Goal: Task Accomplishment & Management: Manage account settings

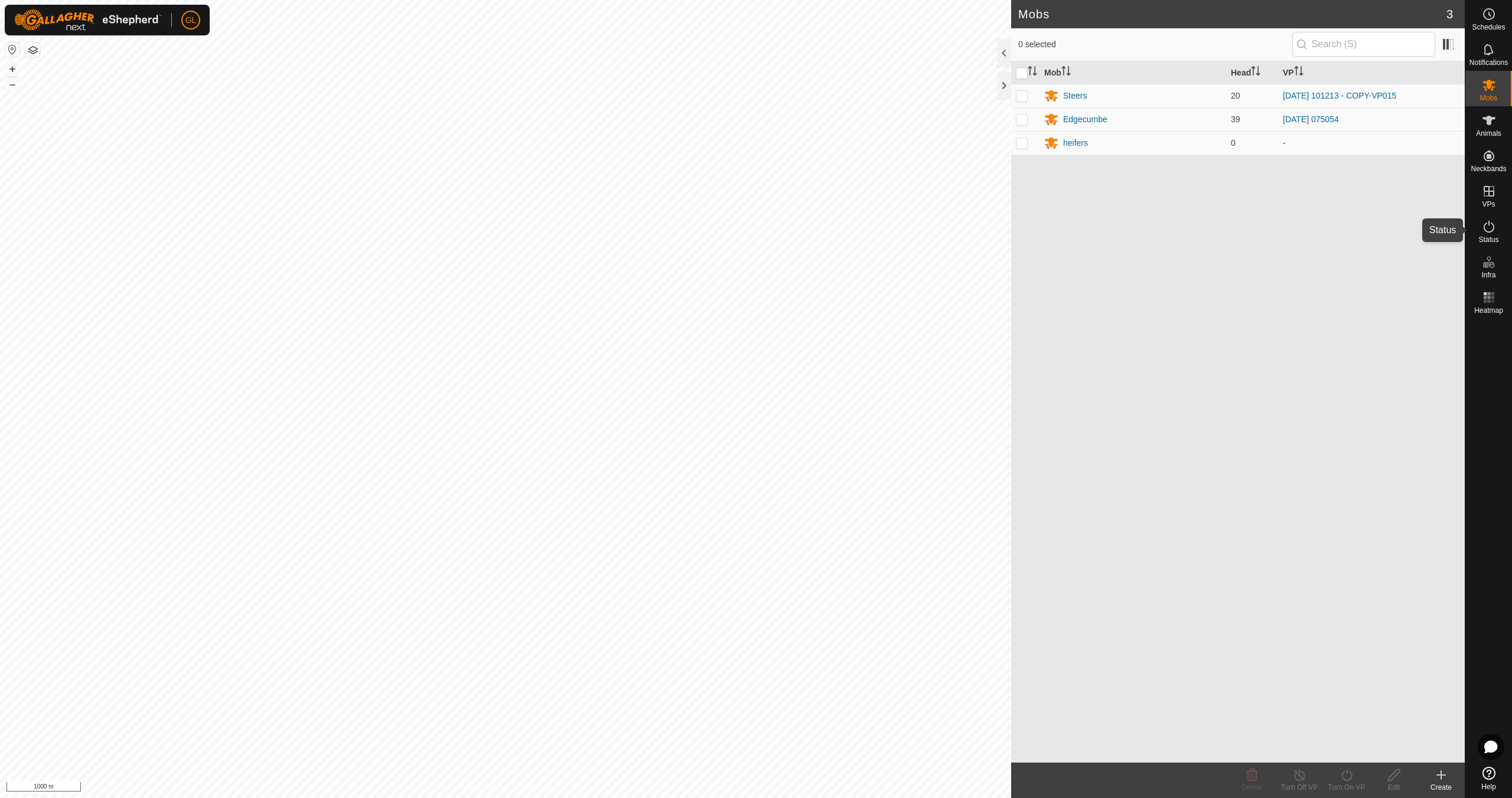
click at [1486, 233] on icon at bounding box center [1489, 226] width 14 height 14
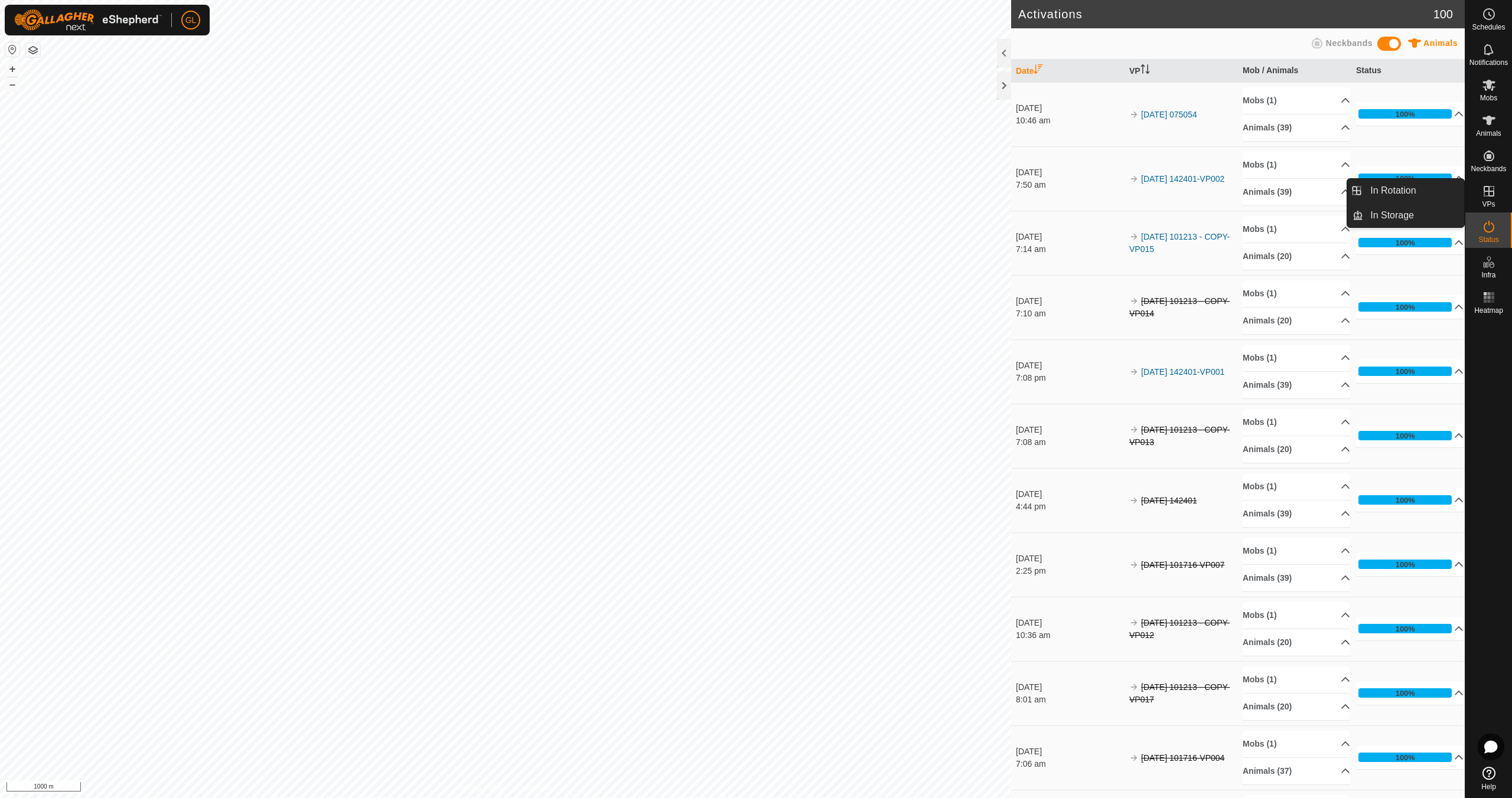
click at [1493, 196] on icon at bounding box center [1488, 191] width 10 height 10
click at [1404, 188] on link "In Rotation" at bounding box center [1413, 191] width 101 height 24
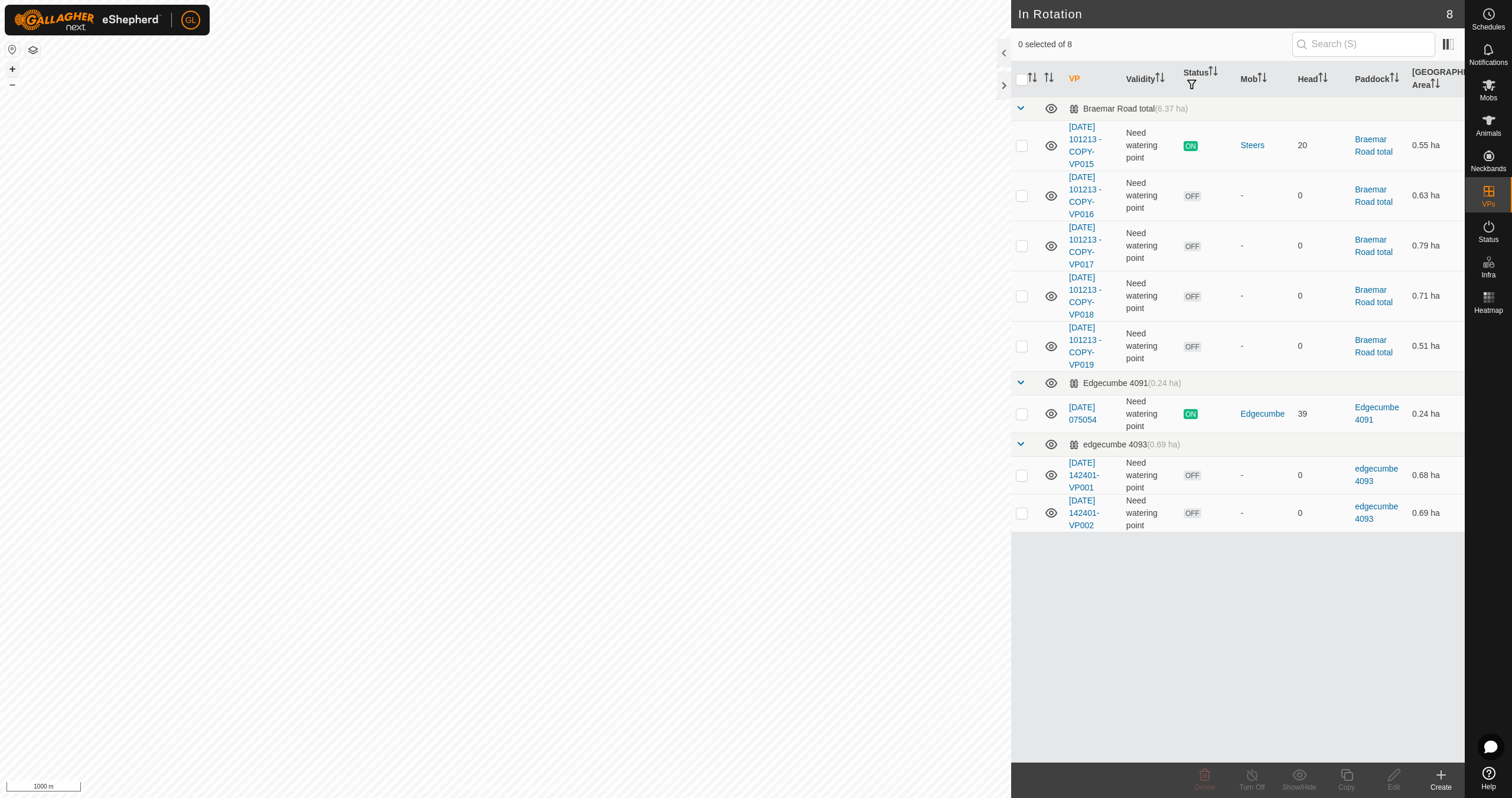
click at [13, 66] on button "+" at bounding box center [13, 69] width 14 height 14
click at [14, 66] on button "+" at bounding box center [13, 69] width 14 height 14
click at [11, 69] on button "+" at bounding box center [13, 69] width 14 height 14
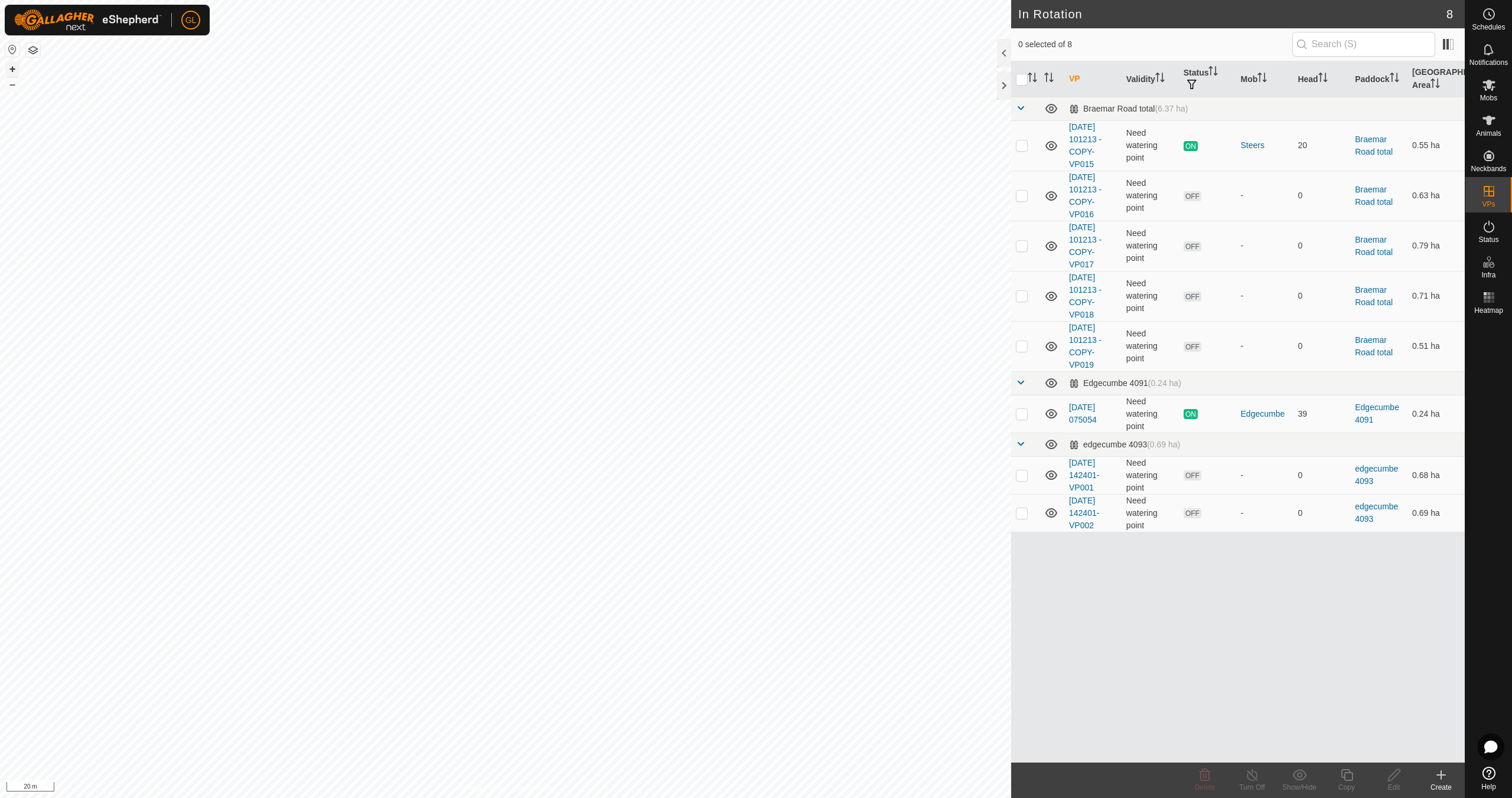
click at [14, 69] on button "+" at bounding box center [13, 69] width 14 height 14
click at [1487, 92] on es-mob-svg-icon at bounding box center [1489, 85] width 22 height 19
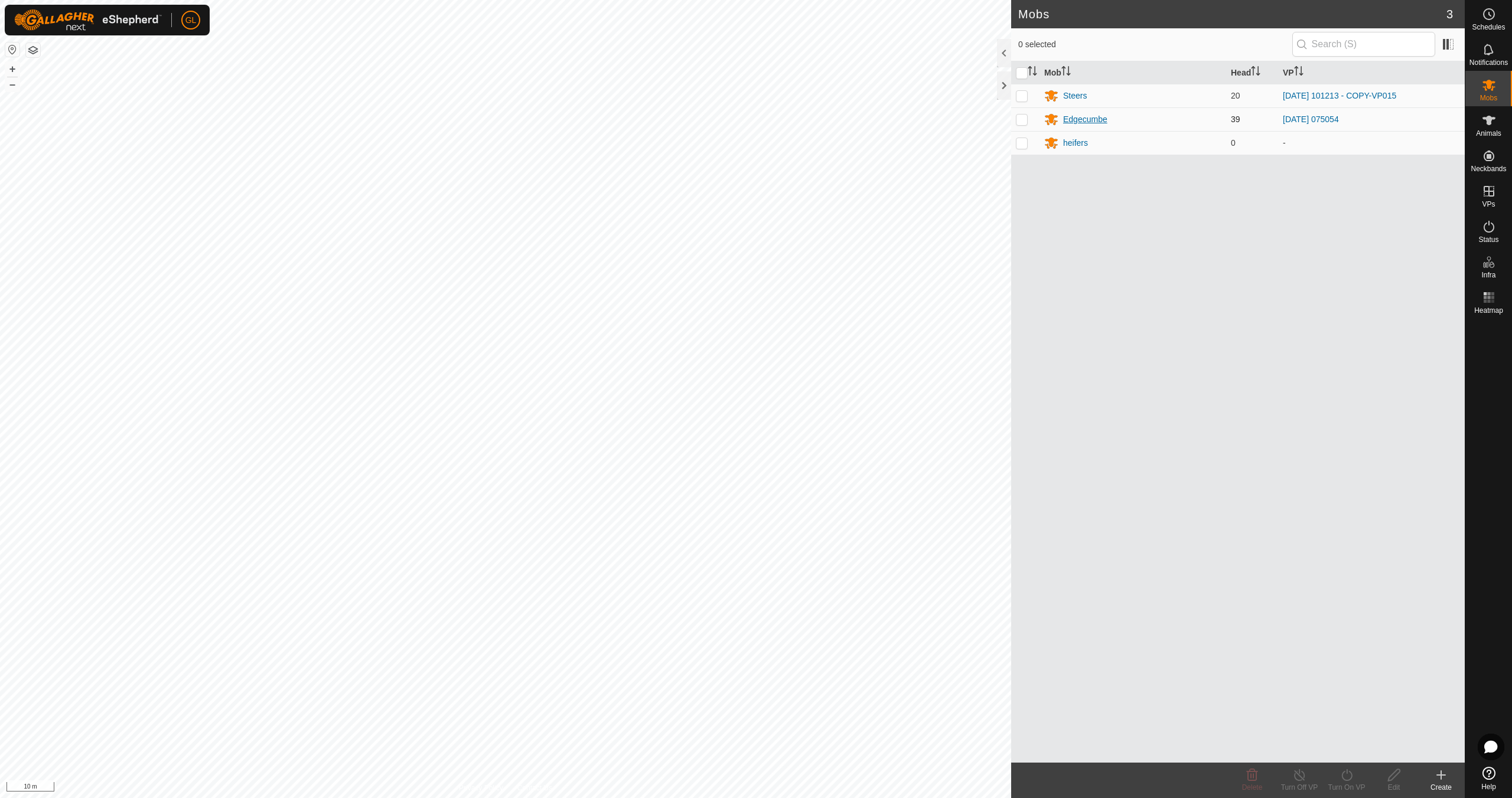
click at [1081, 122] on div "Edgecumbe" at bounding box center [1085, 119] width 44 height 13
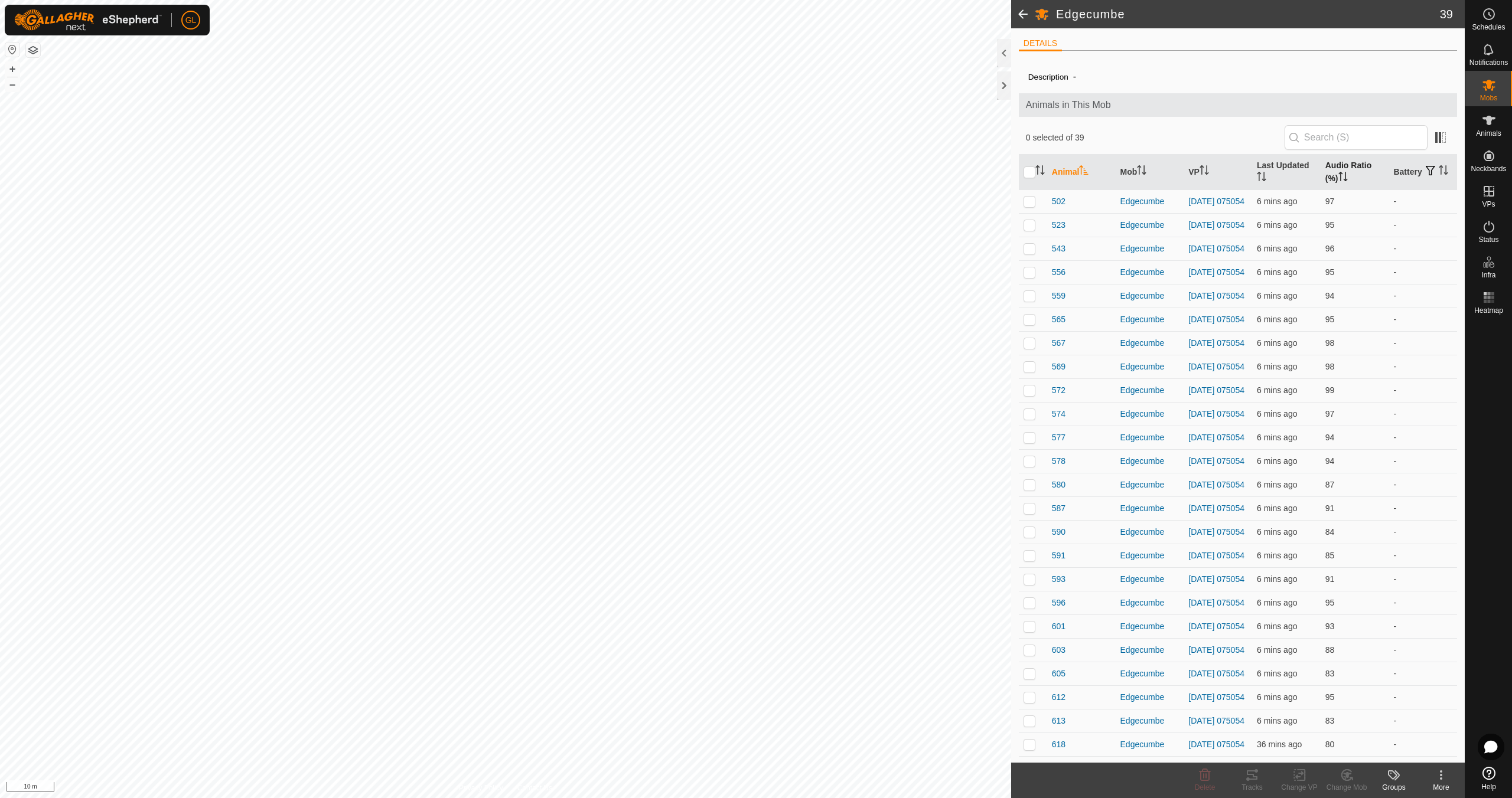
click at [1339, 172] on icon "Activate to sort" at bounding box center [1343, 176] width 10 height 10
click at [1033, 201] on p-checkbox at bounding box center [1029, 201] width 12 height 10
click at [1246, 777] on icon at bounding box center [1252, 775] width 14 height 14
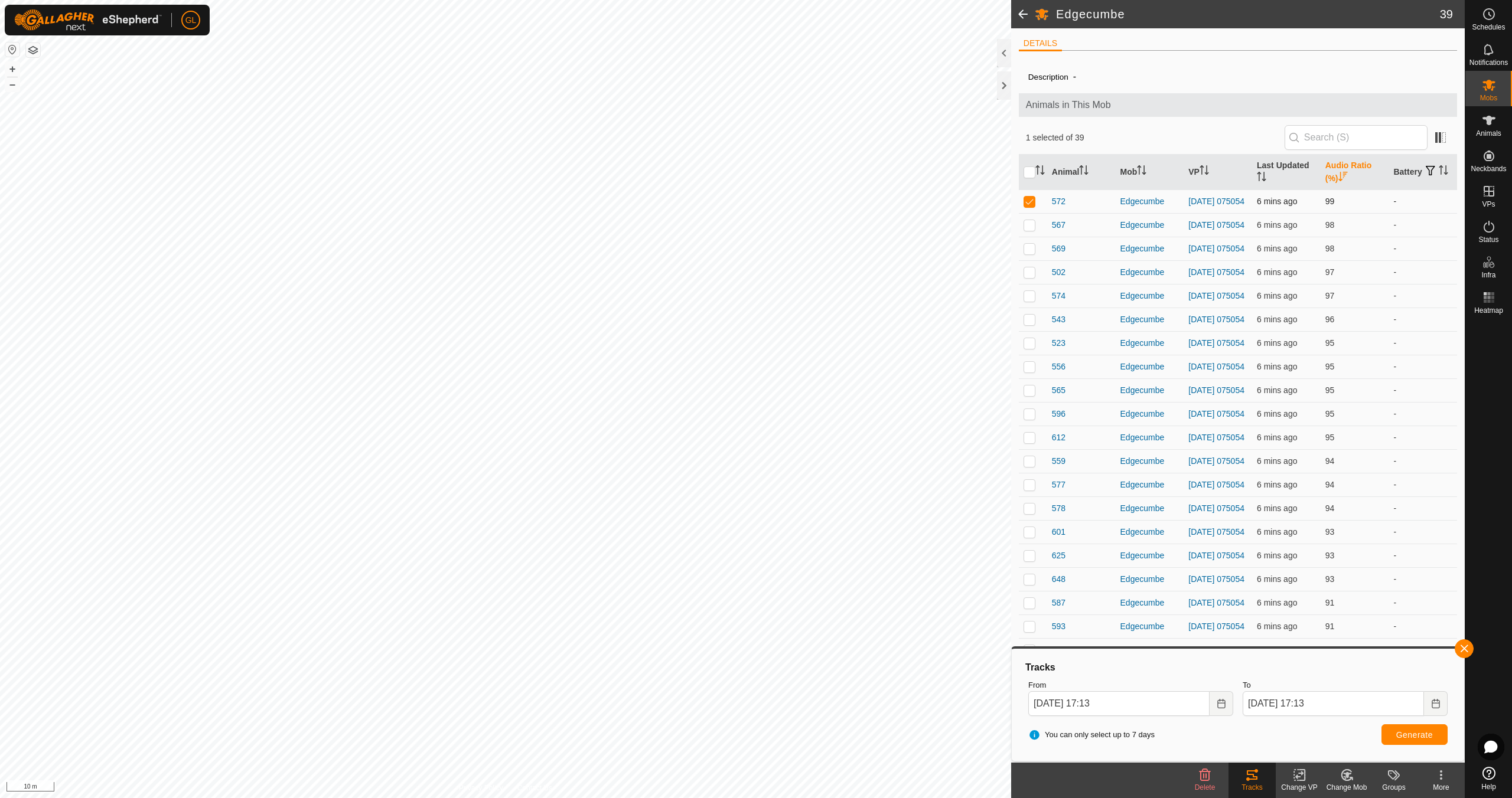
click at [1034, 203] on p-checkbox at bounding box center [1029, 201] width 12 height 10
checkbox input "false"
click at [1468, 647] on button "button" at bounding box center [1464, 649] width 19 height 19
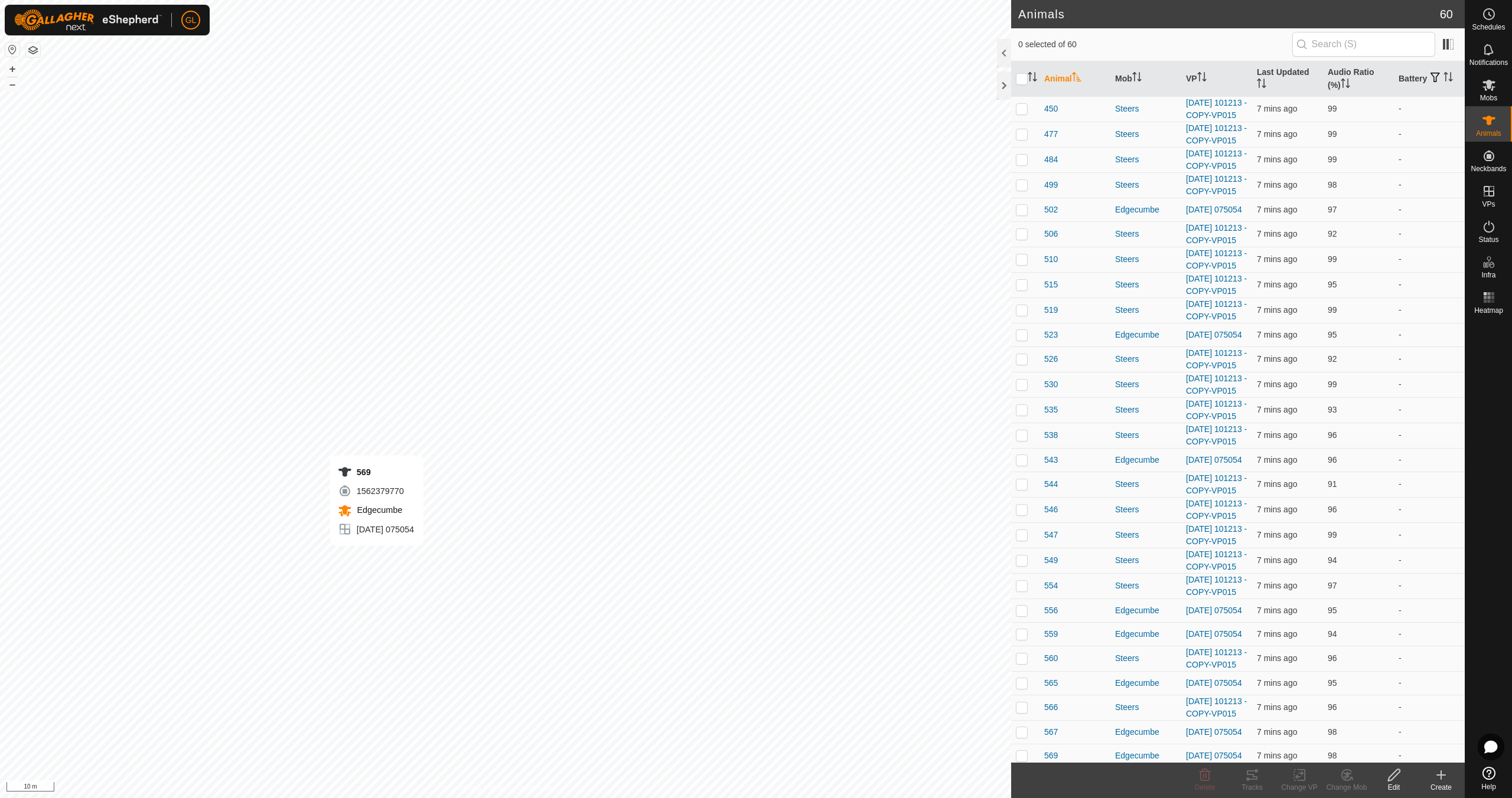
checkbox input "true"
click at [1250, 783] on div "Tracks" at bounding box center [1252, 787] width 47 height 10
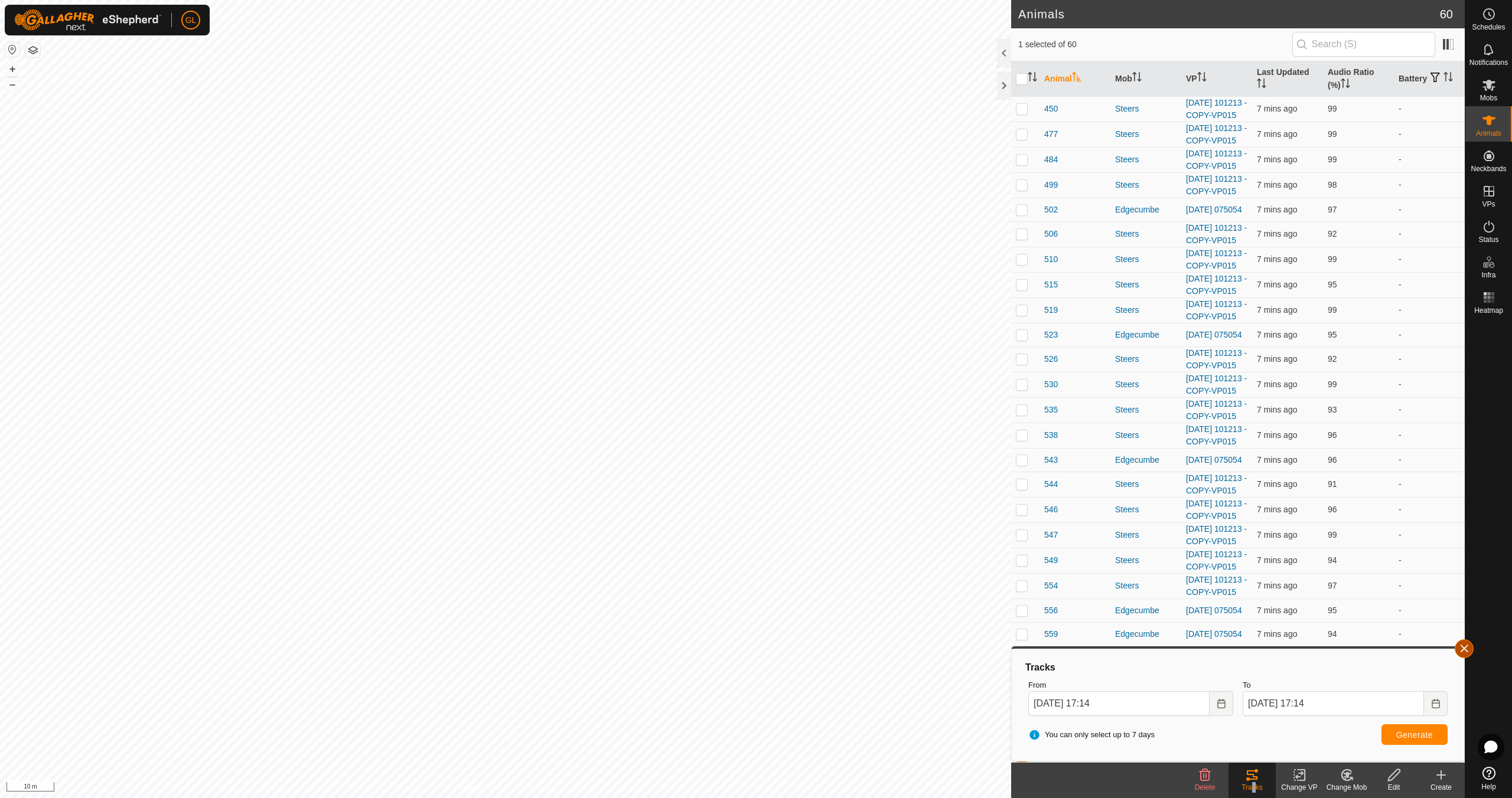
click at [1464, 647] on button "button" at bounding box center [1464, 649] width 19 height 19
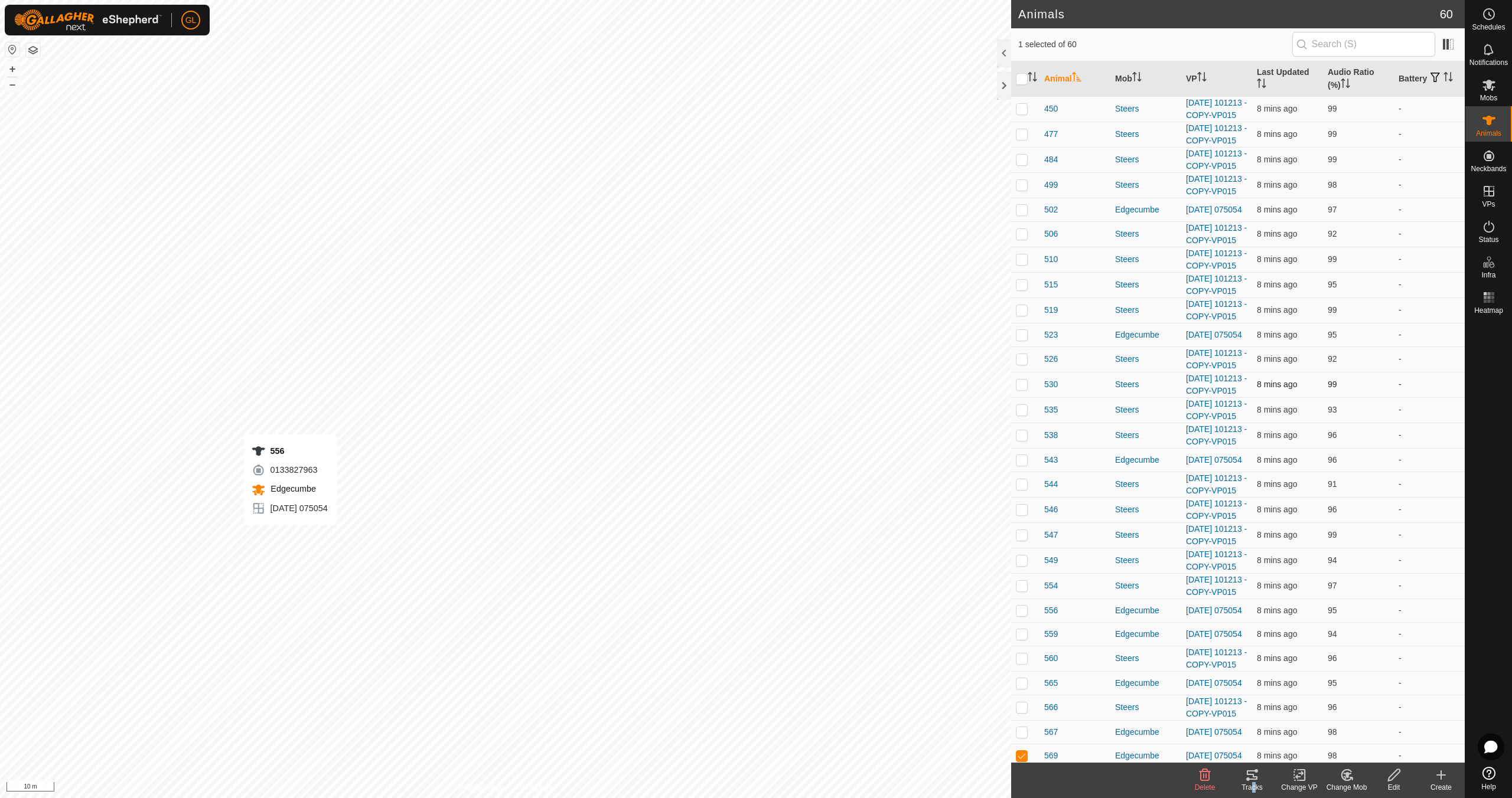
checkbox input "true"
checkbox input "false"
click at [1255, 774] on icon at bounding box center [1252, 775] width 14 height 14
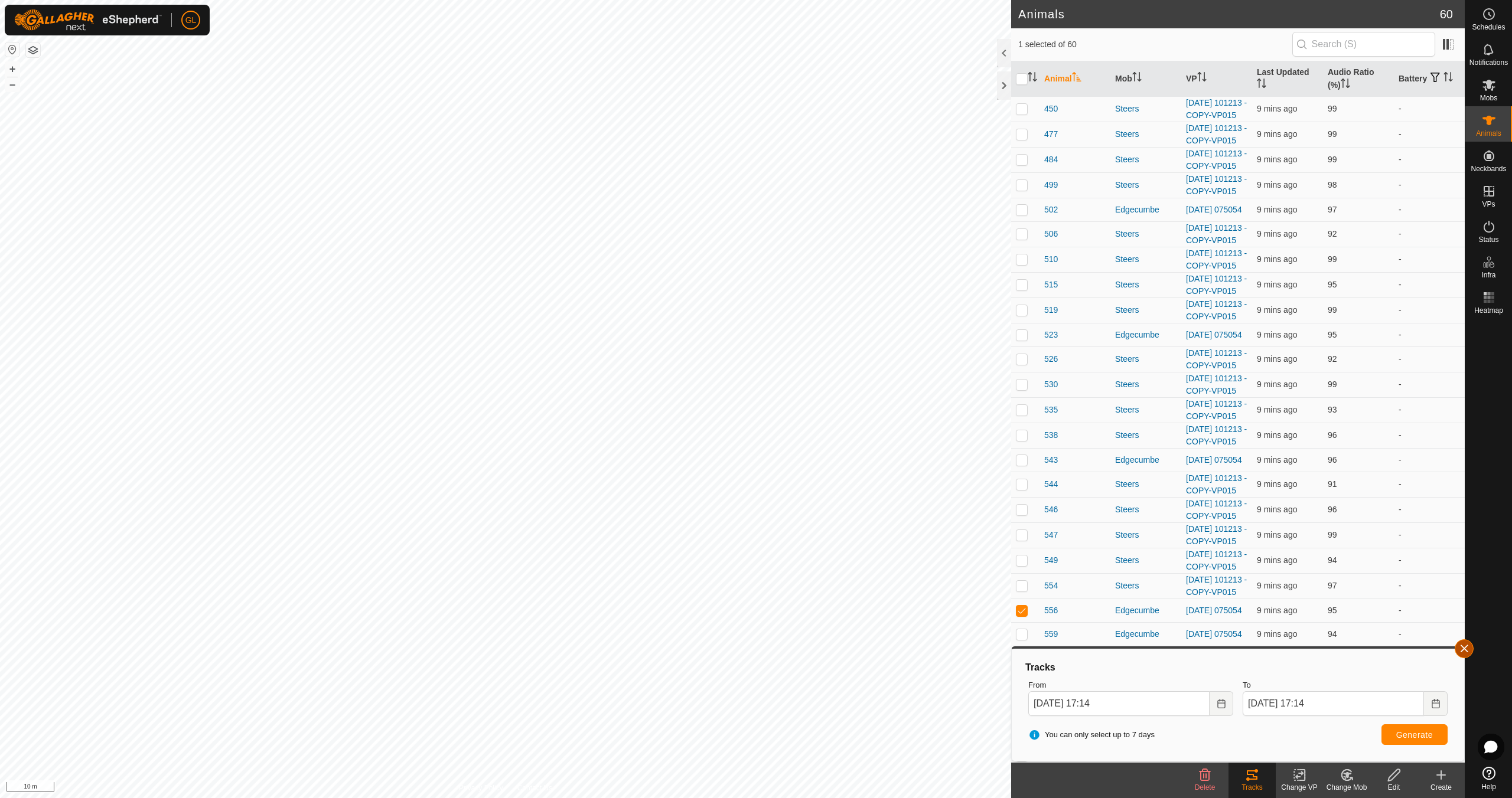
click at [1461, 652] on button "button" at bounding box center [1464, 649] width 19 height 19
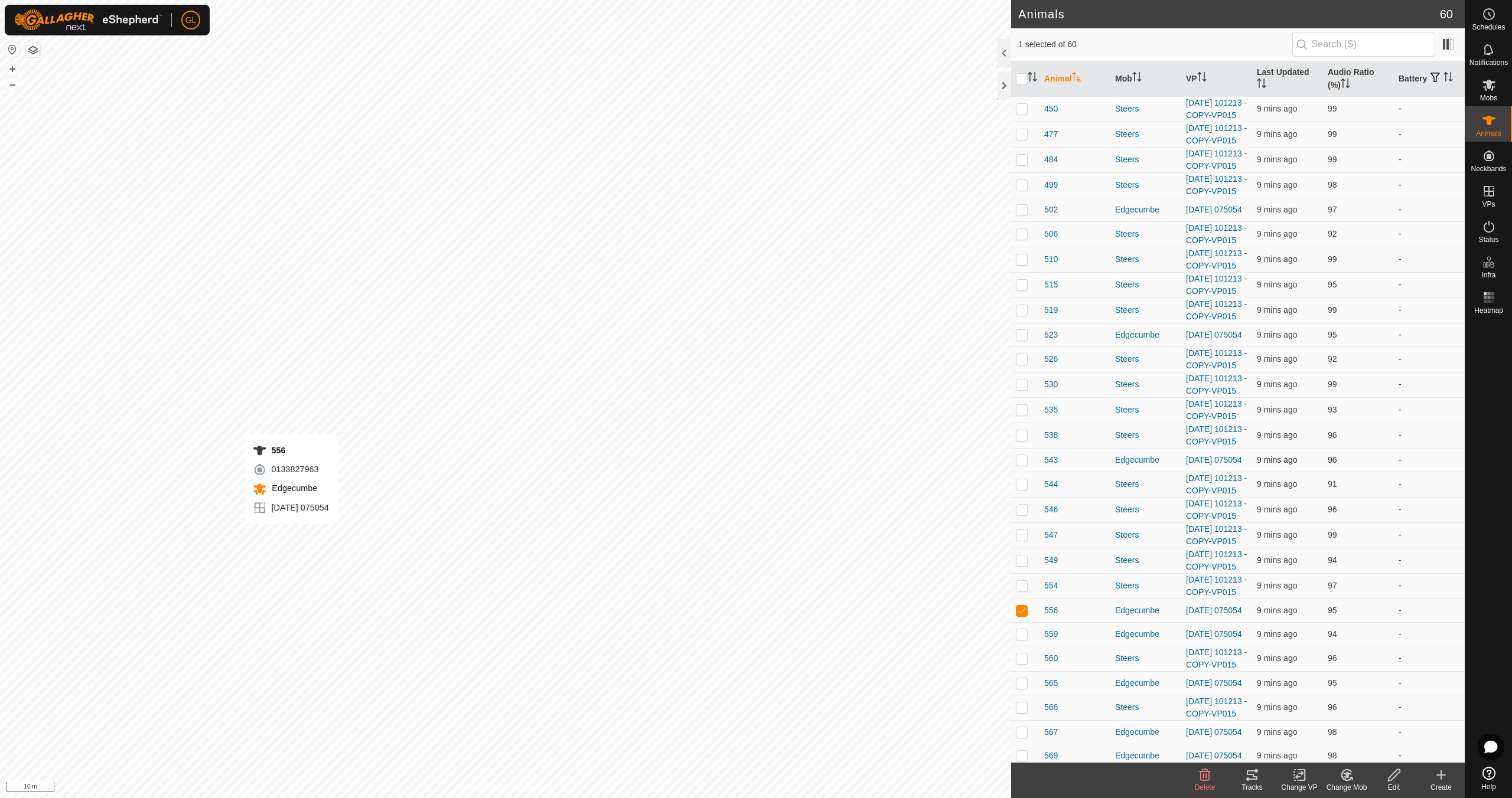
checkbox input "false"
click at [1025, 139] on p-checkbox at bounding box center [1021, 134] width 12 height 10
click at [1251, 776] on icon at bounding box center [1252, 775] width 14 height 14
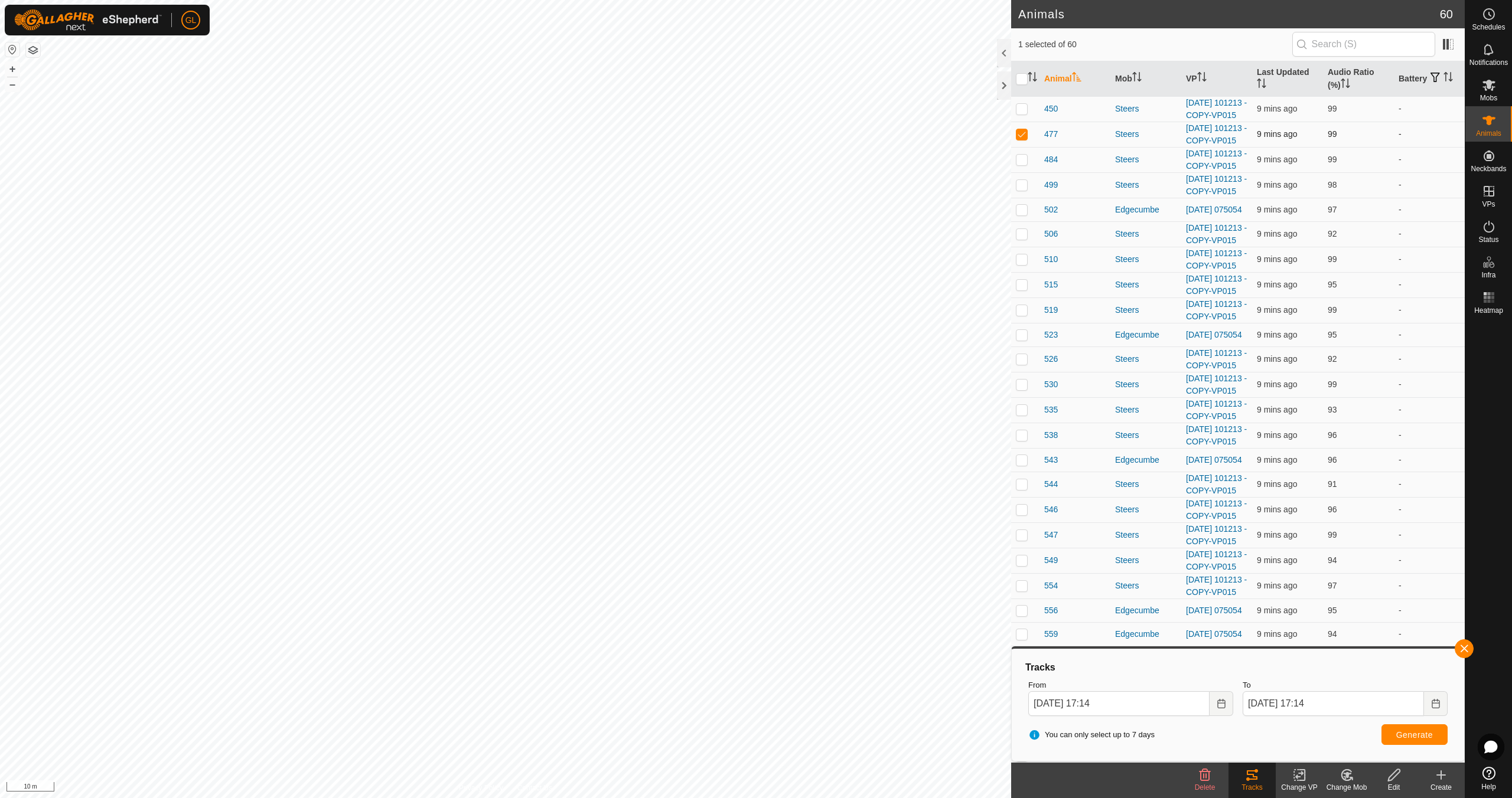
click at [1024, 139] on p-checkbox at bounding box center [1021, 134] width 12 height 10
checkbox input "false"
click at [1492, 92] on es-mob-svg-icon at bounding box center [1489, 85] width 22 height 19
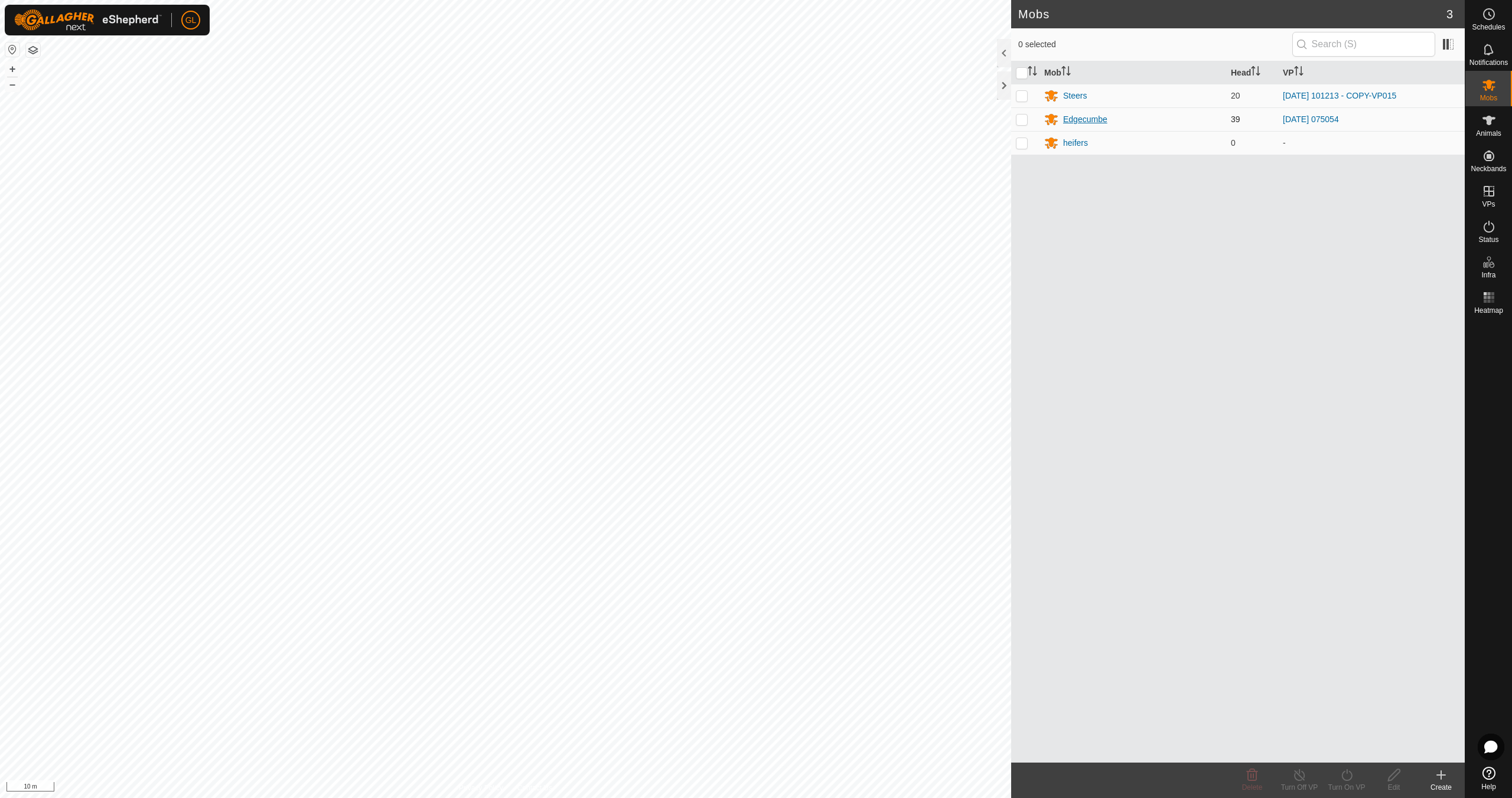
click at [1090, 118] on div "Edgecumbe" at bounding box center [1085, 119] width 44 height 13
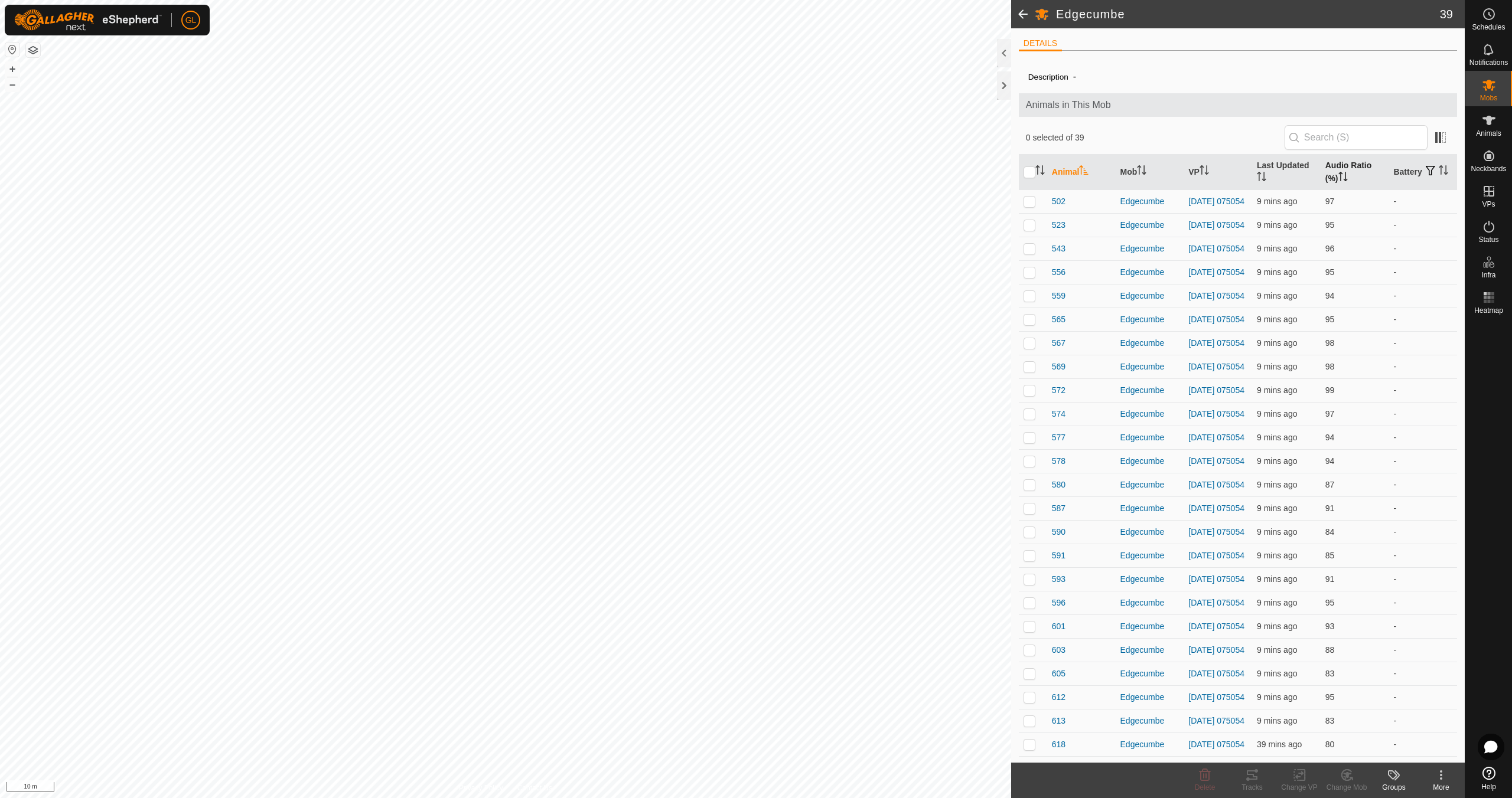
click at [1340, 178] on icon "Activate to sort" at bounding box center [1343, 176] width 10 height 10
click at [1338, 178] on icon "Activate to sort" at bounding box center [1343, 176] width 10 height 10
click at [1033, 227] on p-checkbox at bounding box center [1029, 225] width 12 height 10
click at [1248, 774] on icon at bounding box center [1251, 775] width 10 height 10
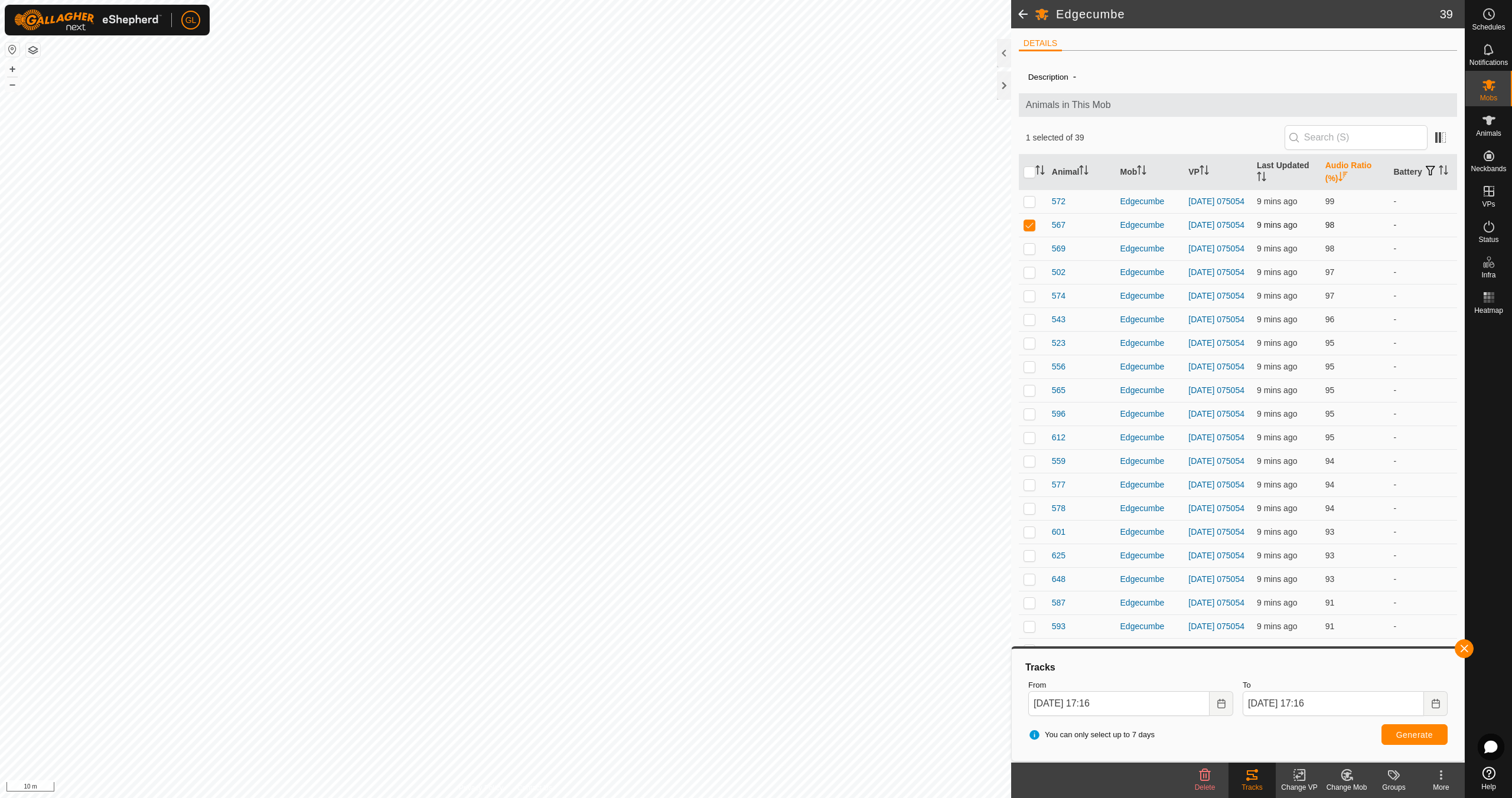
click at [1029, 226] on p-checkbox at bounding box center [1029, 225] width 12 height 10
checkbox input "false"
click at [1468, 648] on button "button" at bounding box center [1464, 649] width 19 height 19
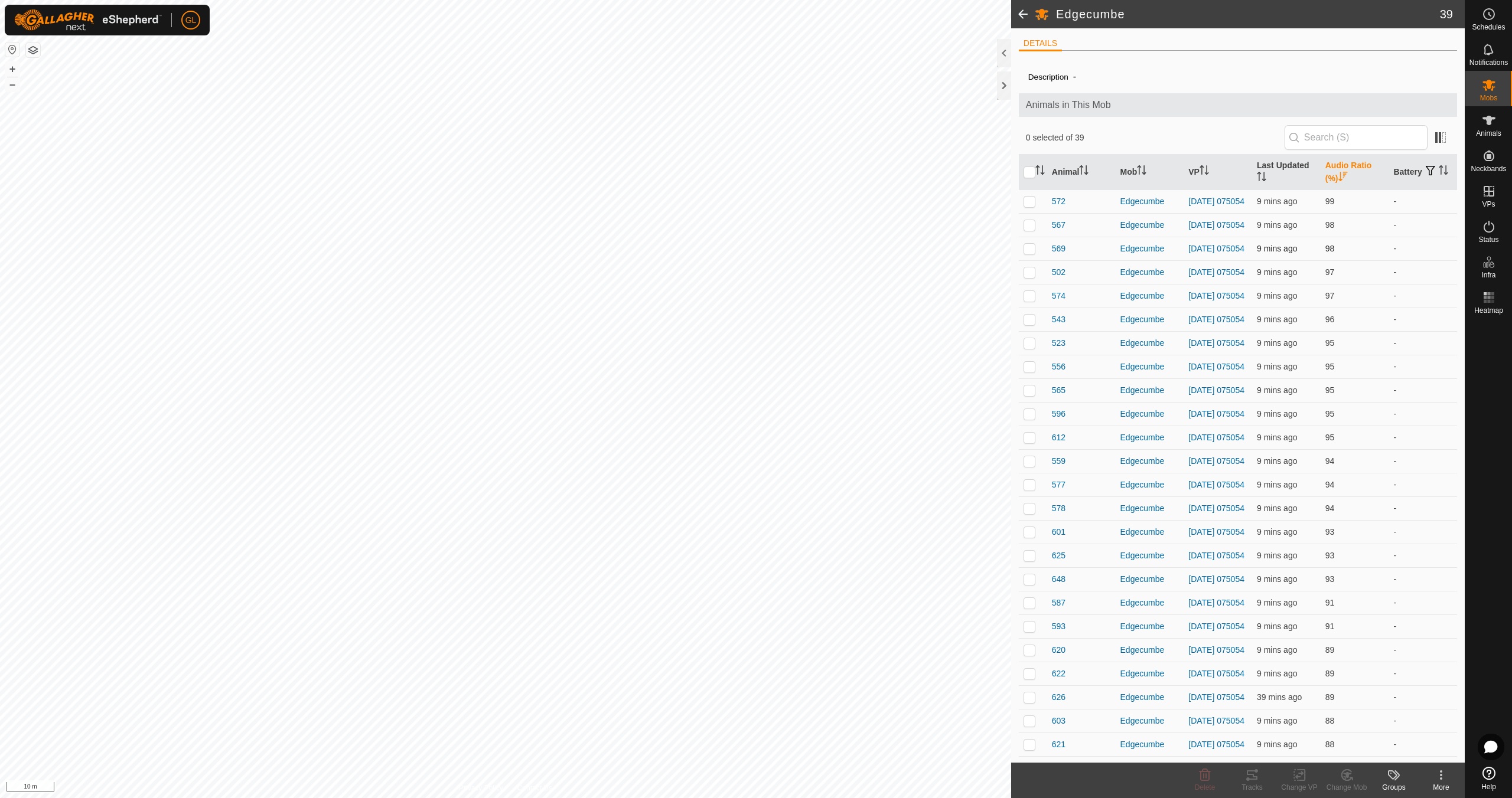
click at [1031, 253] on p-checkbox at bounding box center [1029, 249] width 12 height 10
click at [1247, 776] on icon at bounding box center [1252, 775] width 14 height 14
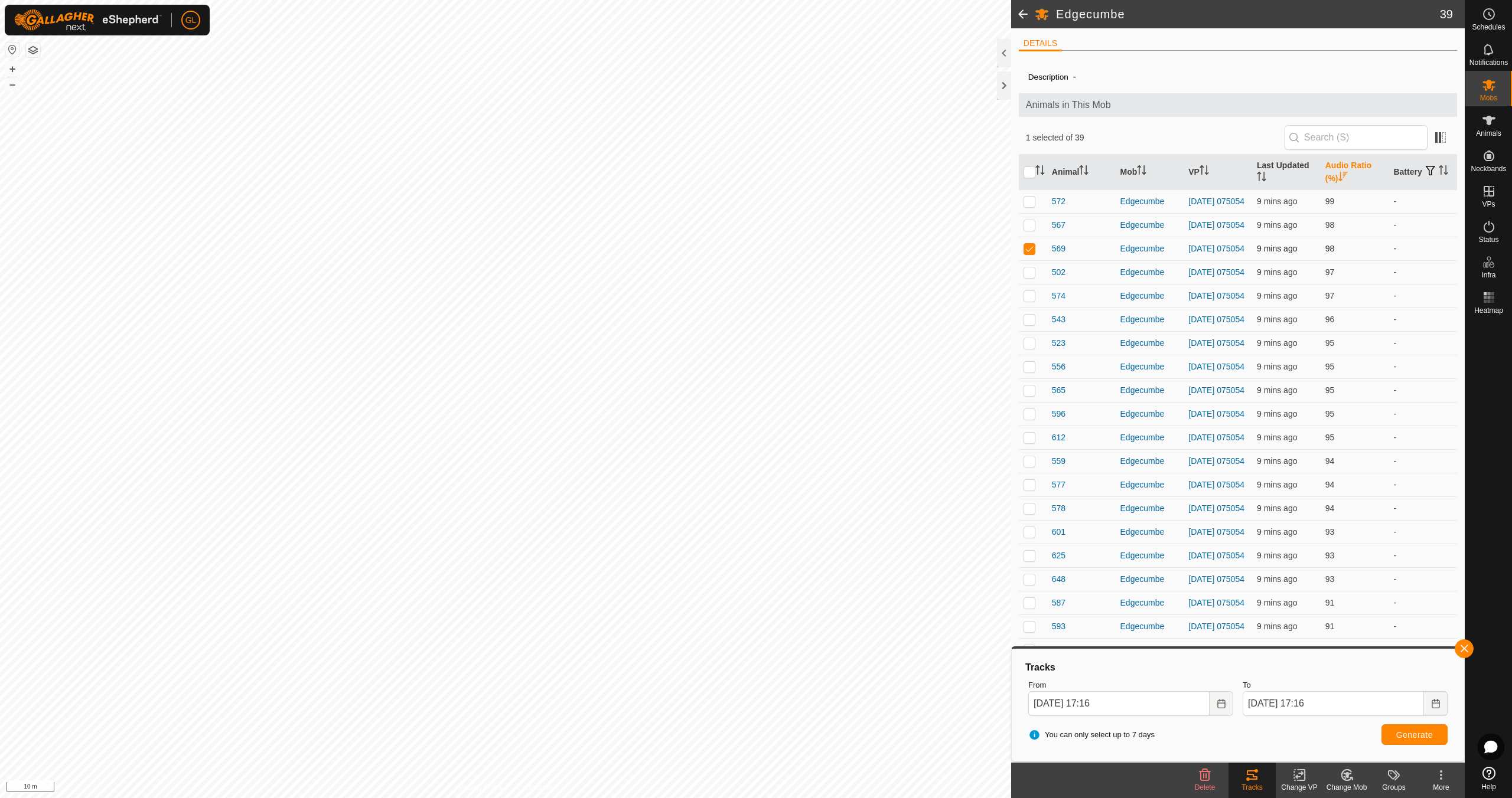
click at [1028, 251] on p-checkbox at bounding box center [1029, 249] width 12 height 10
checkbox input "false"
click at [1461, 649] on button "button" at bounding box center [1464, 649] width 19 height 19
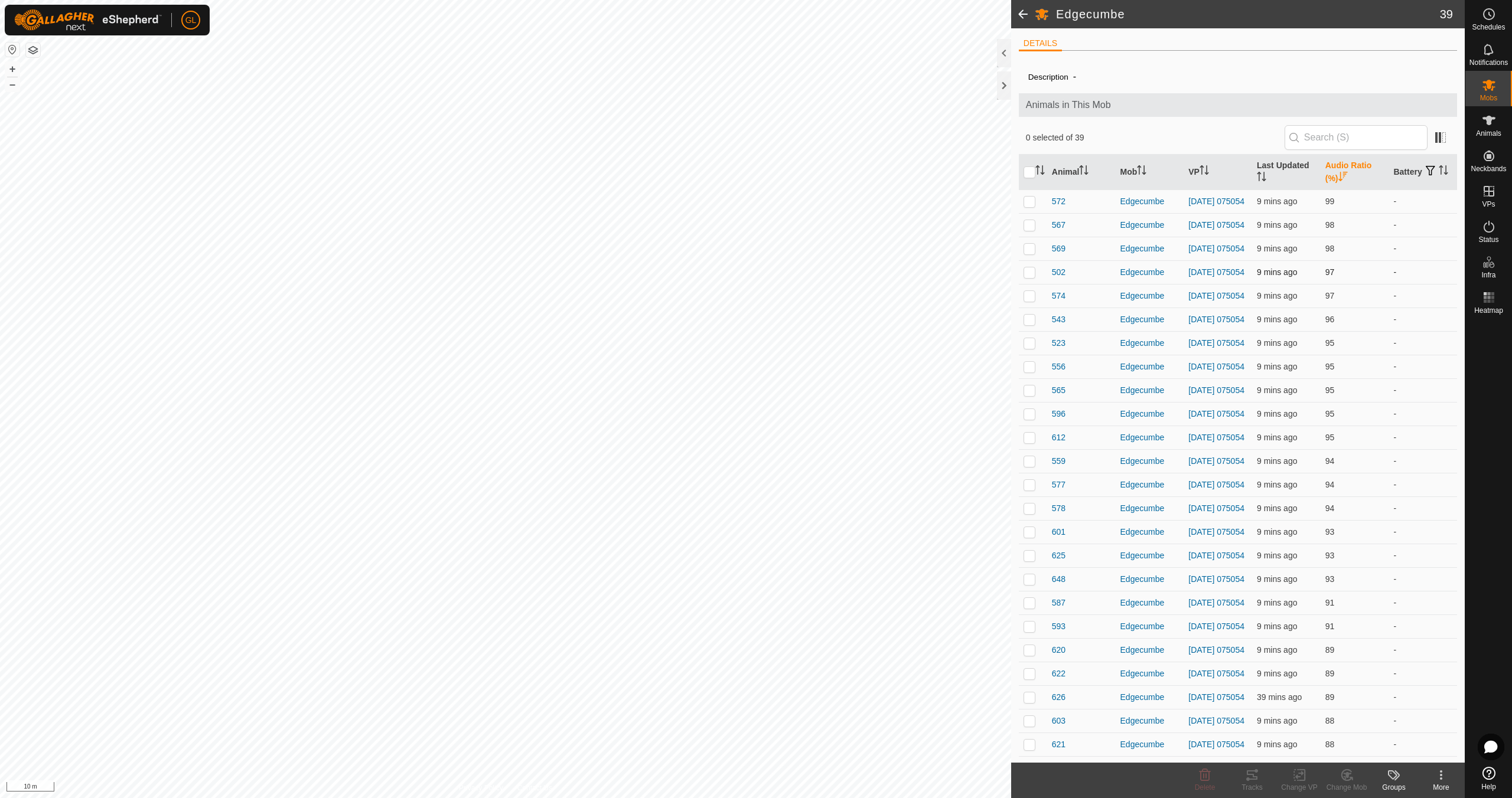
click at [1029, 277] on p-checkbox at bounding box center [1029, 272] width 12 height 10
click at [1251, 776] on icon at bounding box center [1252, 775] width 14 height 14
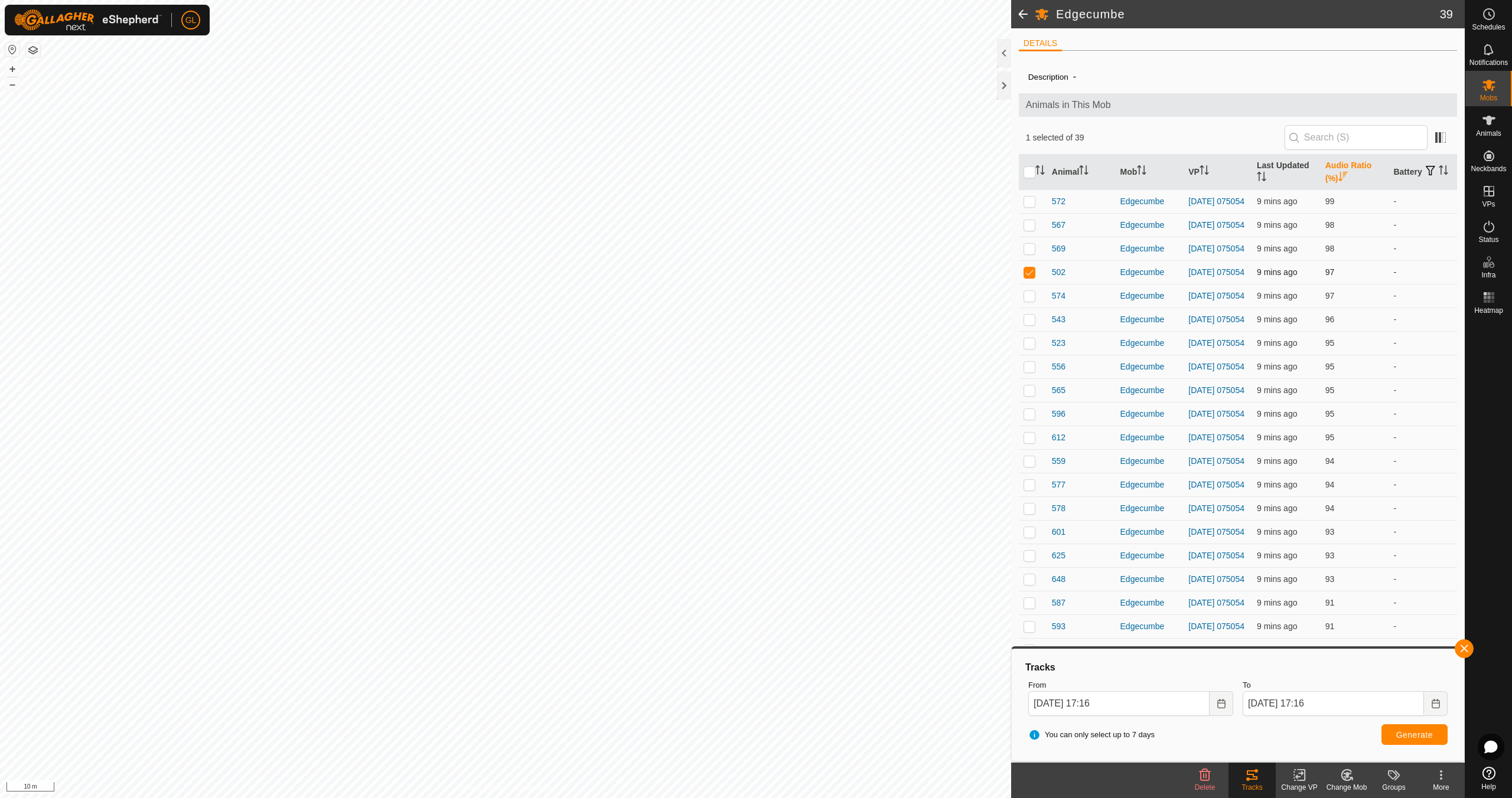
click at [1028, 277] on p-checkbox at bounding box center [1029, 272] width 12 height 10
checkbox input "false"
click at [1462, 649] on button "button" at bounding box center [1464, 649] width 19 height 19
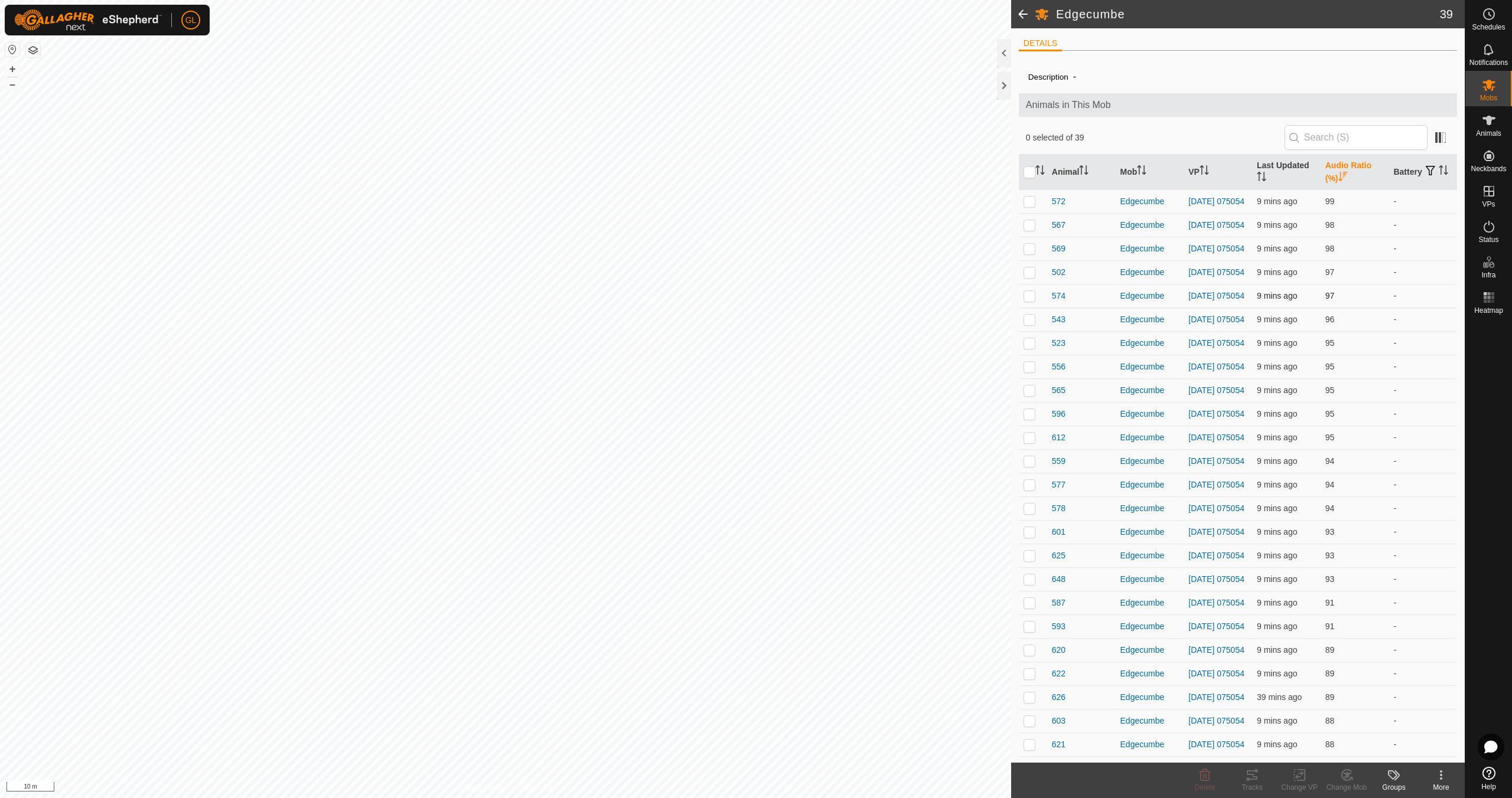
click at [1030, 301] on p-checkbox at bounding box center [1029, 296] width 12 height 10
click at [1260, 779] on tracks-svg-icon at bounding box center [1252, 775] width 47 height 14
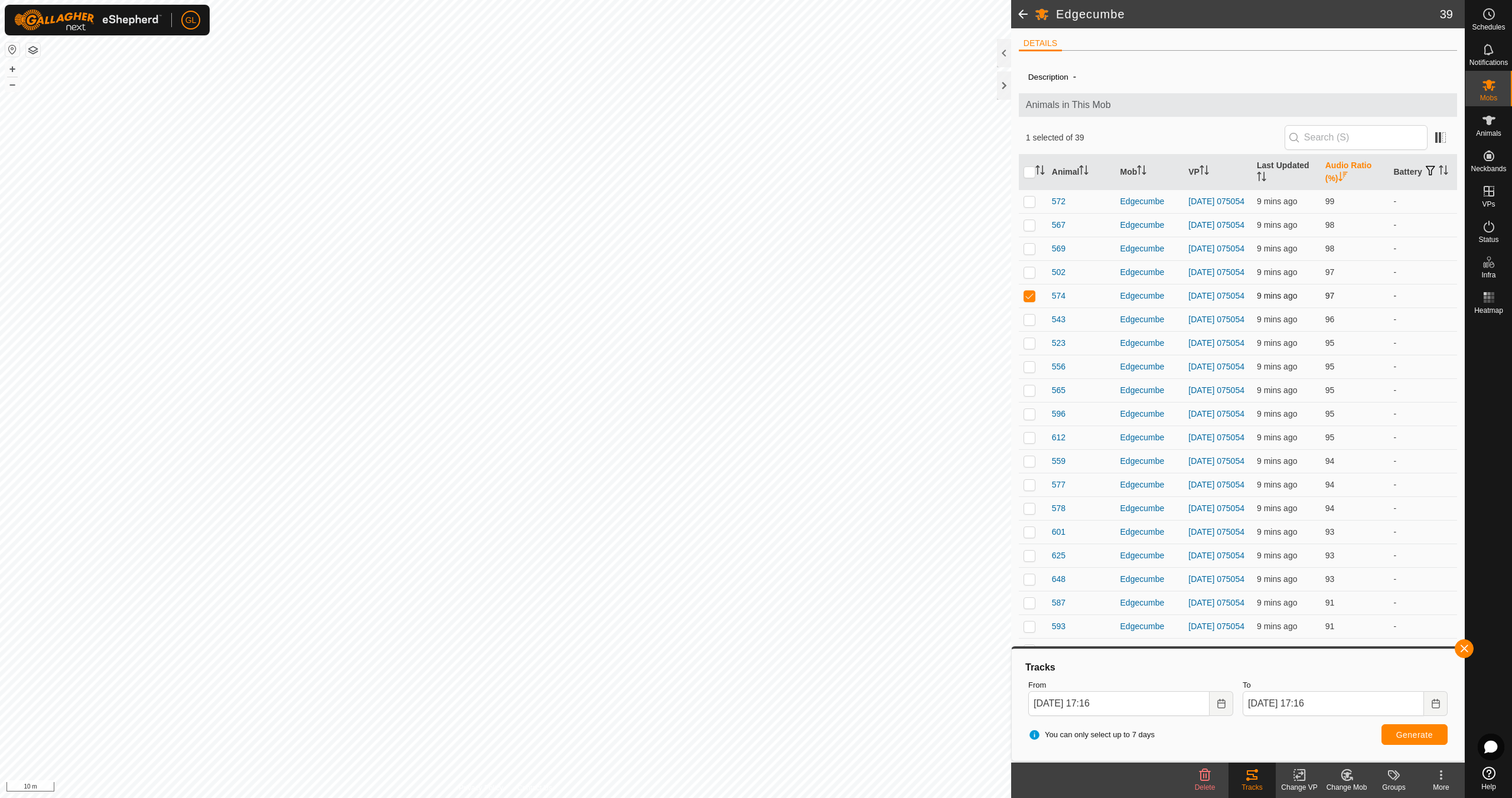
click at [1030, 301] on p-checkbox at bounding box center [1029, 296] width 12 height 10
checkbox input "false"
click at [1467, 648] on button "button" at bounding box center [1464, 649] width 19 height 19
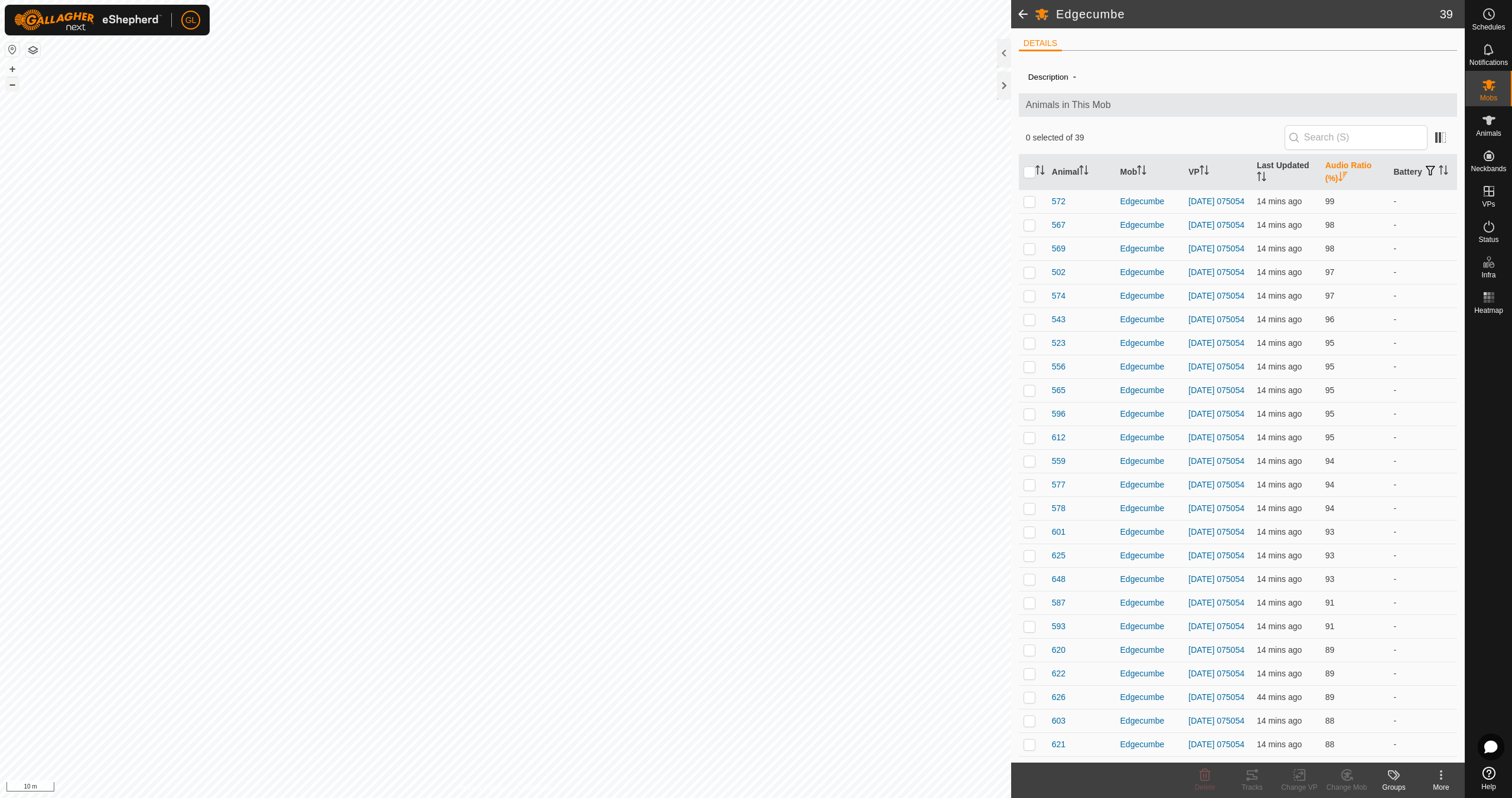
click at [14, 83] on button "–" at bounding box center [13, 84] width 14 height 14
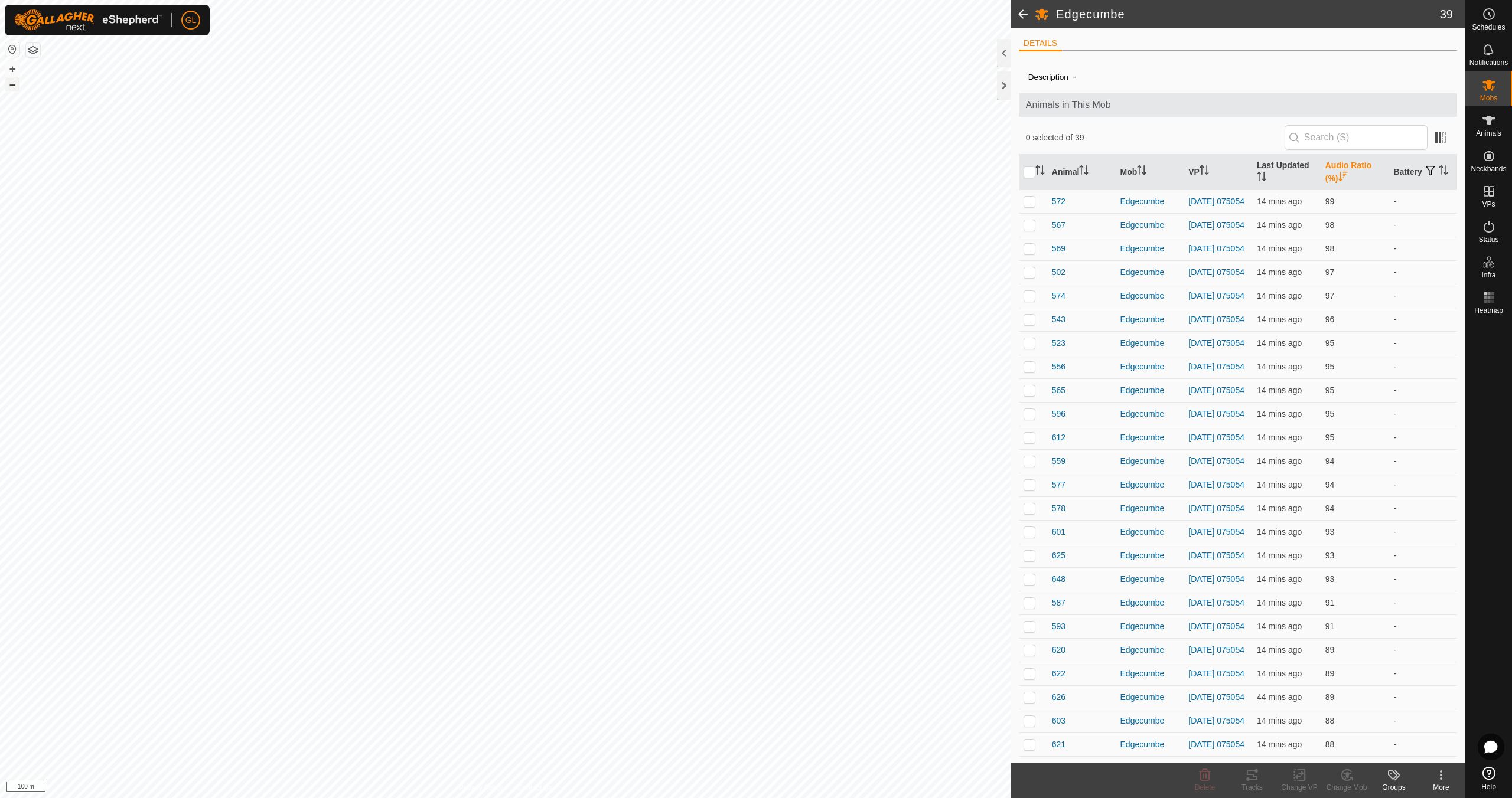
click at [14, 83] on button "–" at bounding box center [13, 84] width 14 height 14
click at [14, 83] on button "–" at bounding box center [13, 84] width 14 height 14
click at [10, 65] on button "+" at bounding box center [13, 69] width 14 height 14
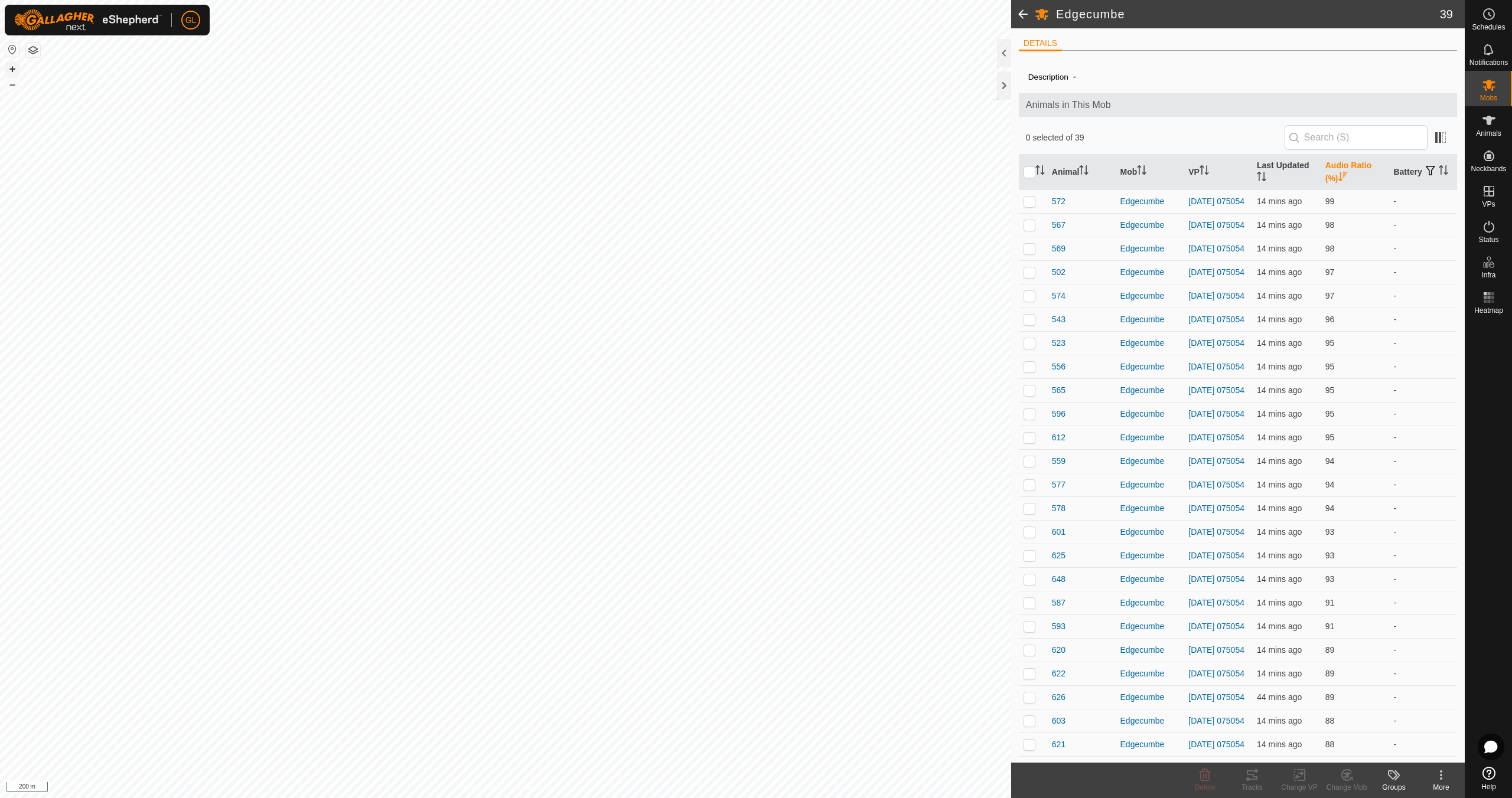
click at [10, 65] on button "+" at bounding box center [13, 69] width 14 height 14
click at [10, 67] on button "+" at bounding box center [13, 69] width 14 height 14
click at [10, 66] on button "+" at bounding box center [13, 69] width 14 height 14
click at [13, 71] on button "+" at bounding box center [13, 69] width 14 height 14
click at [1417, 188] on link "In Rotation" at bounding box center [1413, 191] width 101 height 24
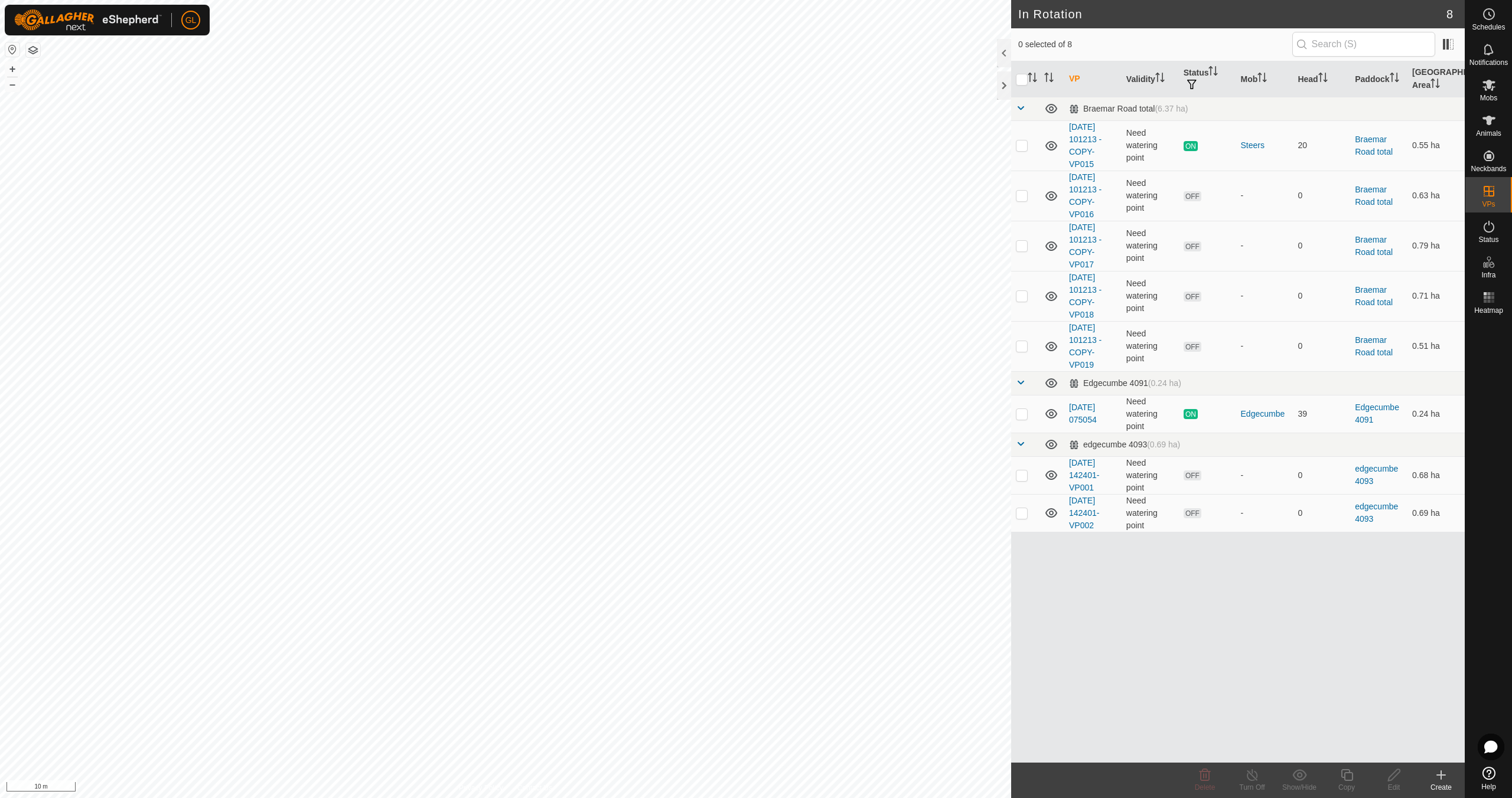
click at [1443, 776] on icon at bounding box center [1441, 775] width 14 height 14
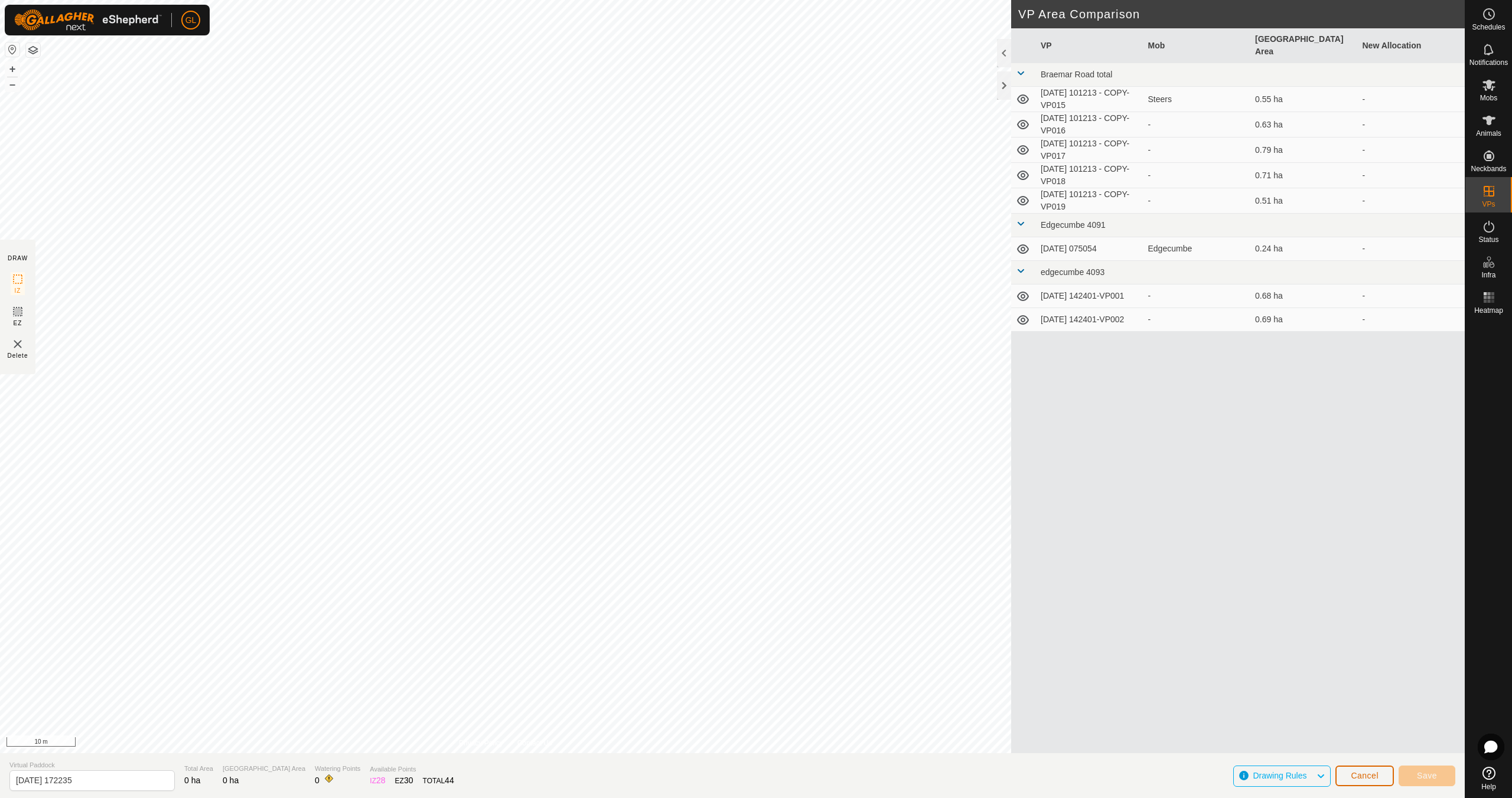
click at [1355, 776] on span "Cancel" at bounding box center [1365, 776] width 28 height 10
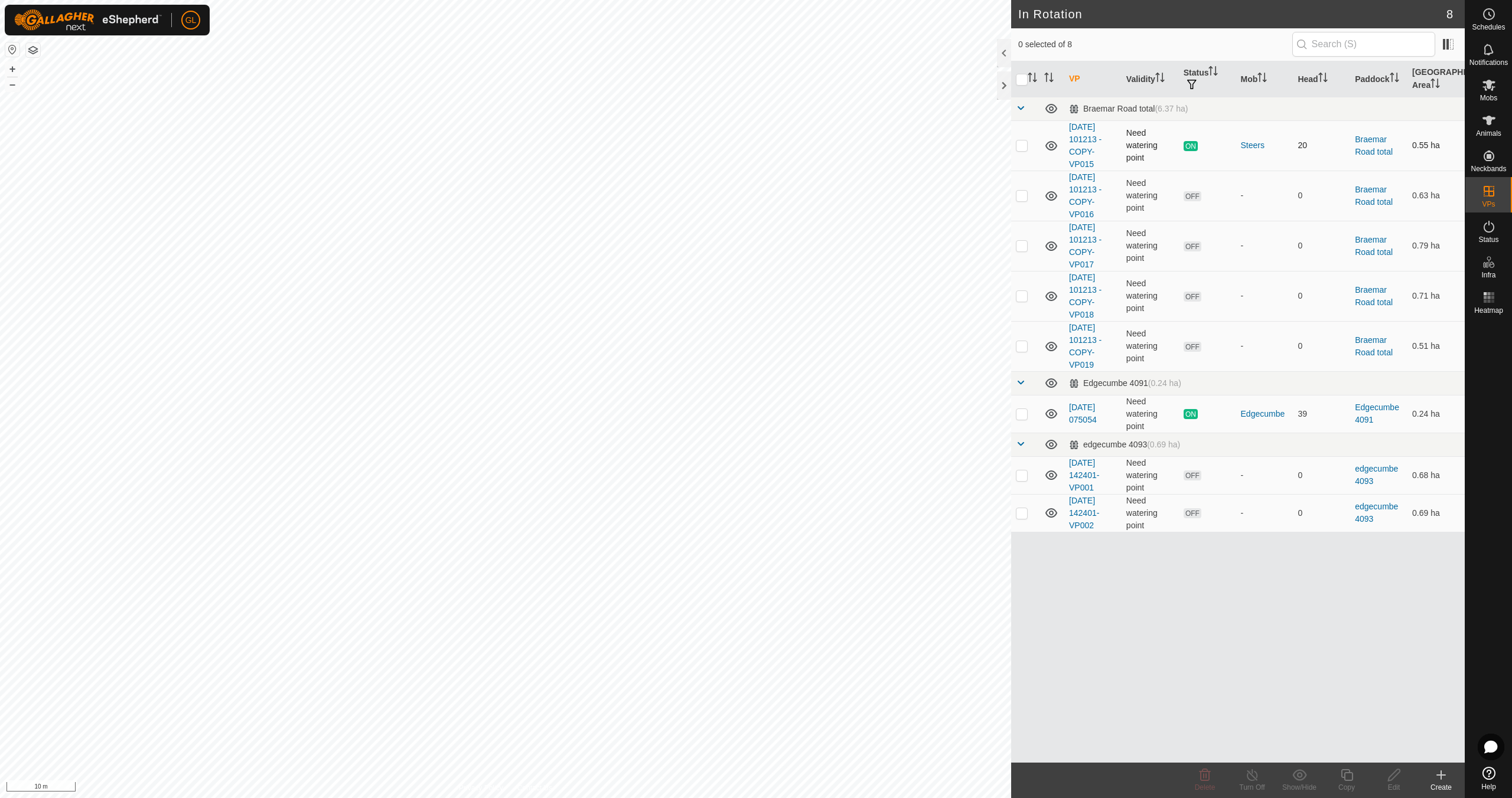
click at [1021, 144] on p-checkbox at bounding box center [1021, 145] width 12 height 10
checkbox input "true"
click at [1349, 781] on icon at bounding box center [1347, 775] width 15 height 14
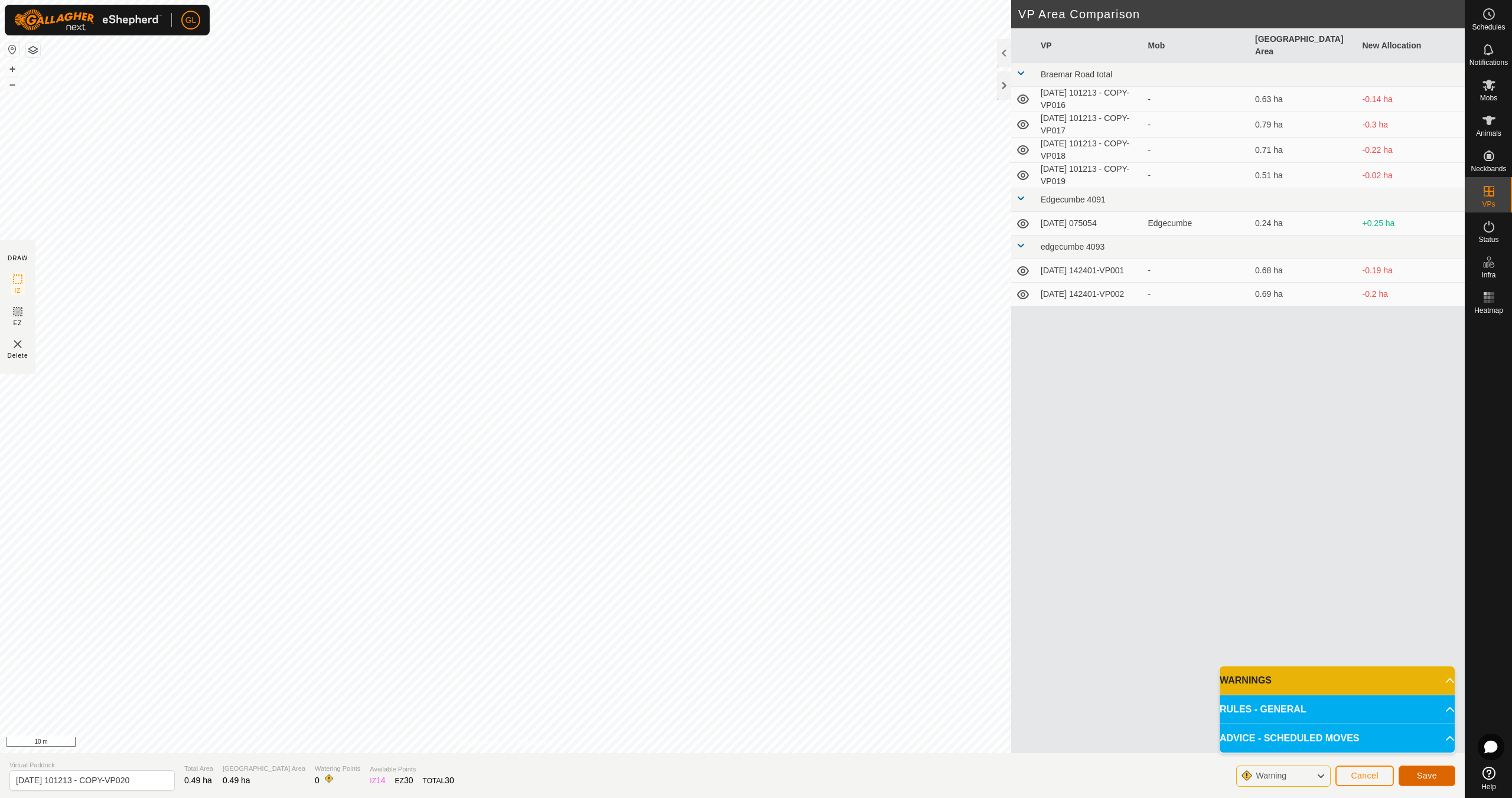
click at [1433, 773] on span "Save" at bounding box center [1427, 776] width 20 height 10
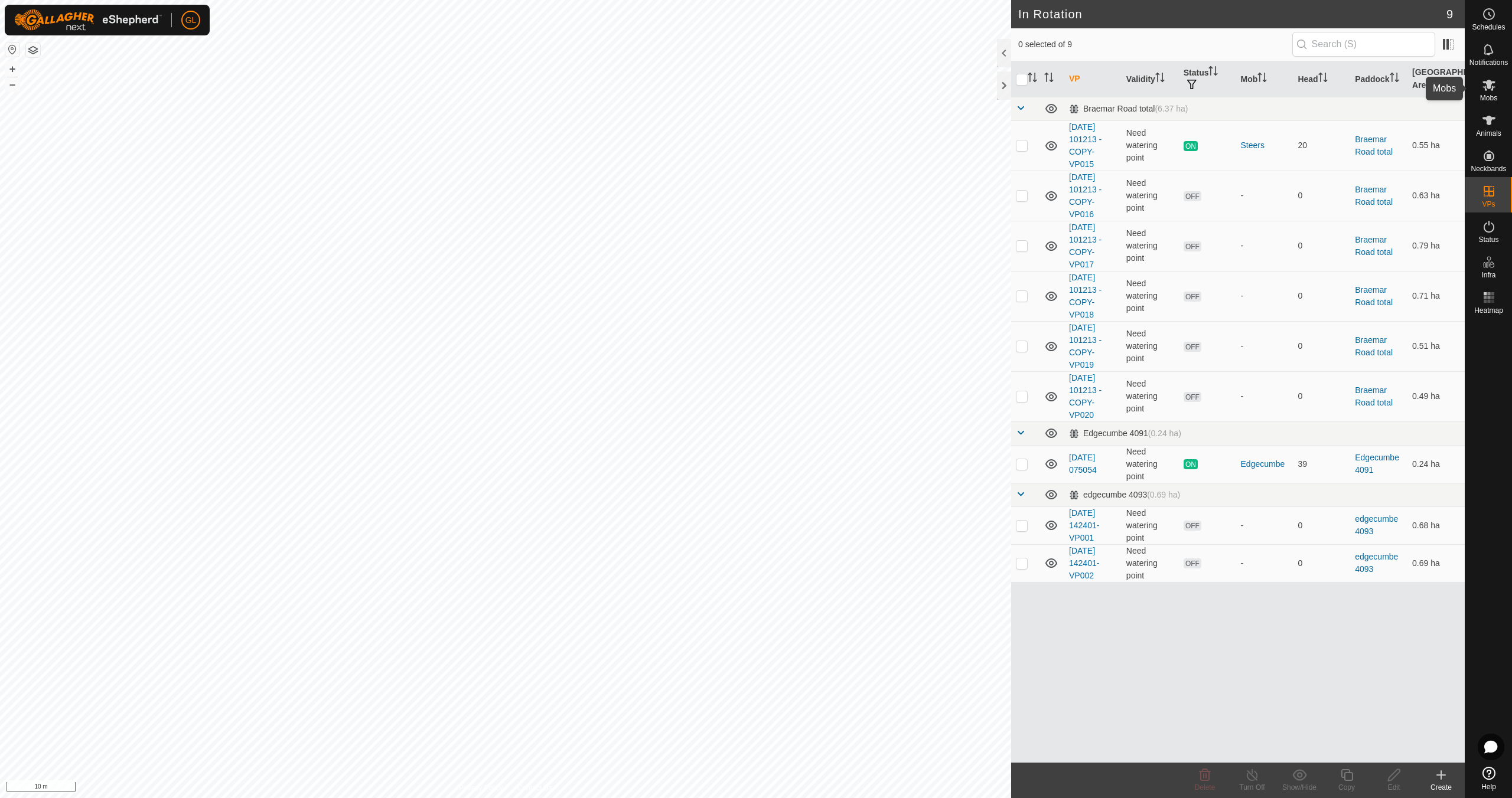
click at [1487, 85] on icon at bounding box center [1488, 85] width 13 height 11
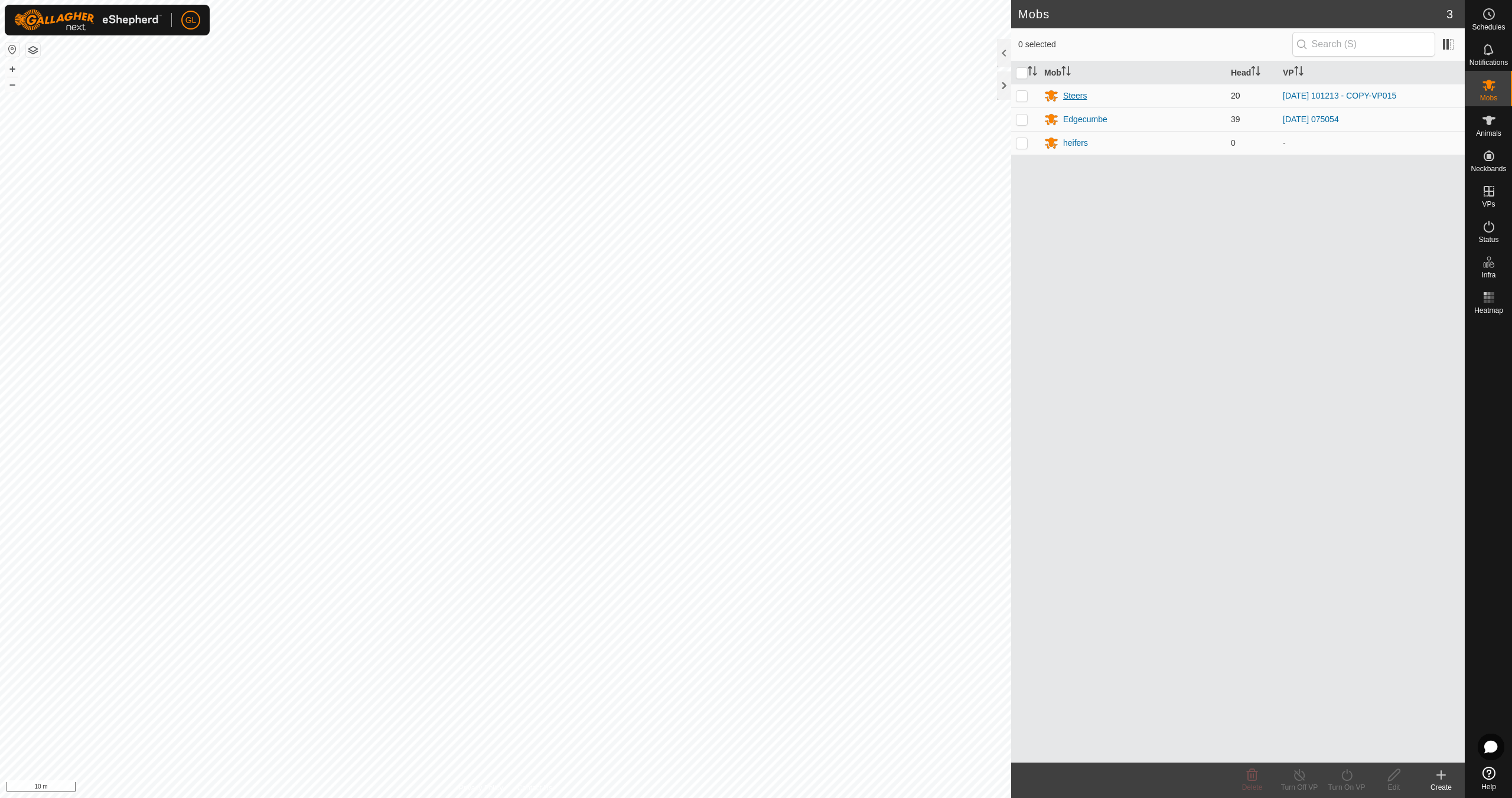
click at [1080, 96] on div "Steers" at bounding box center [1075, 96] width 24 height 13
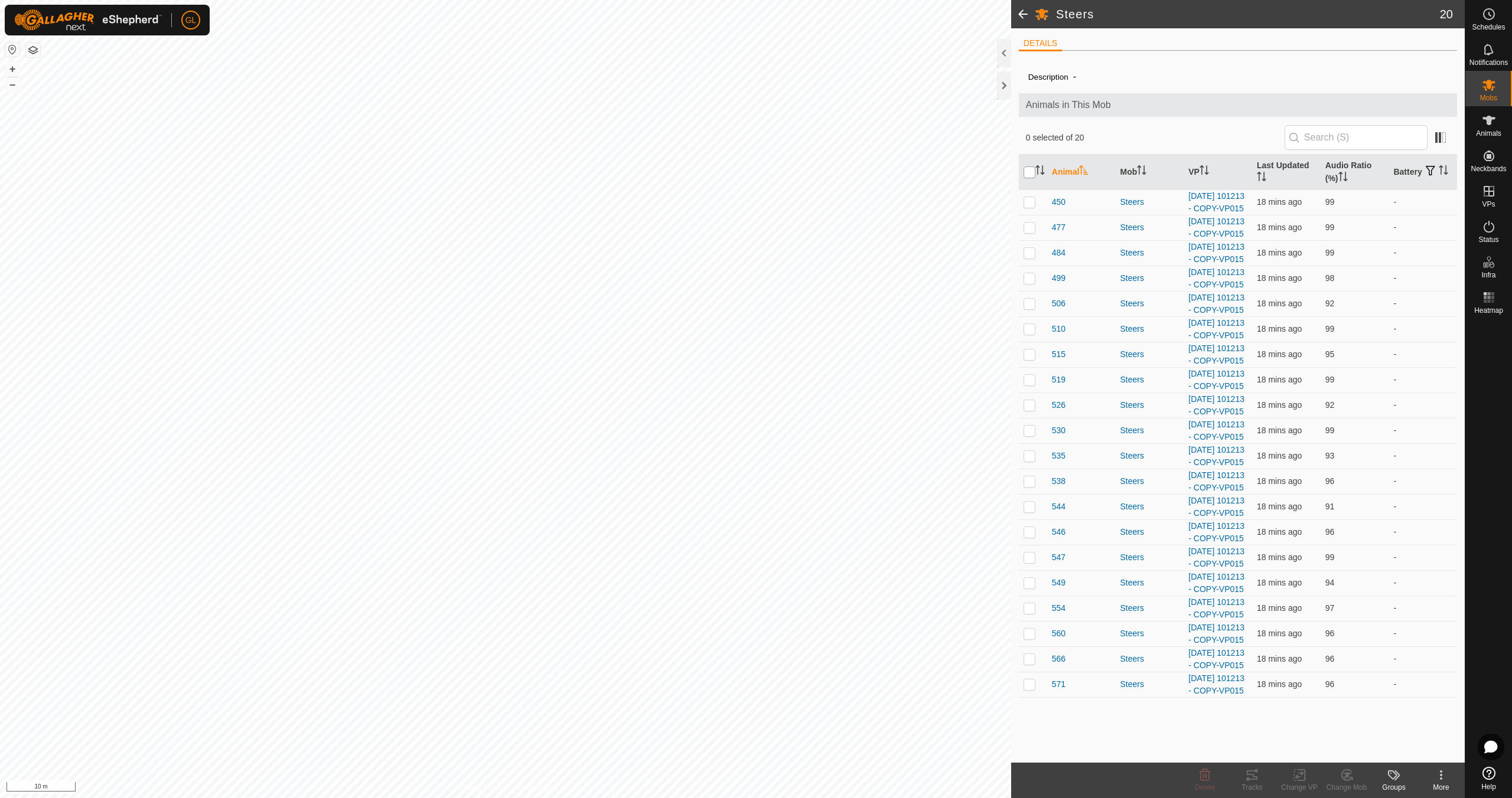
click at [1031, 169] on input "checkbox" at bounding box center [1029, 172] width 12 height 12
checkbox input "true"
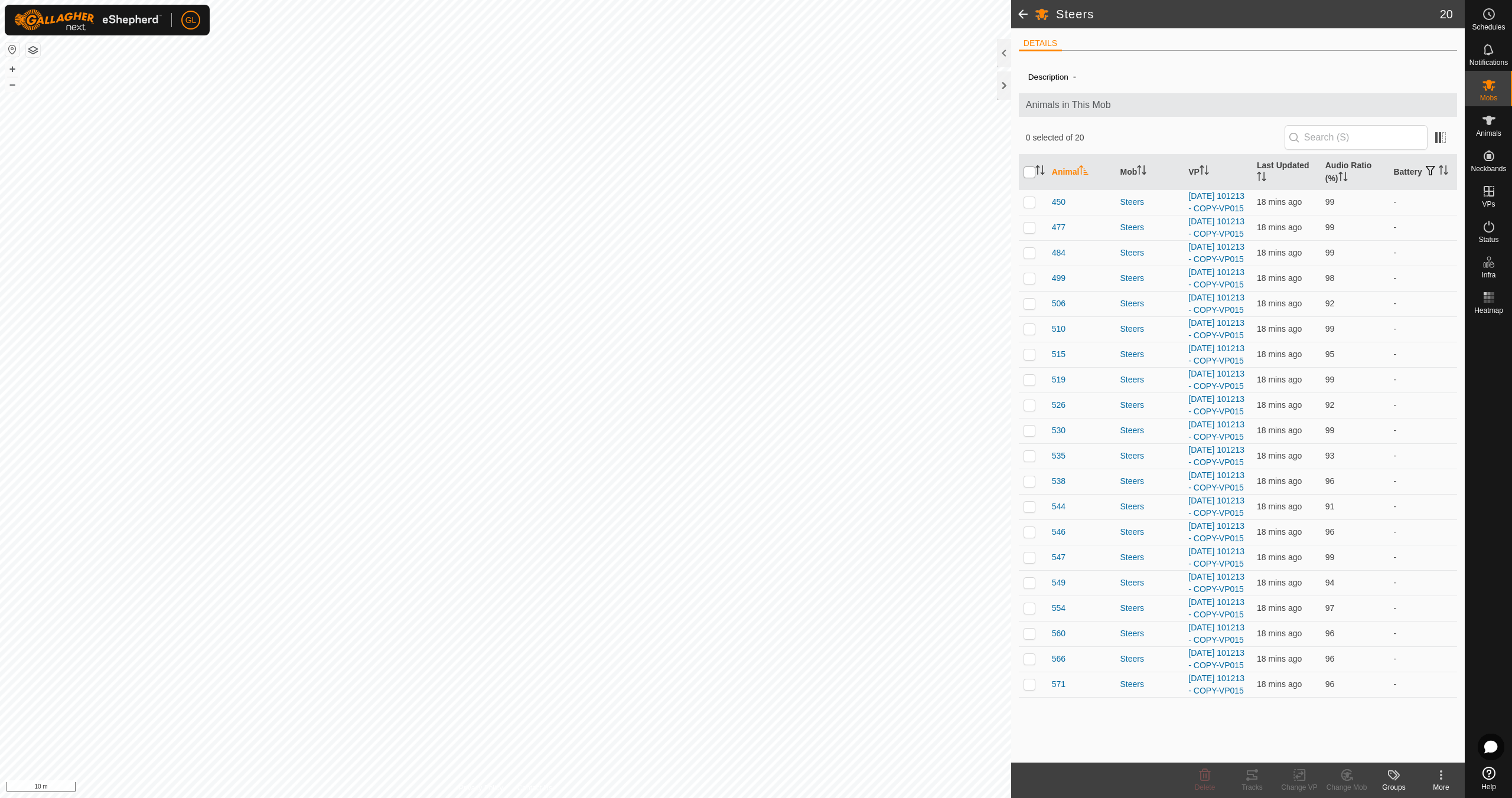
checkbox input "true"
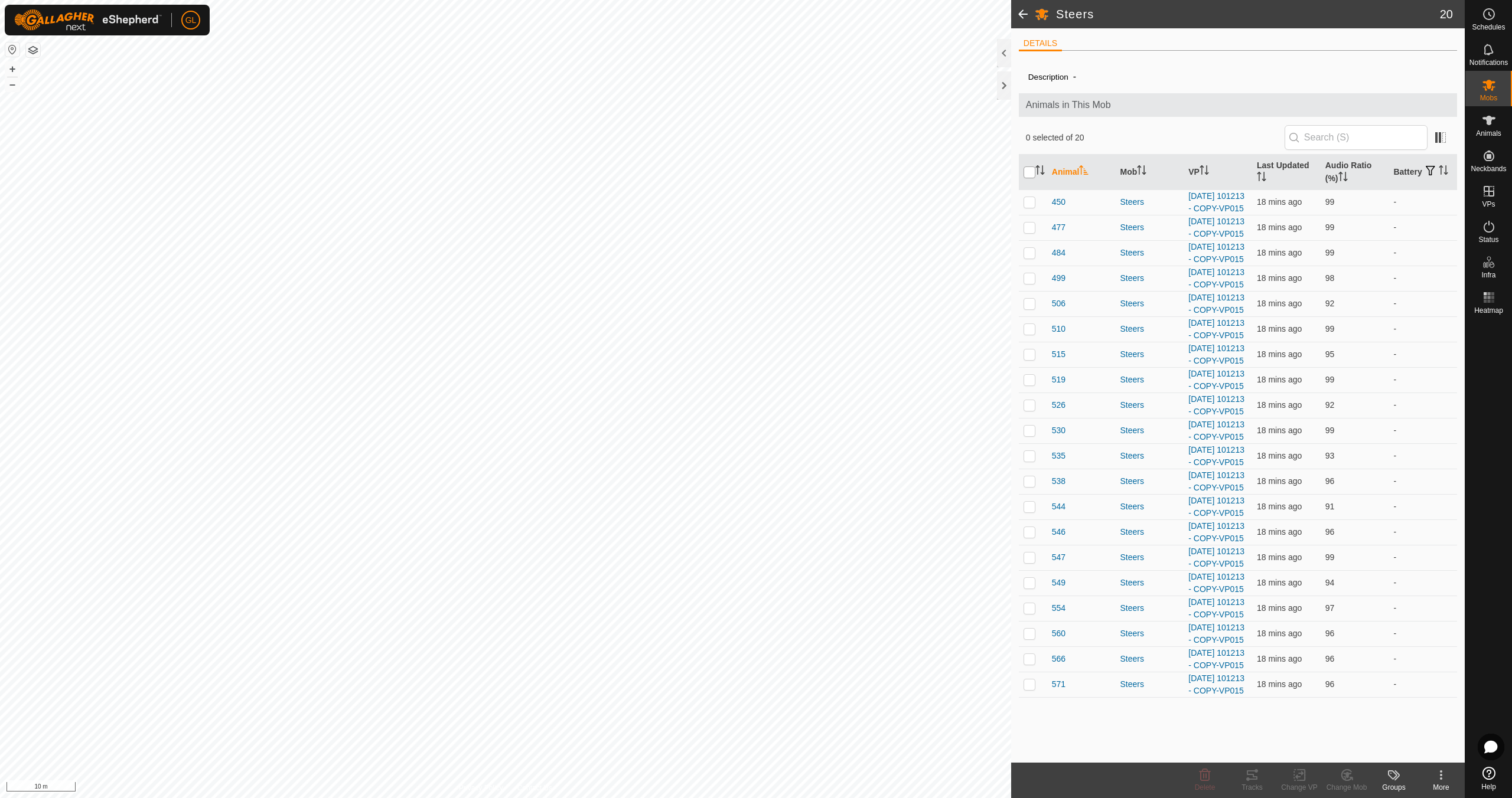
checkbox input "true"
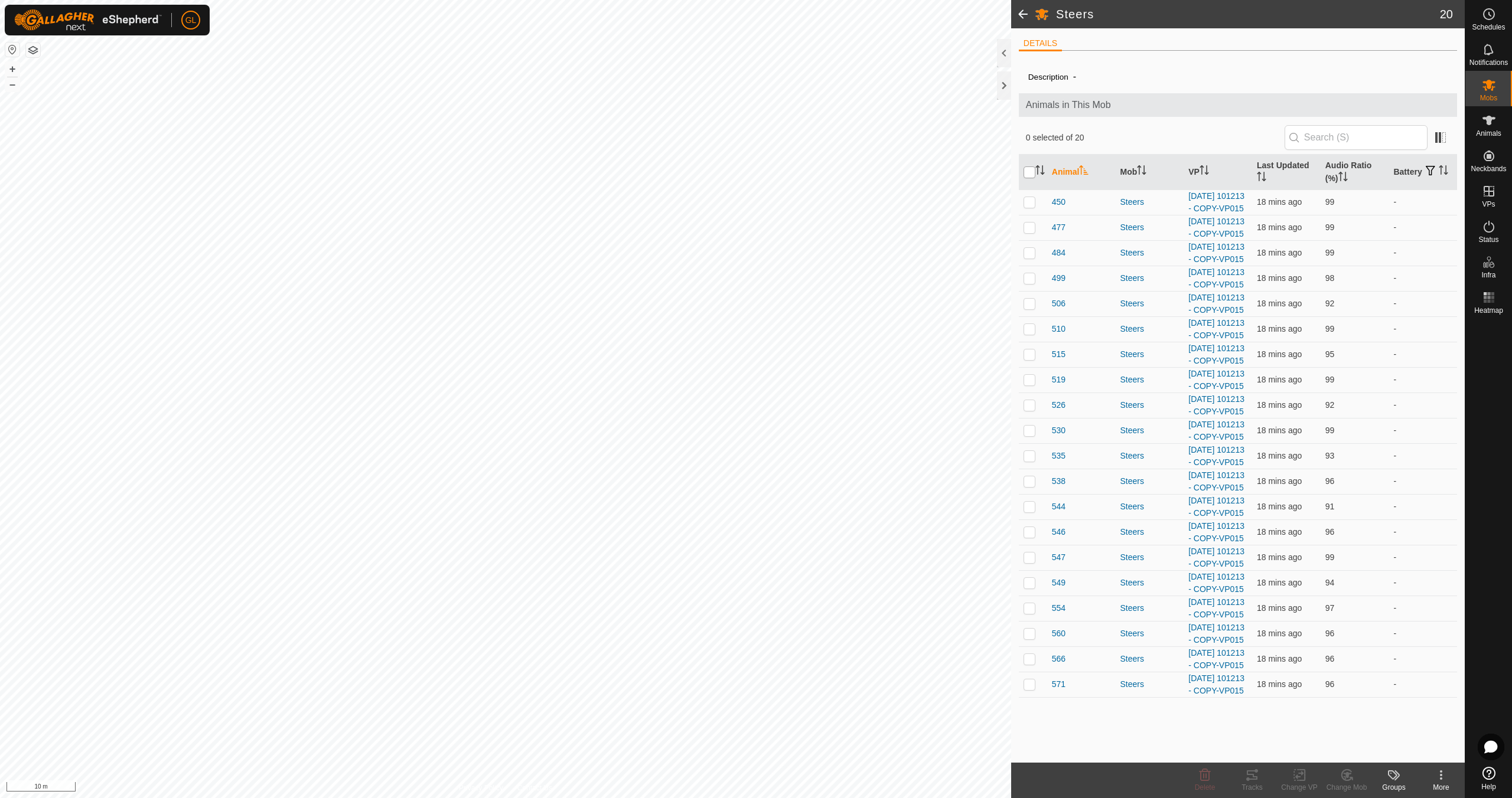
checkbox input "true"
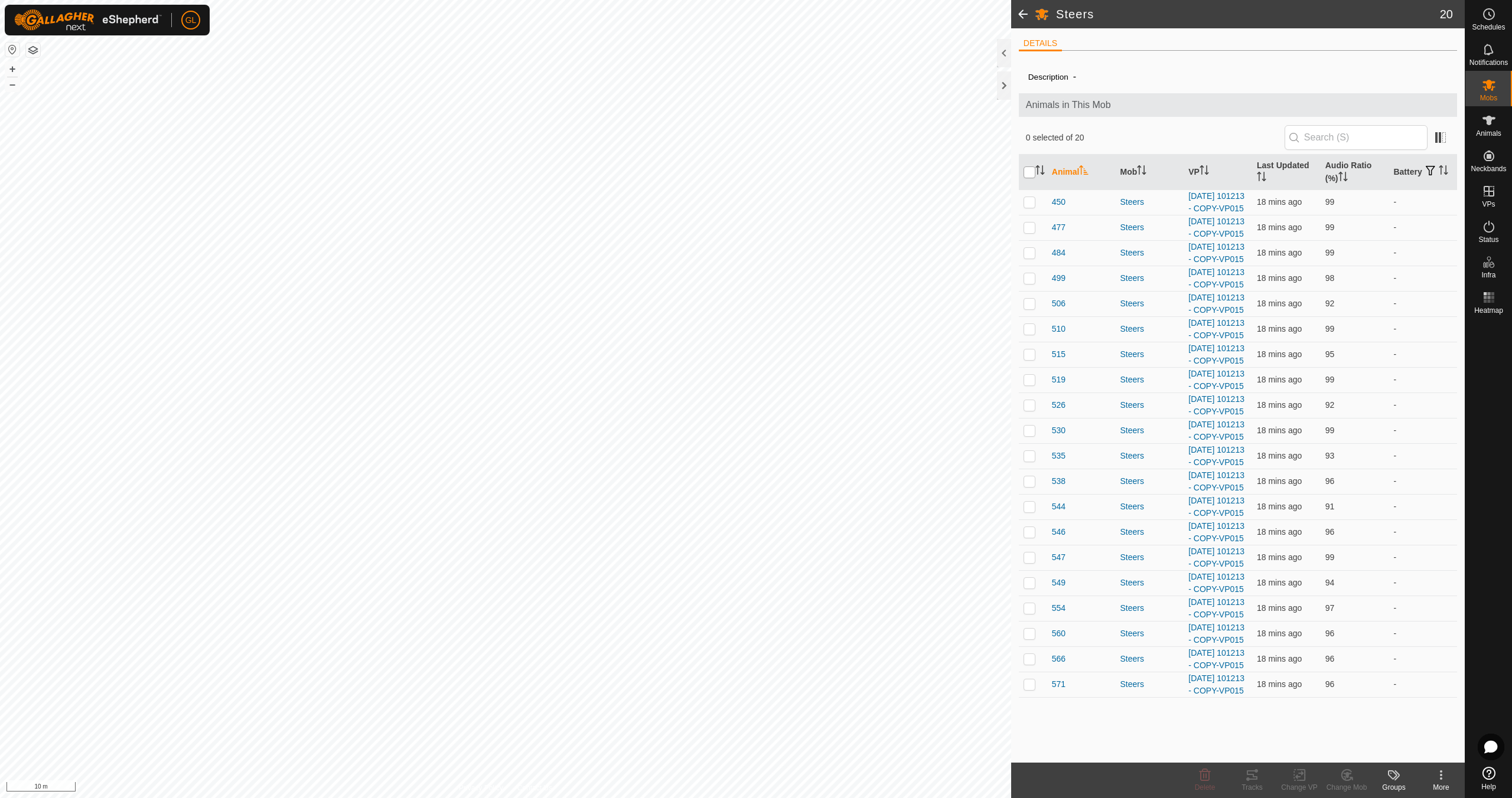
checkbox input "true"
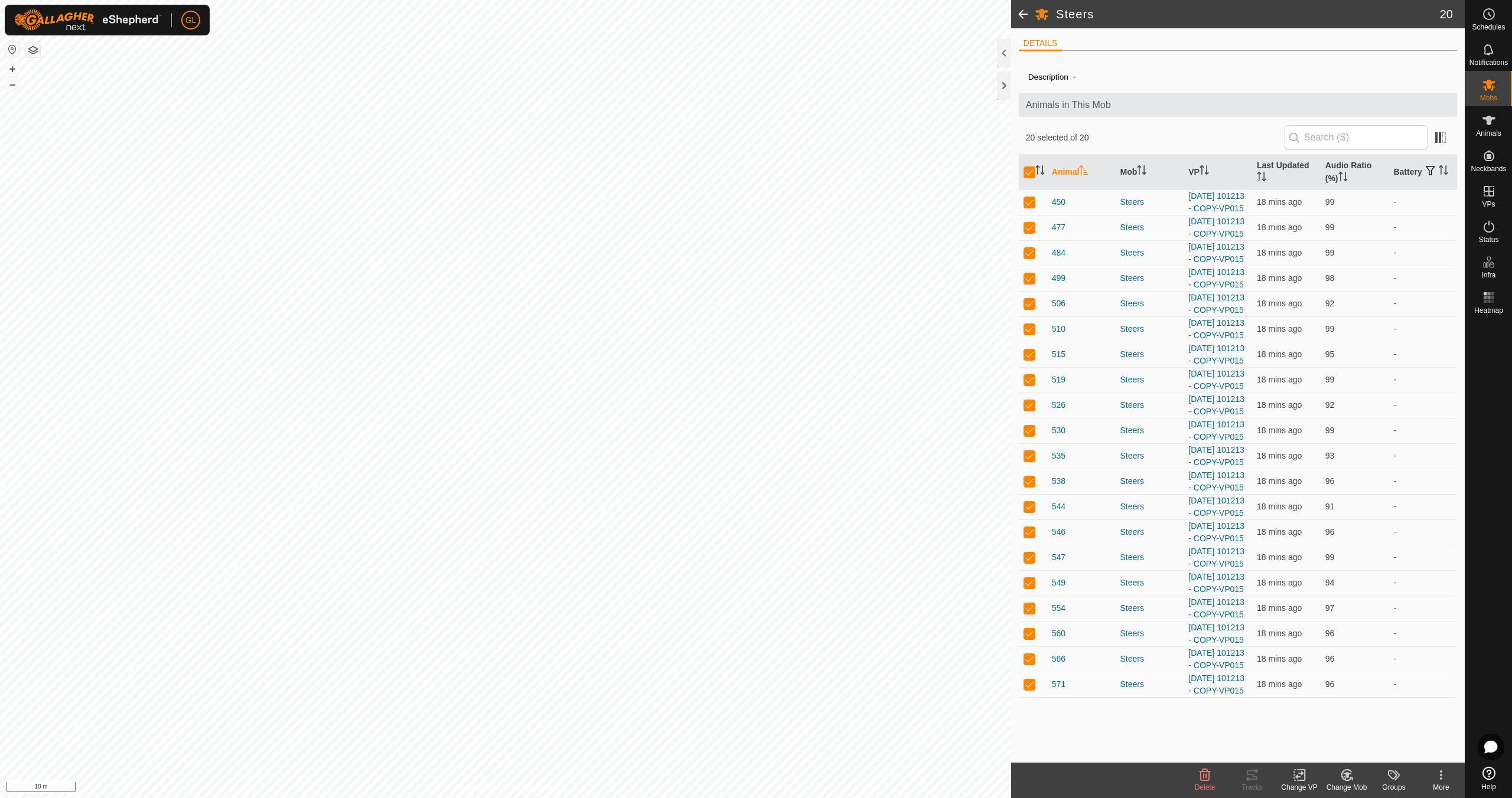
click at [1287, 777] on change-vp-svg-icon at bounding box center [1299, 775] width 47 height 14
click at [1317, 721] on link "Choose VP..." at bounding box center [1335, 724] width 117 height 24
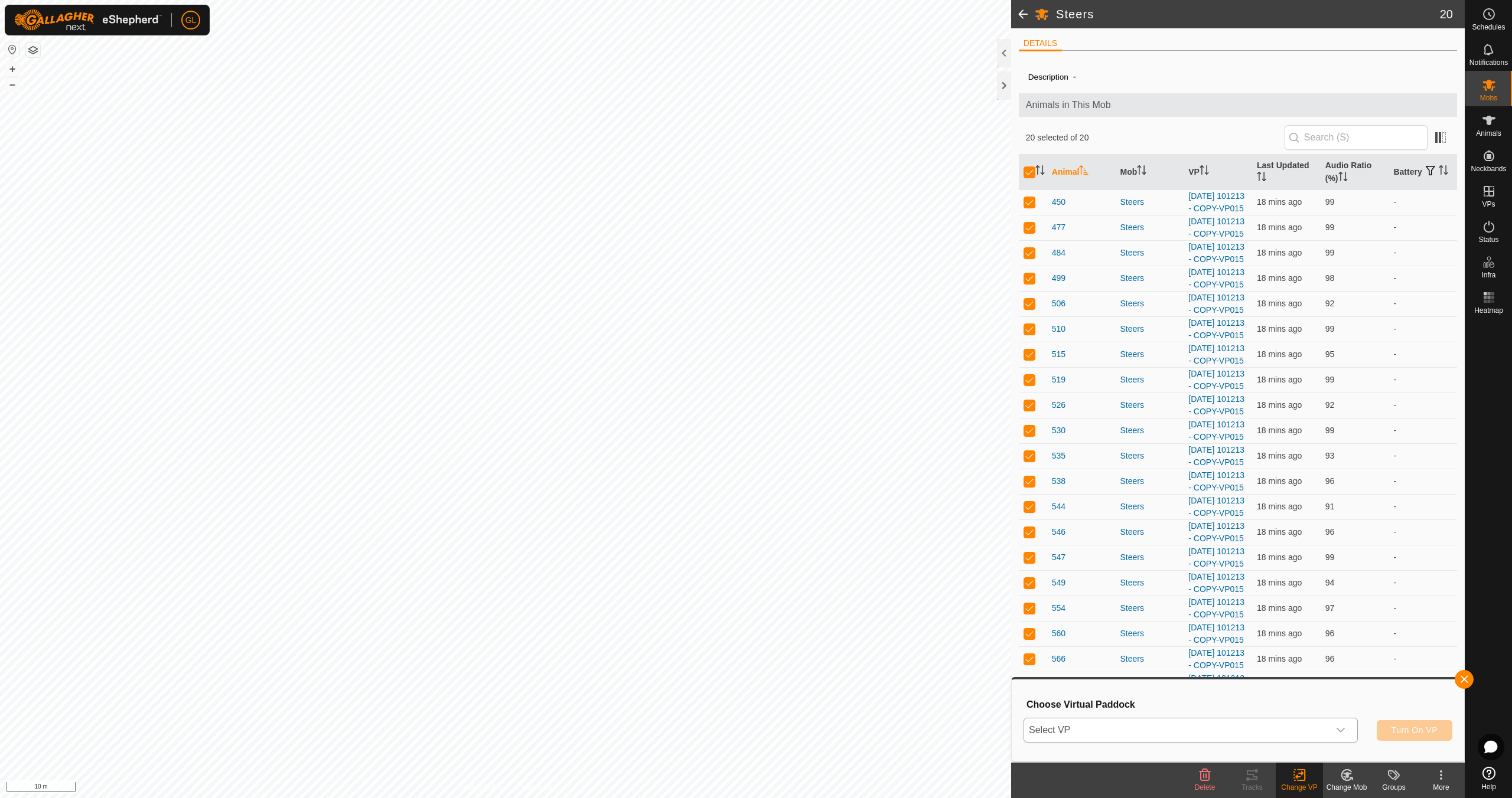
click at [1343, 731] on icon "dropdown trigger" at bounding box center [1341, 731] width 10 height 10
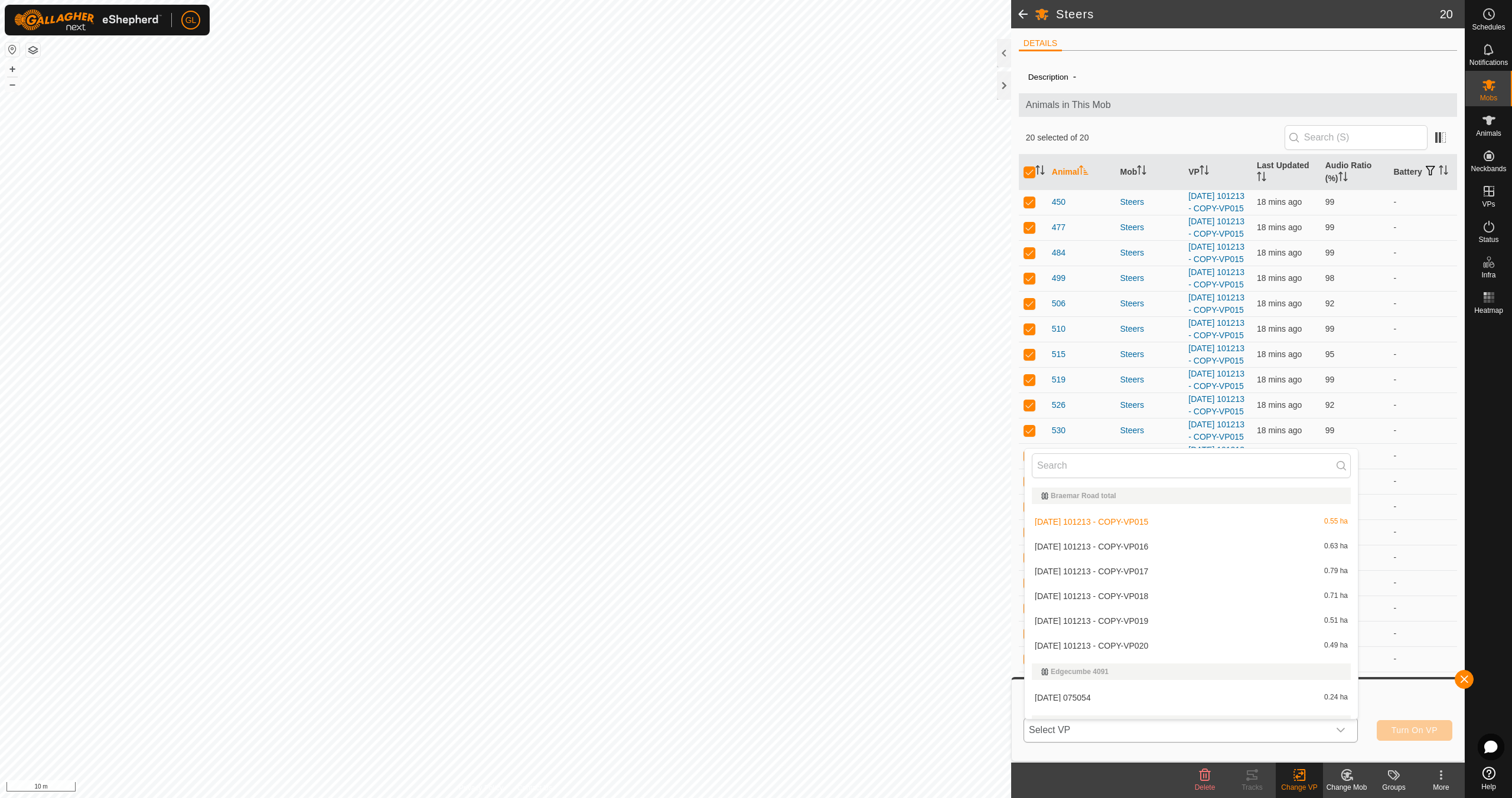
click at [1238, 645] on li "[DATE] 101213 - COPY-VP020 0.49 ha" at bounding box center [1191, 646] width 333 height 24
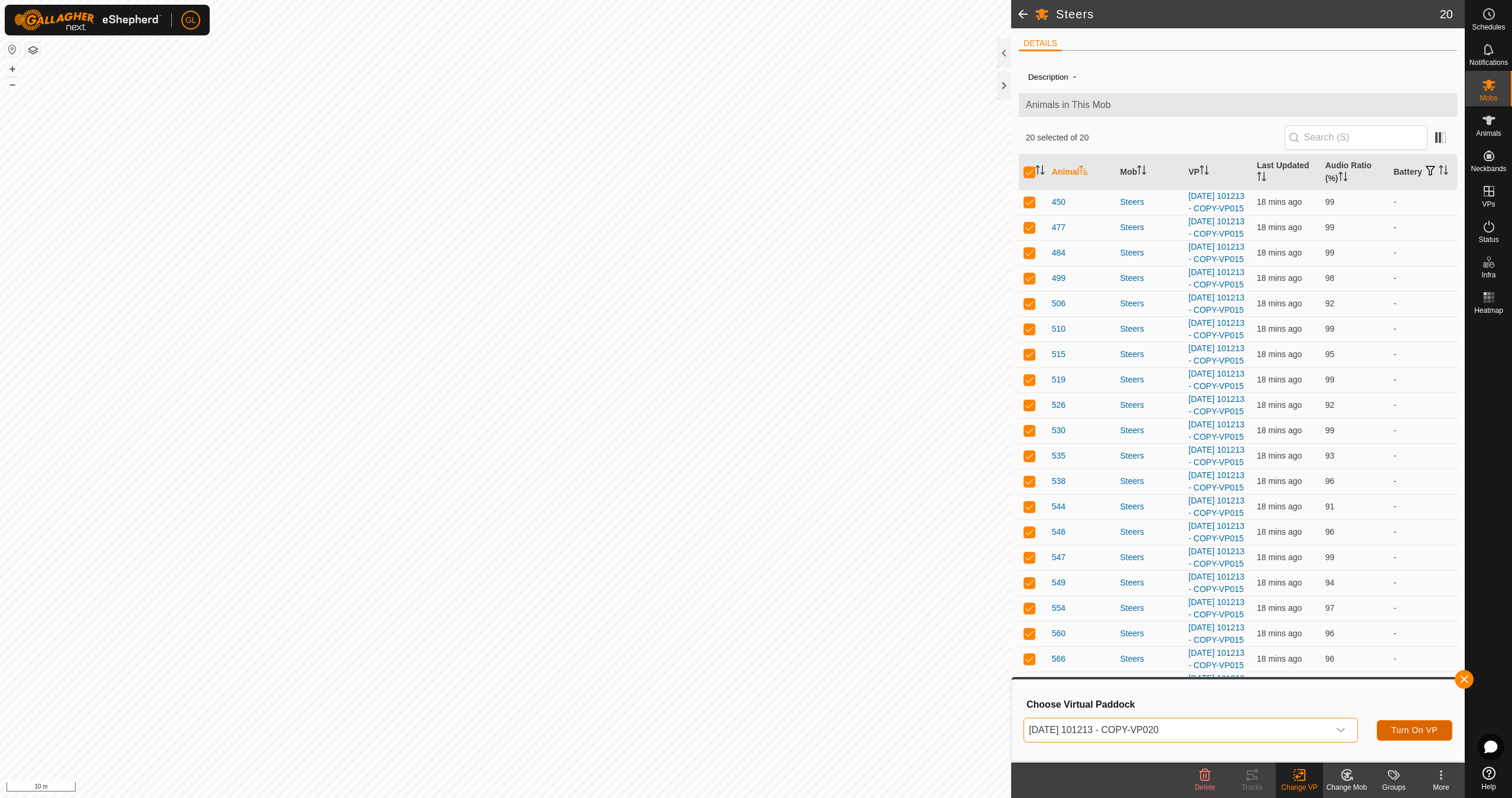
click at [1408, 731] on span "Turn On VP" at bounding box center [1415, 731] width 46 height 10
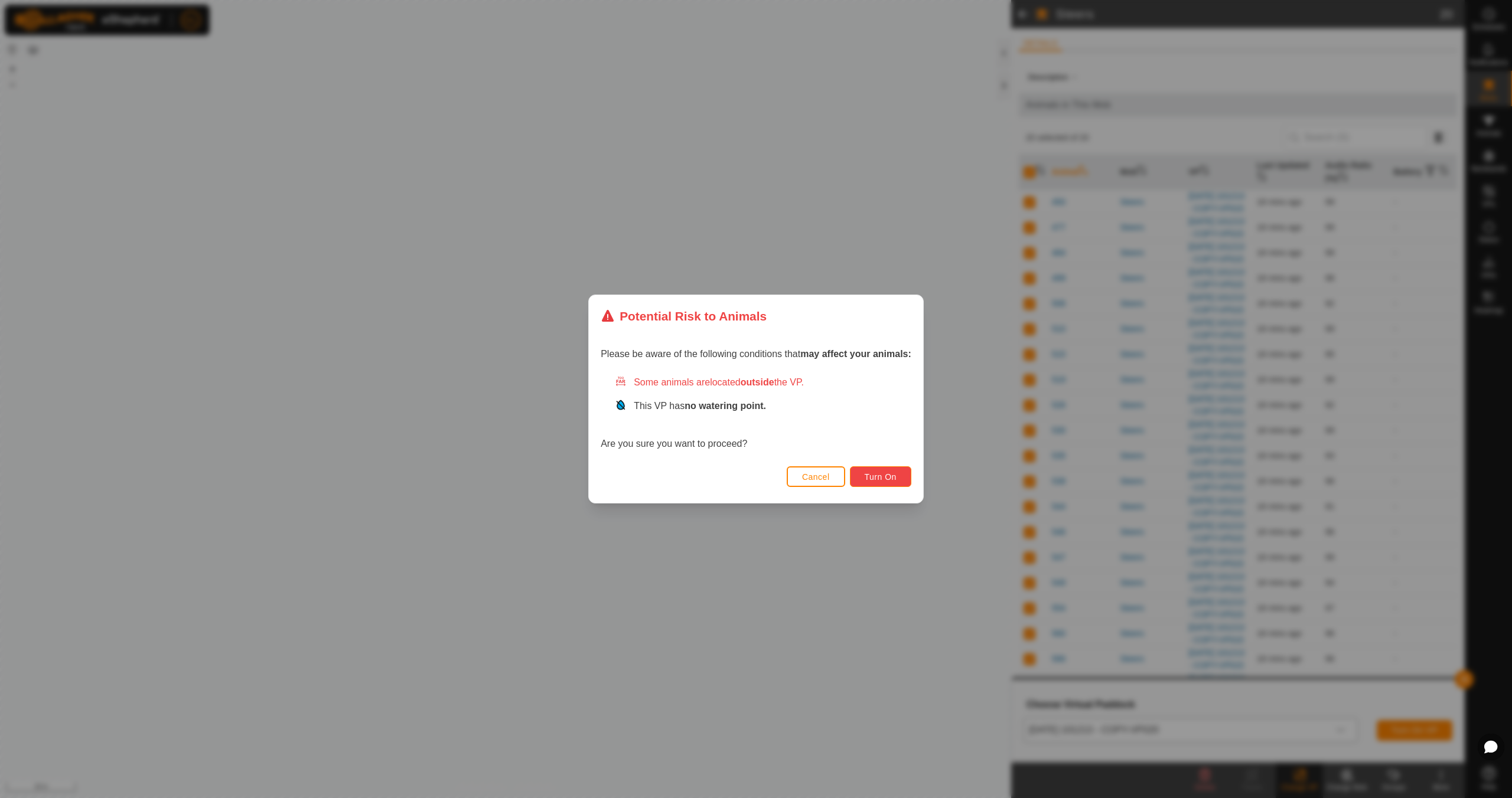
click at [885, 474] on span "Turn On" at bounding box center [880, 477] width 32 height 10
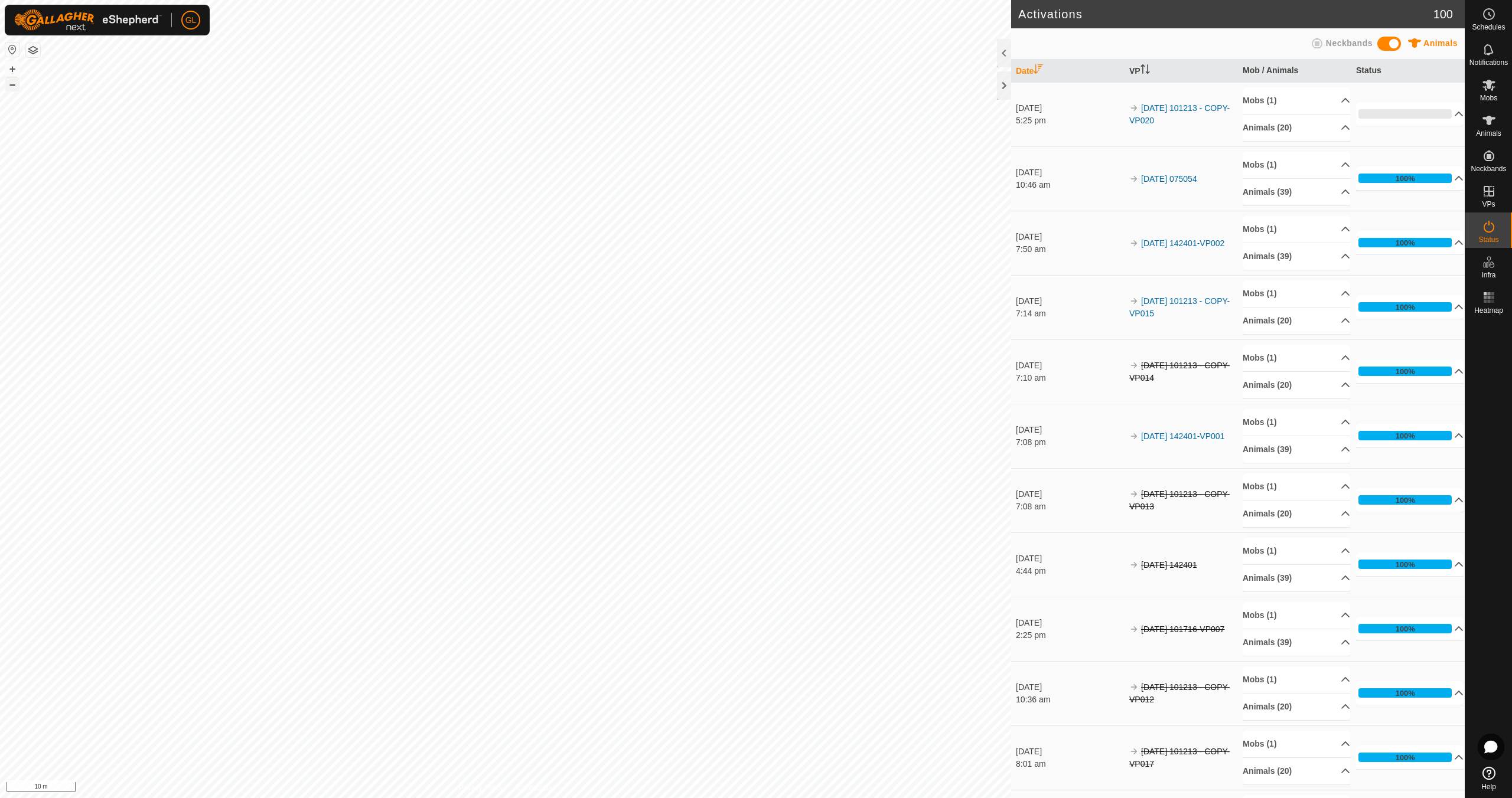
click at [14, 84] on button "–" at bounding box center [13, 84] width 14 height 14
click at [1490, 194] on icon at bounding box center [1489, 191] width 14 height 14
click at [1404, 188] on link "In Rotation" at bounding box center [1413, 191] width 101 height 24
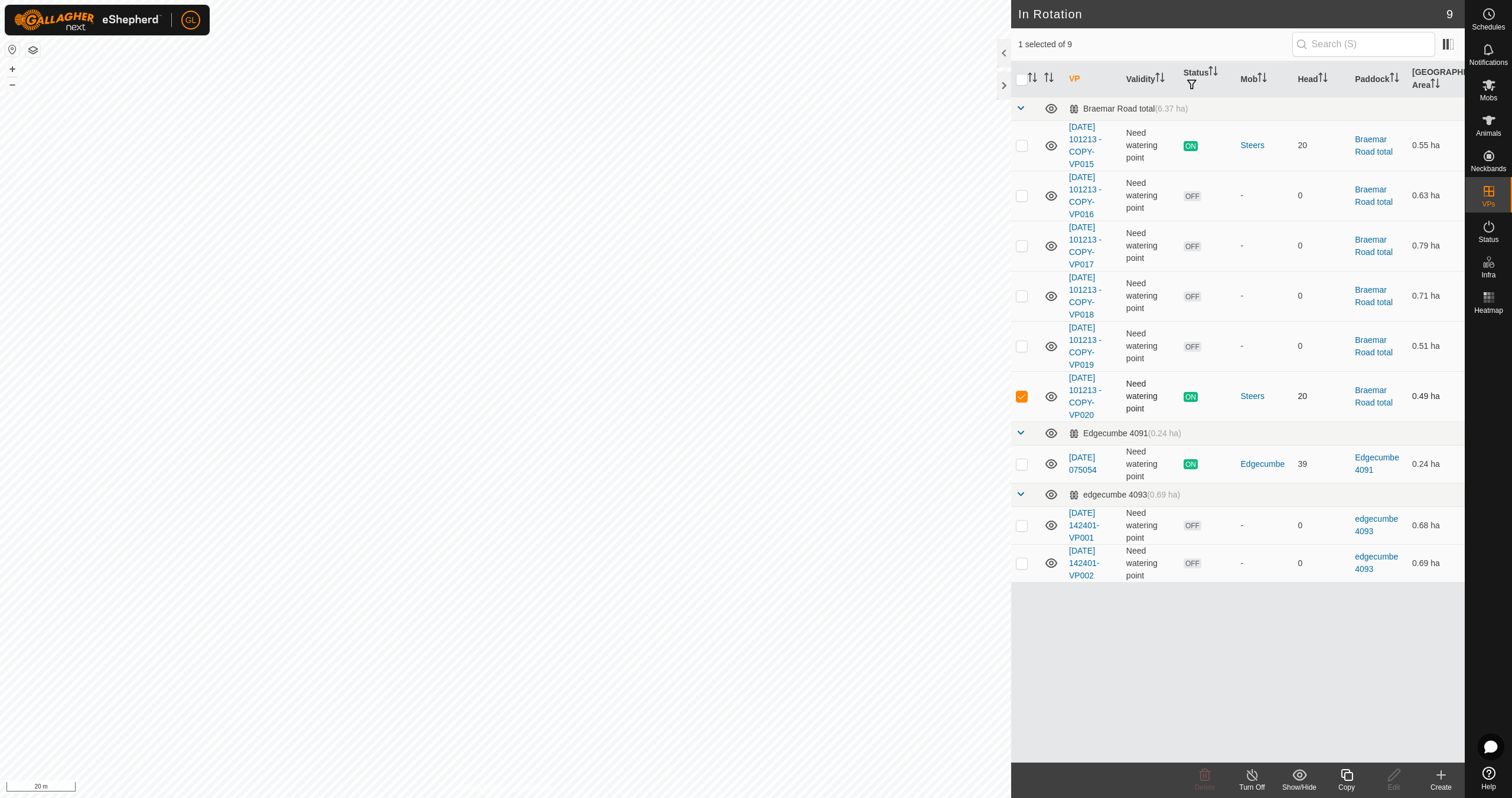
click at [1022, 395] on p-checkbox at bounding box center [1021, 397] width 12 height 10
checkbox input "false"
click at [1019, 194] on p-checkbox at bounding box center [1021, 196] width 12 height 10
checkbox input "true"
click at [1394, 781] on icon at bounding box center [1394, 775] width 15 height 14
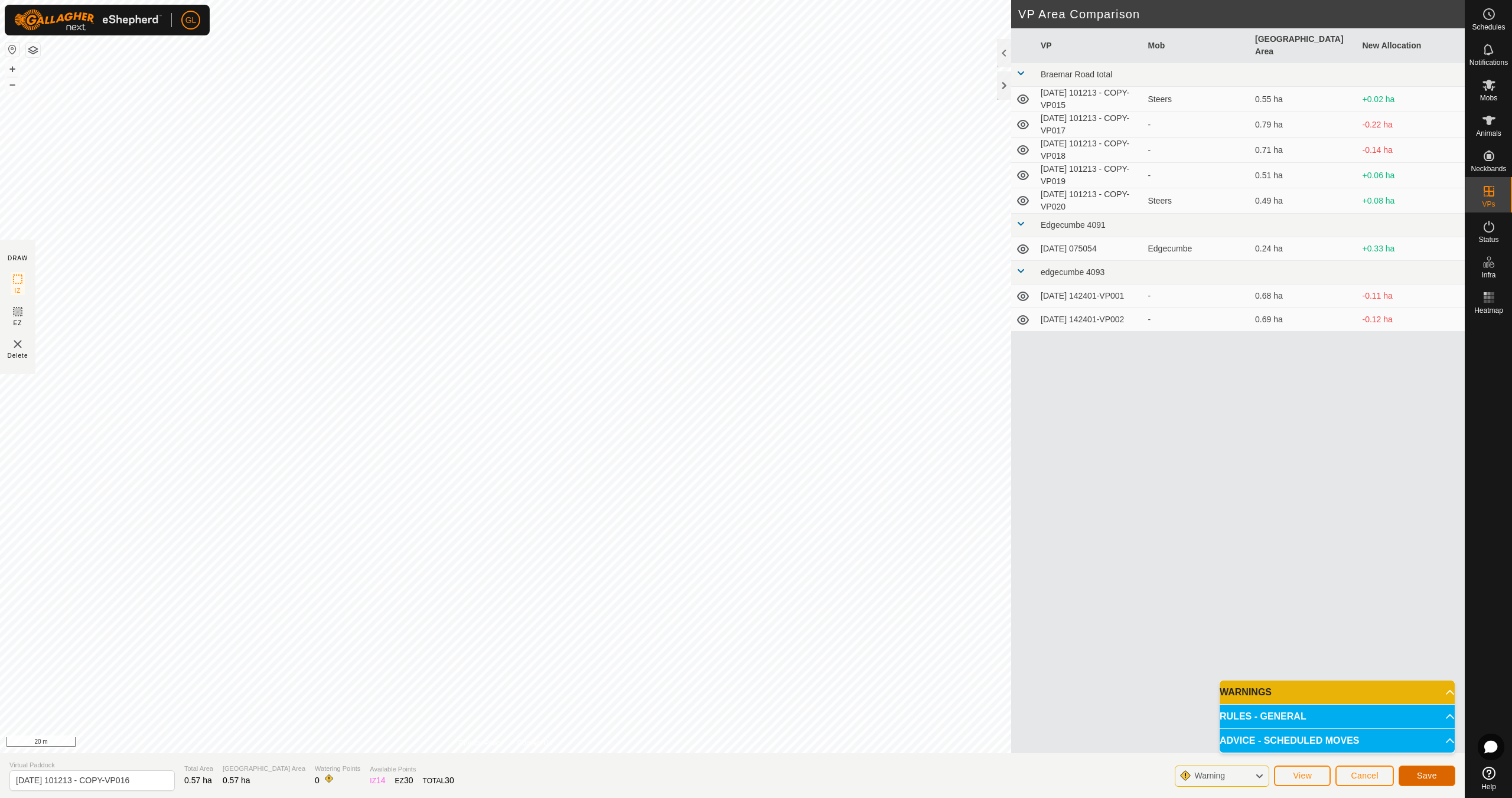
click at [1423, 775] on span "Save" at bounding box center [1427, 776] width 20 height 10
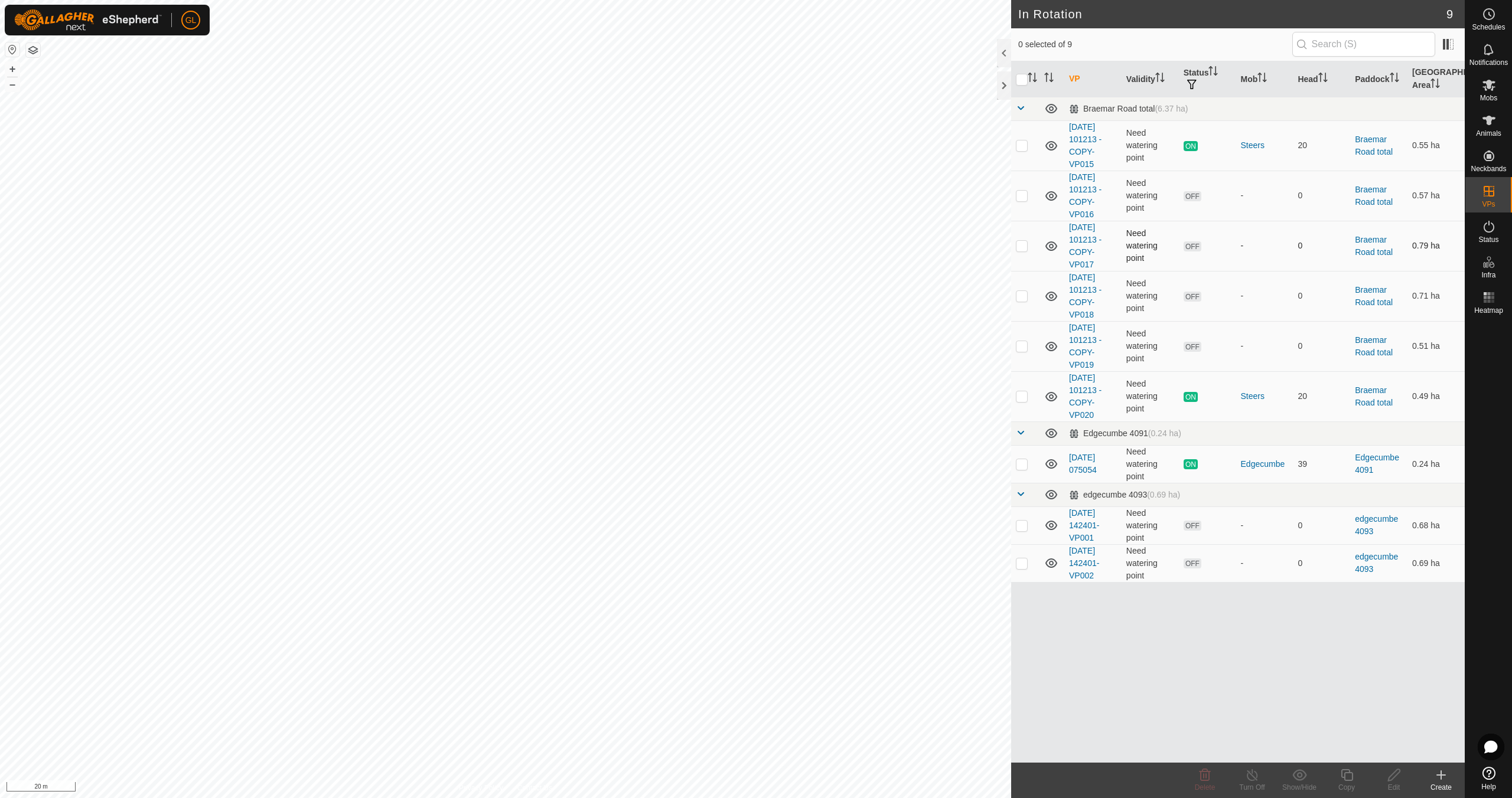
click at [1021, 242] on p-checkbox at bounding box center [1021, 246] width 12 height 10
checkbox input "true"
click at [1395, 776] on icon at bounding box center [1393, 775] width 12 height 12
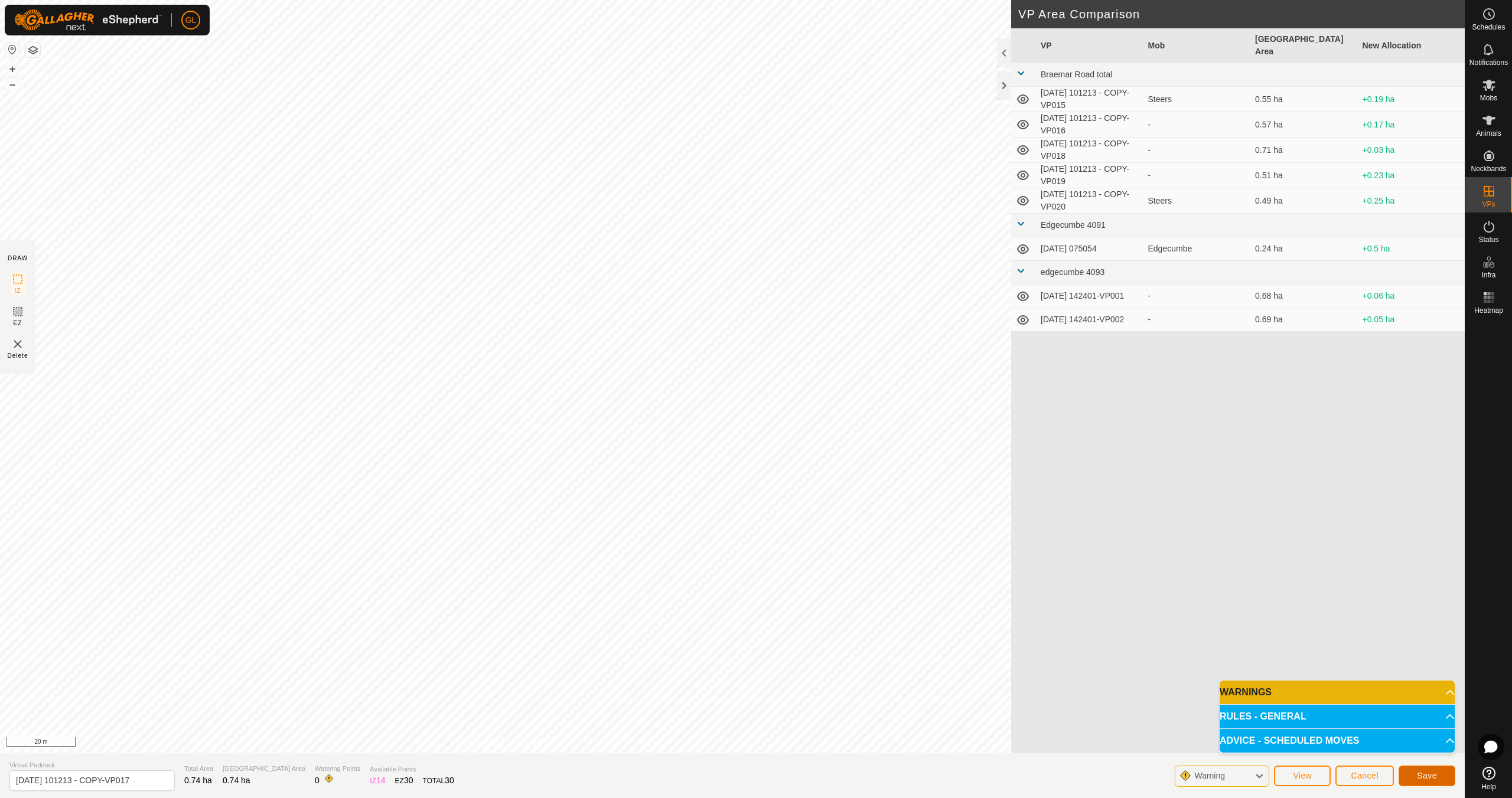
click at [1431, 773] on span "Save" at bounding box center [1427, 776] width 20 height 10
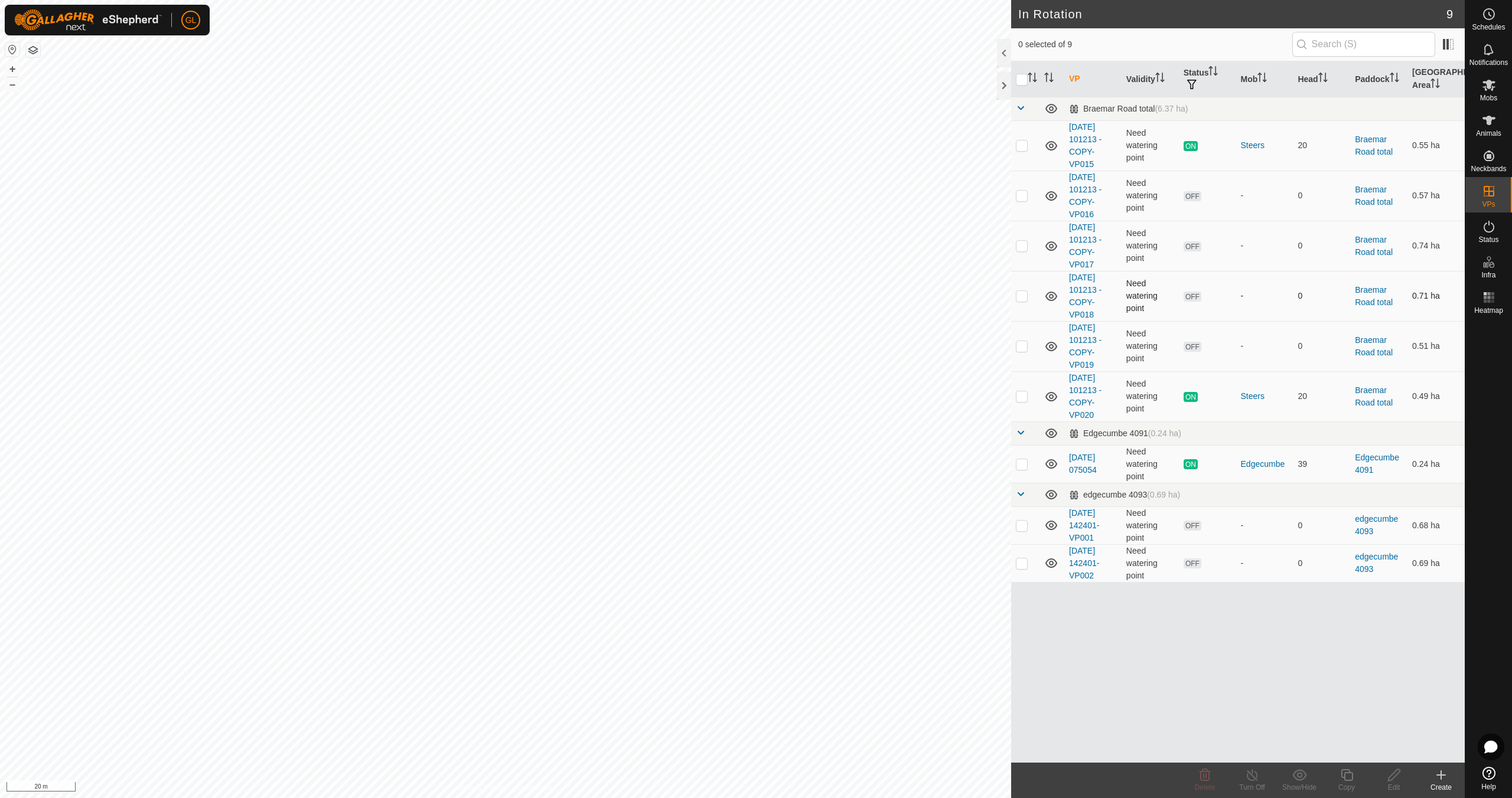
click at [1026, 297] on p-checkbox at bounding box center [1021, 296] width 12 height 10
checkbox input "true"
click at [1390, 774] on icon at bounding box center [1394, 775] width 15 height 14
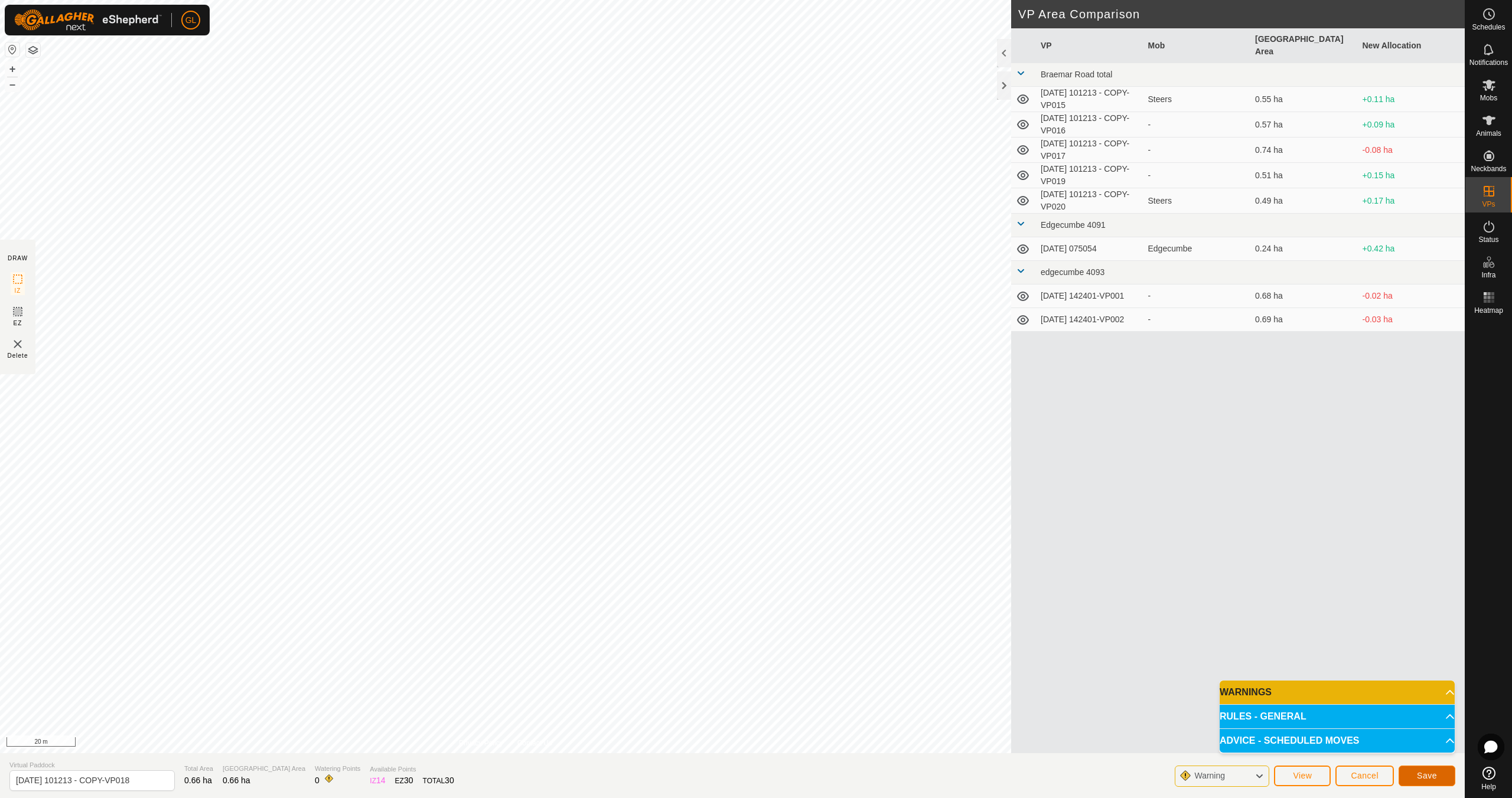
click at [1425, 774] on span "Save" at bounding box center [1427, 776] width 20 height 10
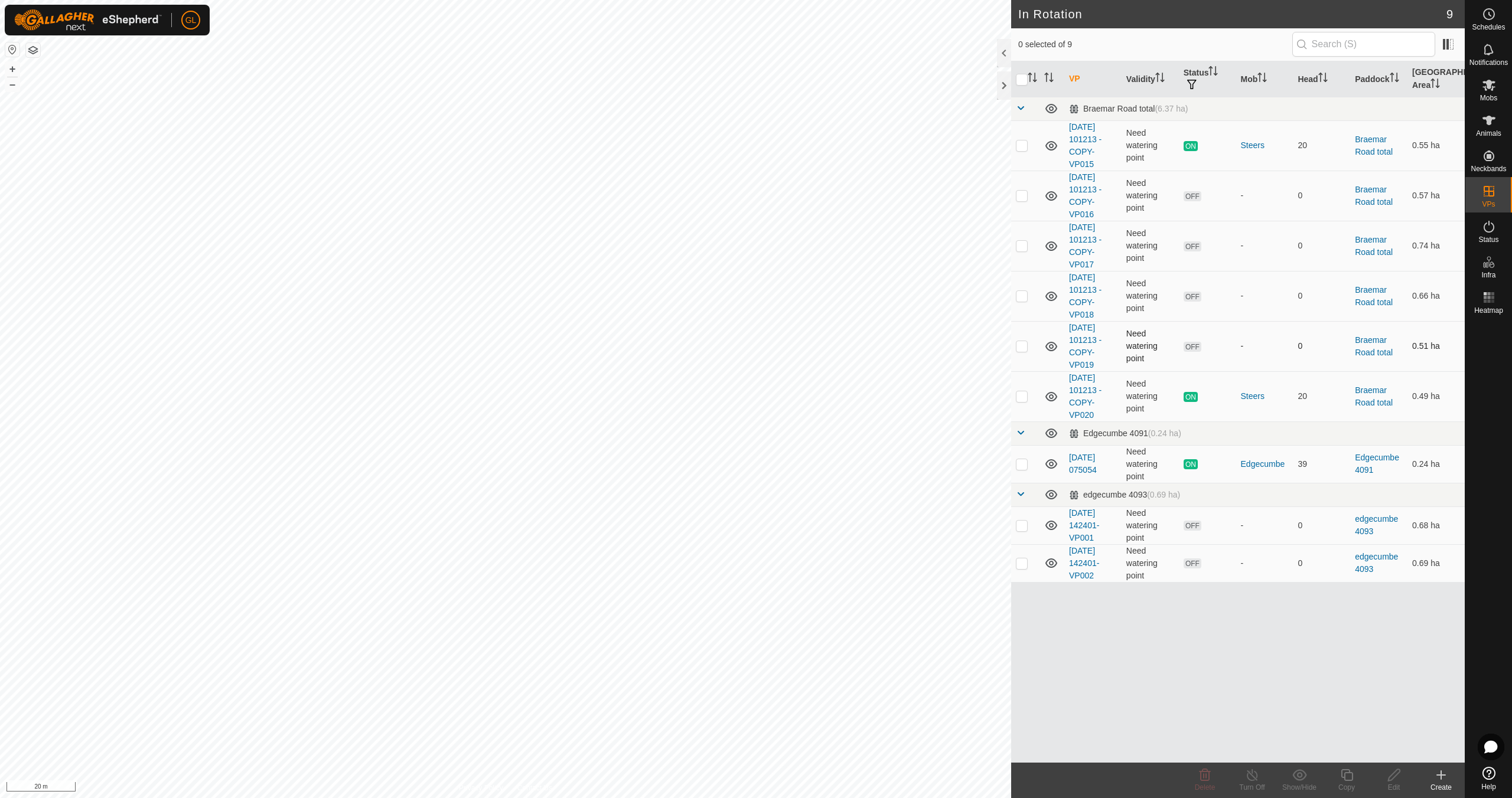
click at [1021, 345] on p-checkbox at bounding box center [1021, 346] width 12 height 10
checkbox input "true"
click at [1392, 777] on icon at bounding box center [1394, 775] width 15 height 14
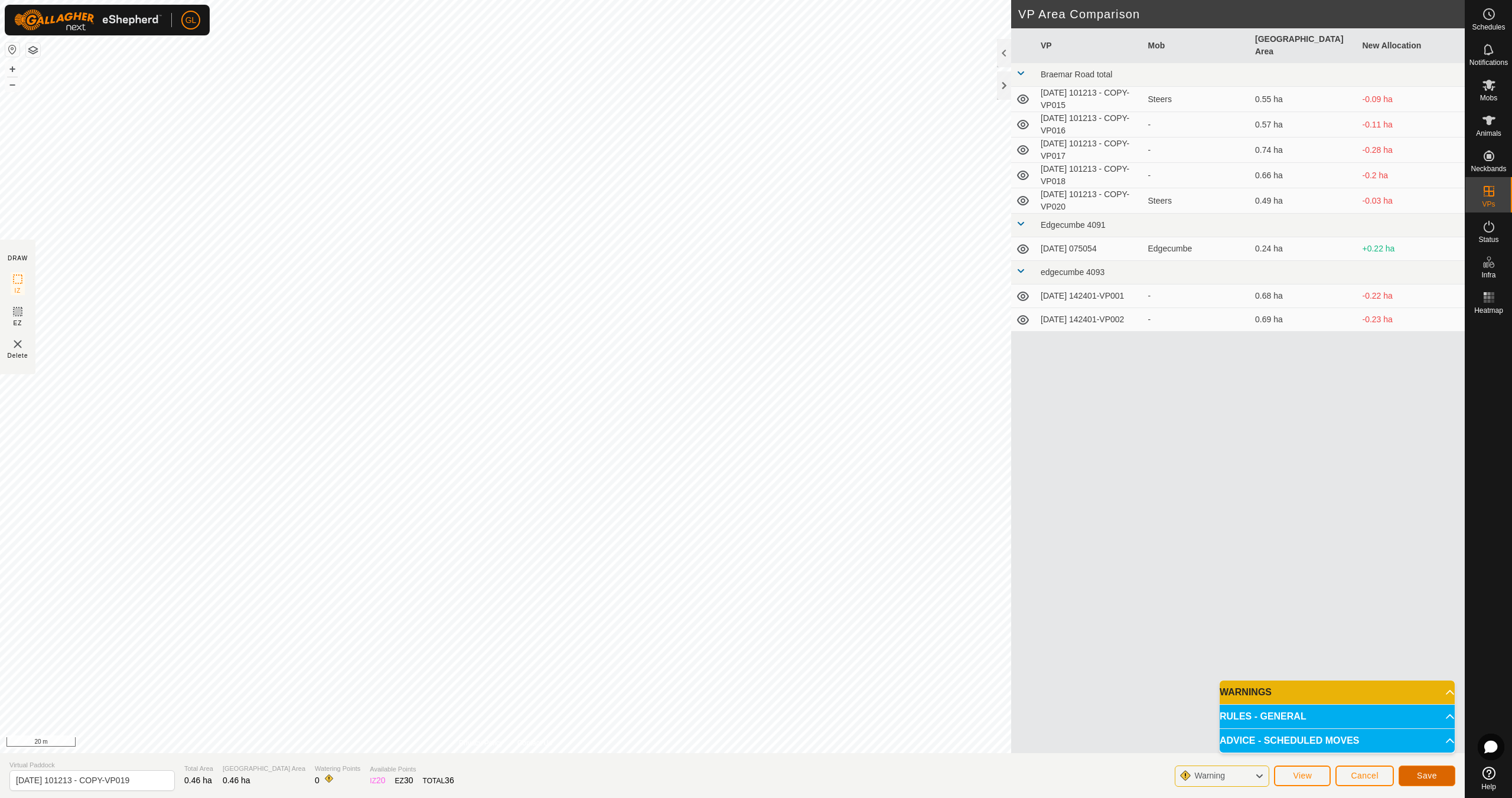
click at [1434, 776] on span "Save" at bounding box center [1427, 776] width 20 height 10
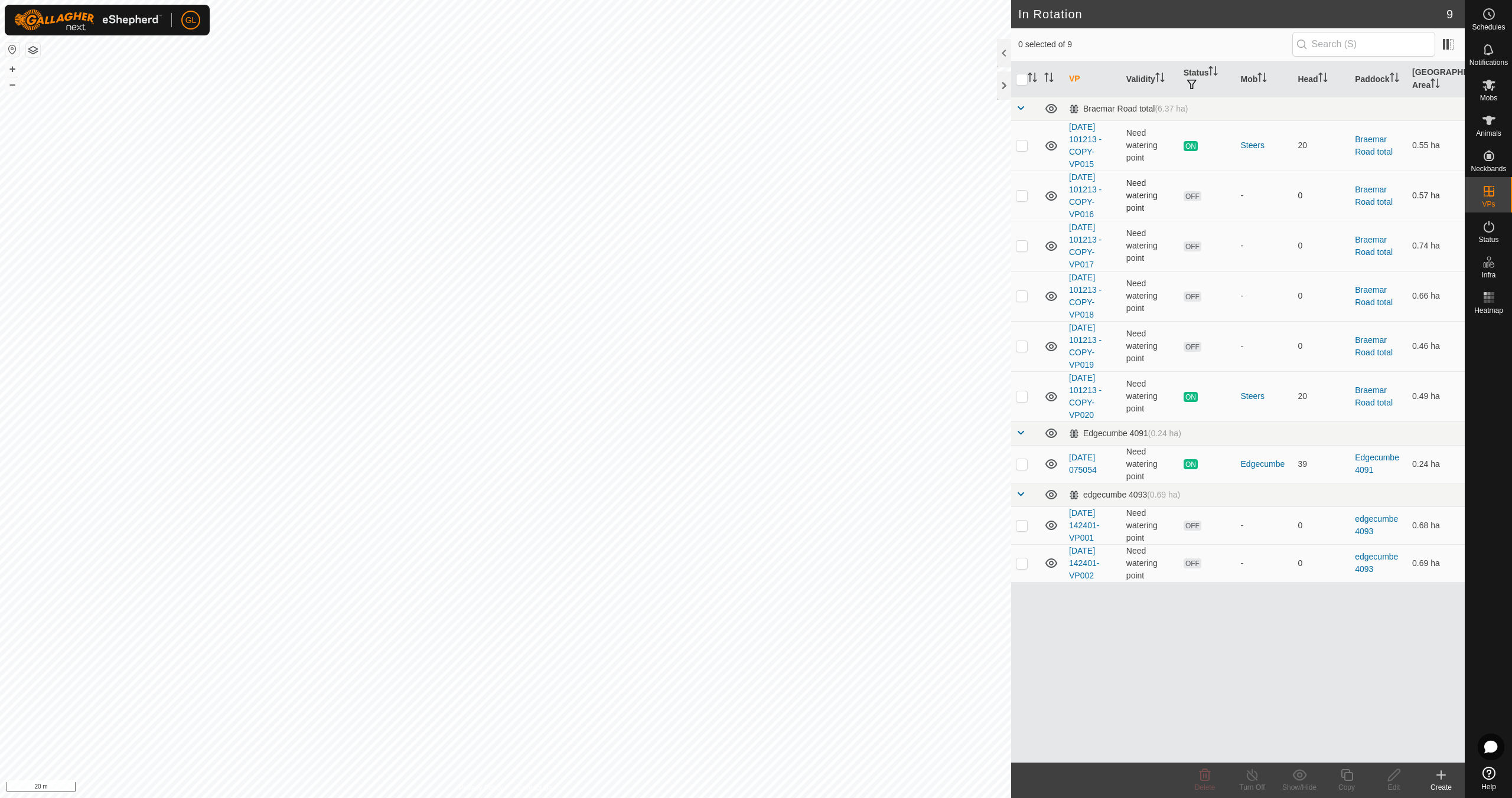
click at [1026, 199] on p-checkbox at bounding box center [1021, 196] width 12 height 10
drag, startPoint x: 1026, startPoint y: 199, endPoint x: 1021, endPoint y: 208, distance: 10.3
click at [1027, 199] on p-checkbox at bounding box center [1021, 196] width 12 height 10
checkbox input "false"
click at [1021, 347] on p-checkbox at bounding box center [1021, 346] width 12 height 10
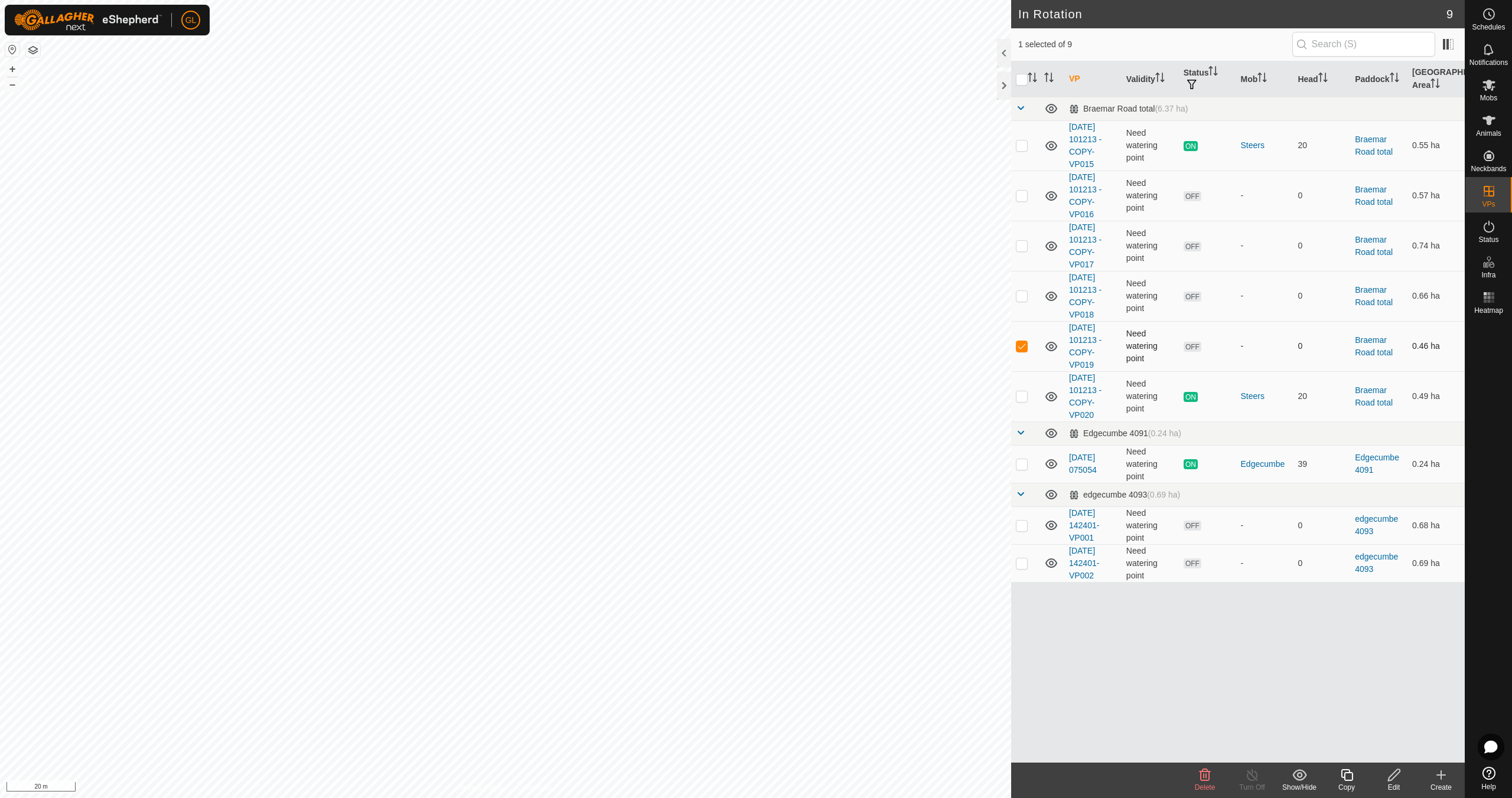
click at [1021, 347] on p-checkbox at bounding box center [1021, 346] width 12 height 10
checkbox input "false"
click at [1022, 297] on p-checkbox at bounding box center [1021, 296] width 12 height 10
checkbox input "false"
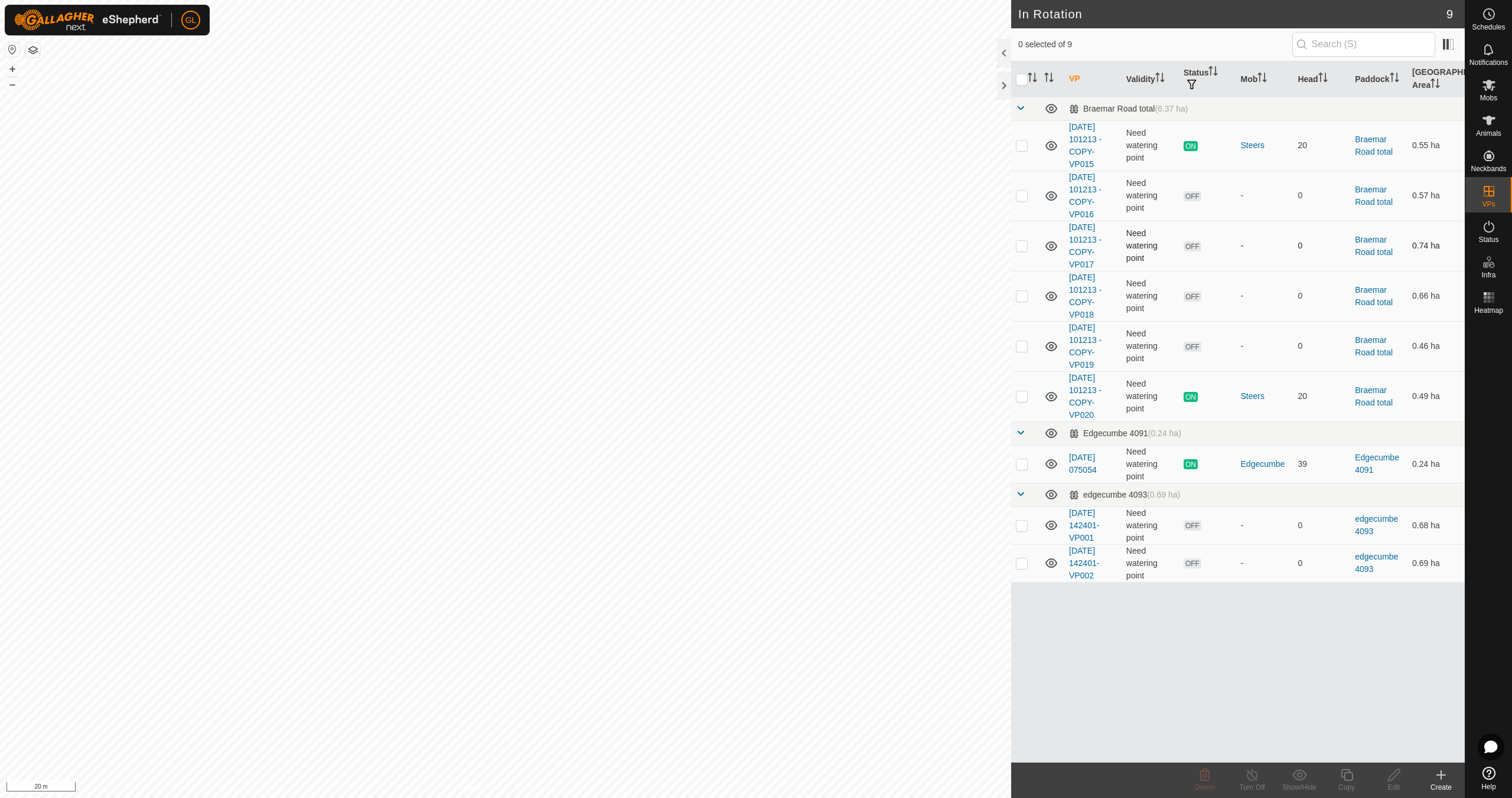
click at [1024, 246] on p-checkbox at bounding box center [1021, 246] width 12 height 10
checkbox input "false"
click at [1021, 194] on p-checkbox at bounding box center [1021, 196] width 12 height 10
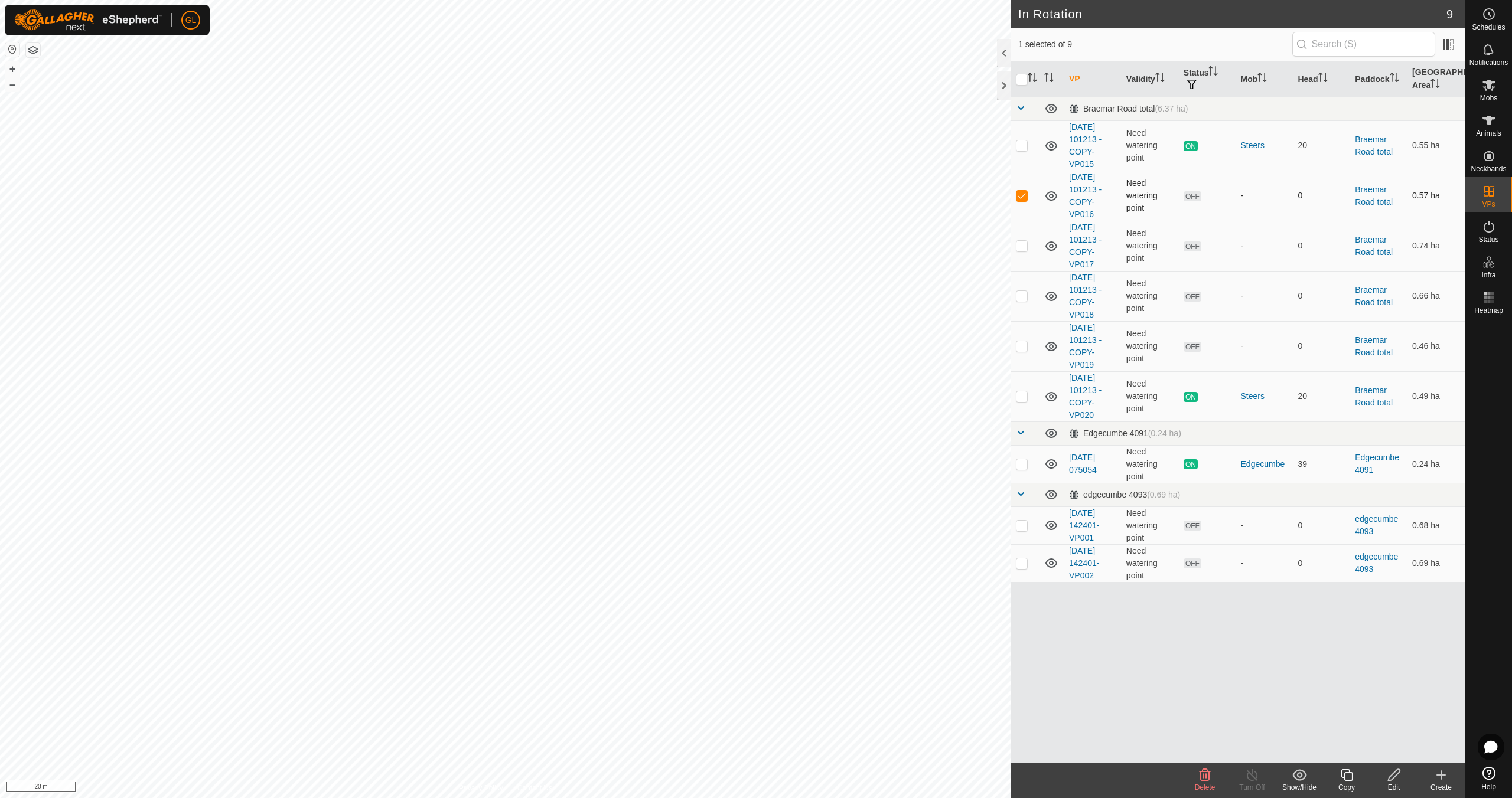
checkbox input "false"
click at [1019, 246] on p-checkbox at bounding box center [1021, 246] width 12 height 10
checkbox input "false"
click at [1024, 299] on p-checkbox at bounding box center [1021, 296] width 12 height 10
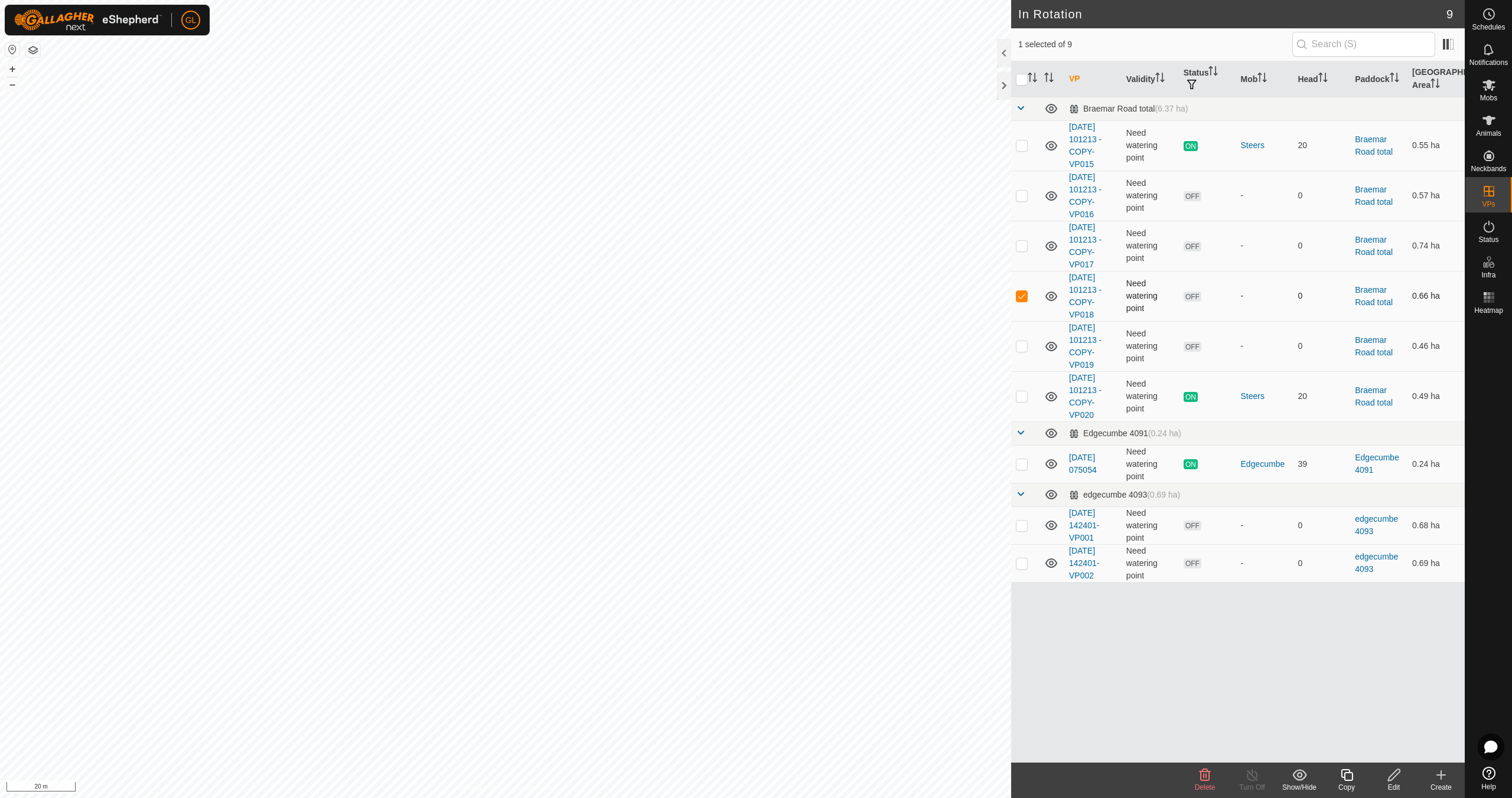
click at [1024, 299] on p-checkbox at bounding box center [1021, 296] width 12 height 10
checkbox input "false"
click at [1021, 348] on p-checkbox at bounding box center [1021, 346] width 12 height 10
click at [1021, 347] on p-checkbox at bounding box center [1021, 346] width 12 height 10
checkbox input "false"
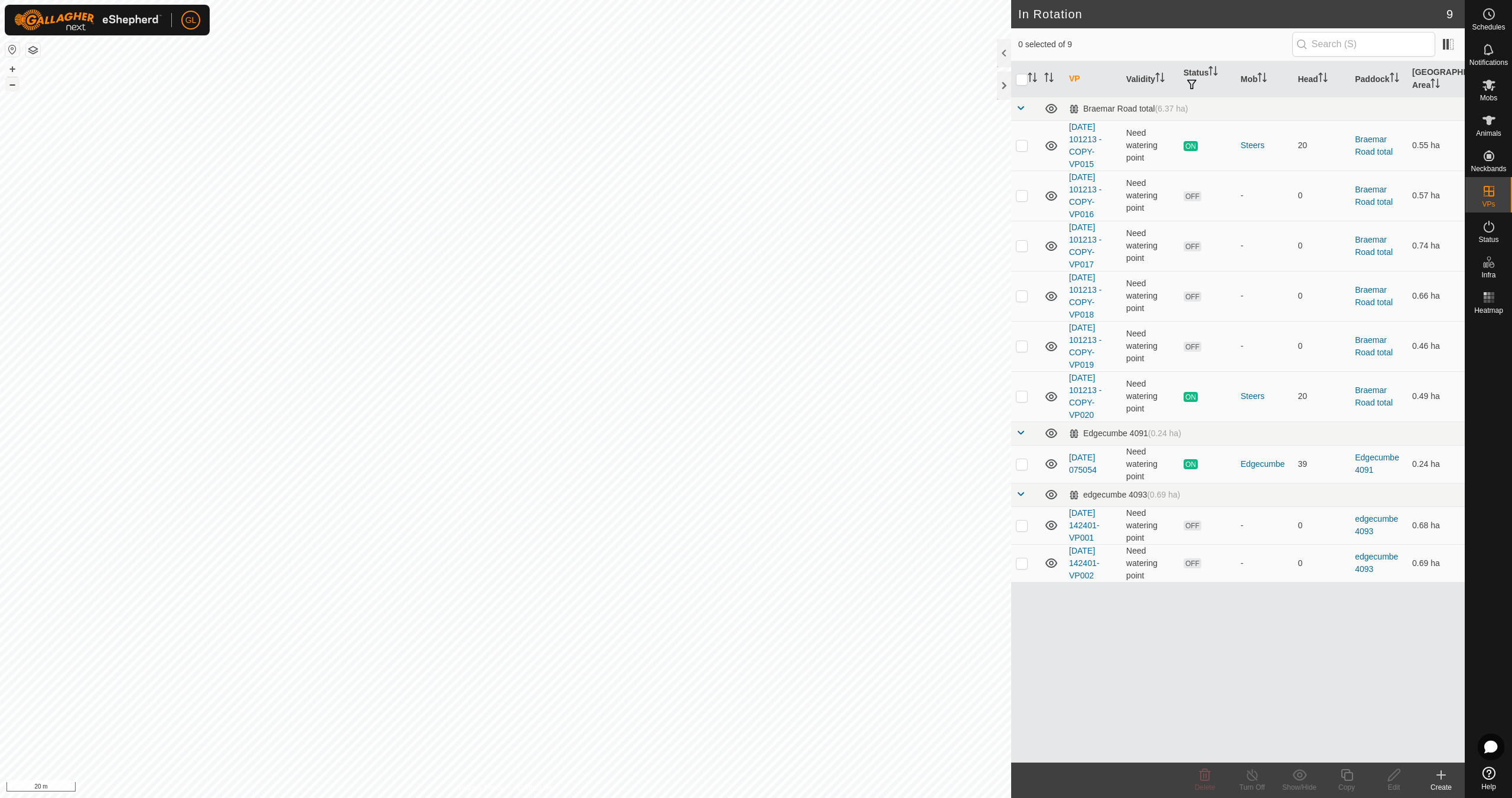
click at [9, 83] on button "–" at bounding box center [13, 84] width 14 height 14
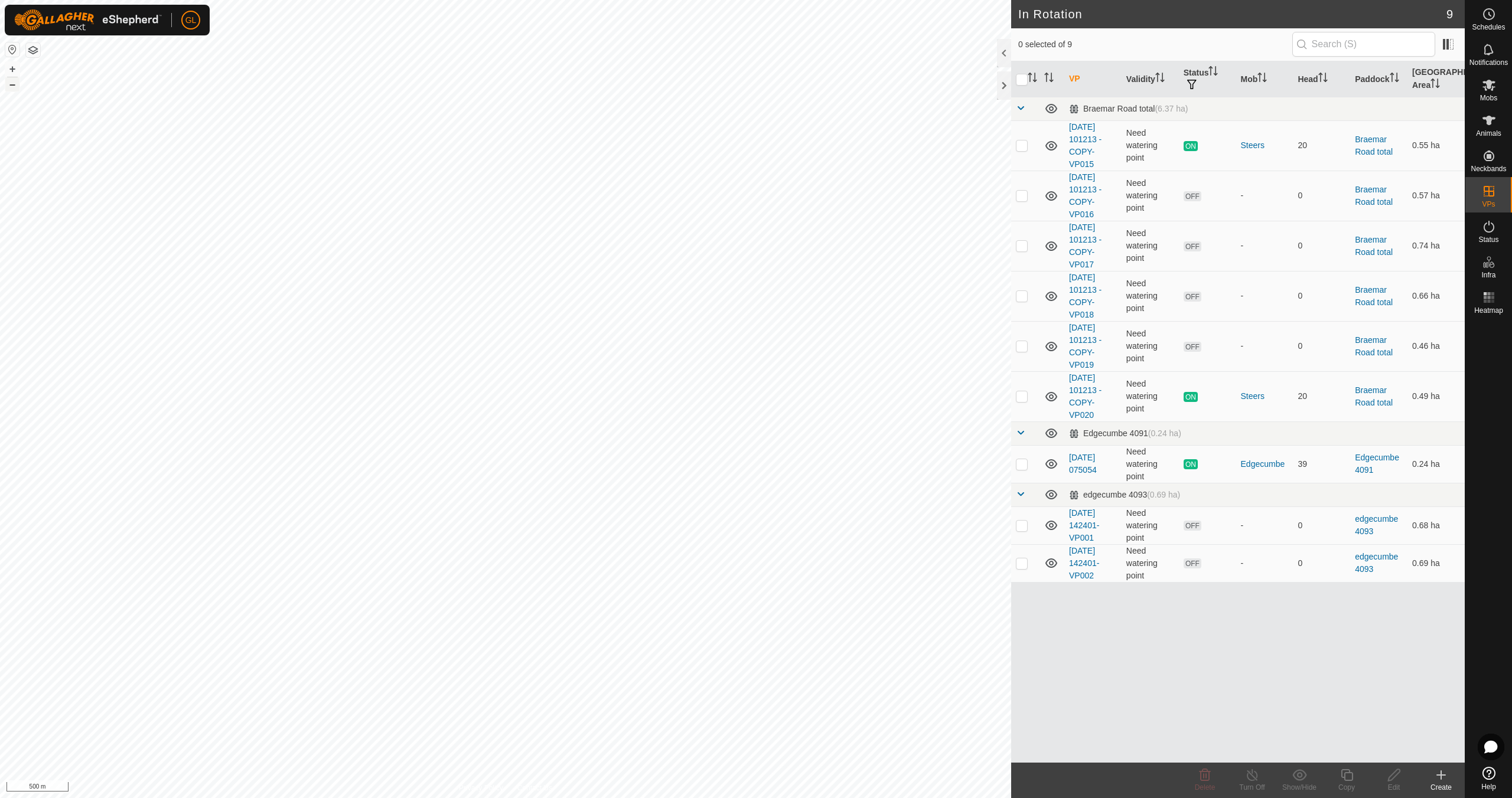
click at [9, 83] on button "–" at bounding box center [13, 84] width 14 height 14
click at [10, 83] on button "–" at bounding box center [13, 84] width 14 height 14
